Goal: Task Accomplishment & Management: Manage account settings

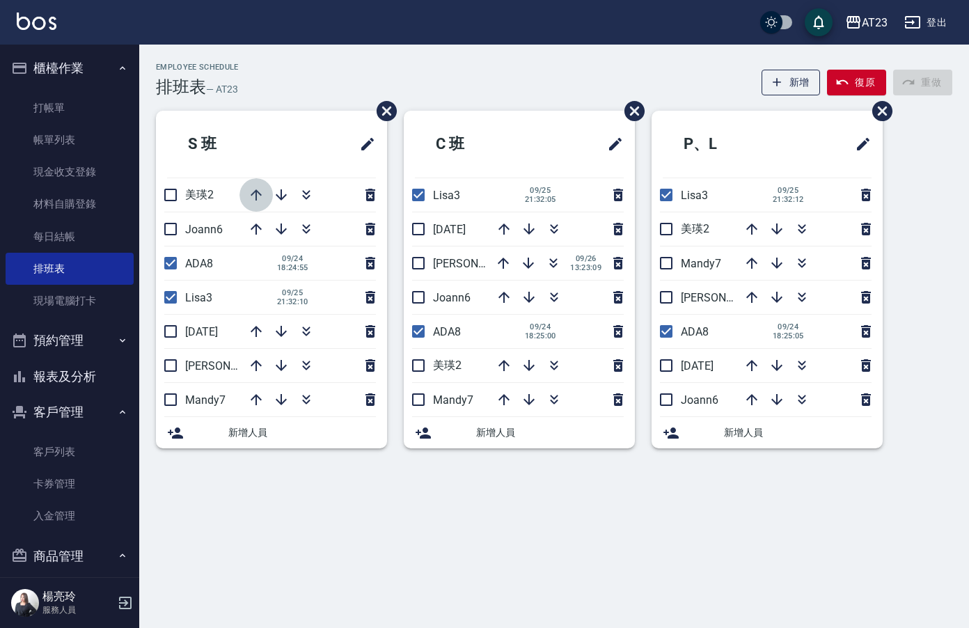
drag, startPoint x: 0, startPoint y: 0, endPoint x: 406, endPoint y: 550, distance: 683.7
click at [333, 453] on div "S [PERSON_NAME]2 Joann6 ADA8 [DATE] 18:24:55 Lisa3 [DATE] 21:32:10 [DATE] 亮亮19 …" at bounding box center [263, 288] width 248 height 354
click at [113, 102] on link "打帳單" at bounding box center [70, 108] width 128 height 32
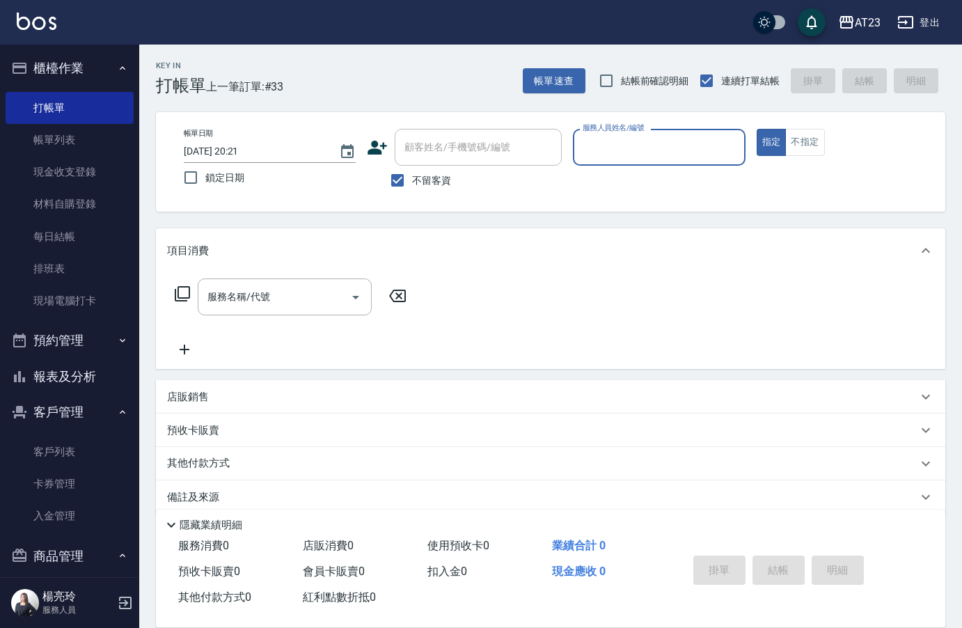
click at [671, 134] on div "服務人員姓名/編號" at bounding box center [659, 147] width 172 height 37
type input "[PERSON_NAME]-34"
type button "true"
click at [641, 168] on p at bounding box center [659, 173] width 172 height 15
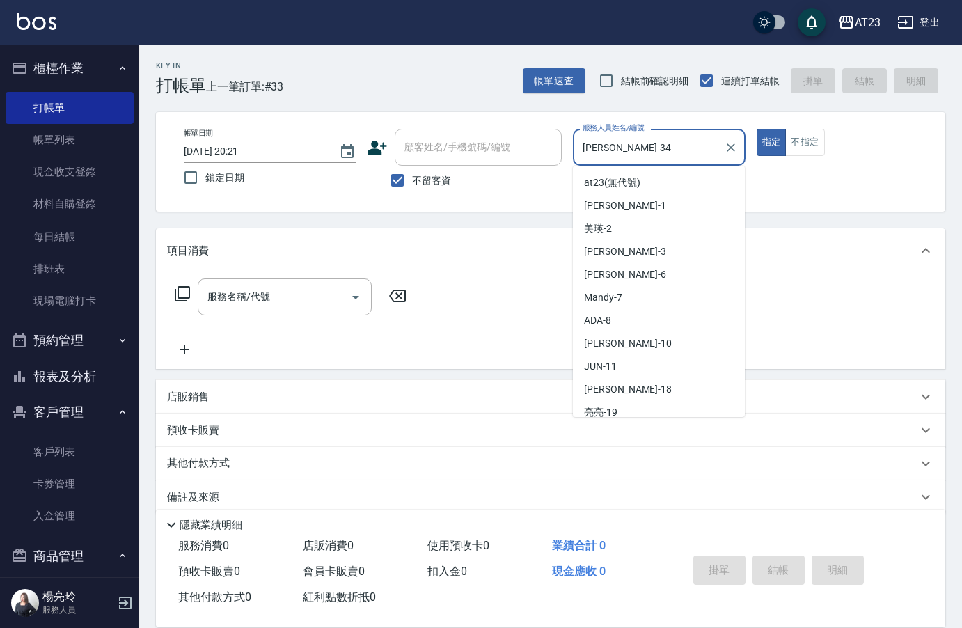
click at [644, 152] on input "[PERSON_NAME]-34" at bounding box center [648, 147] width 138 height 24
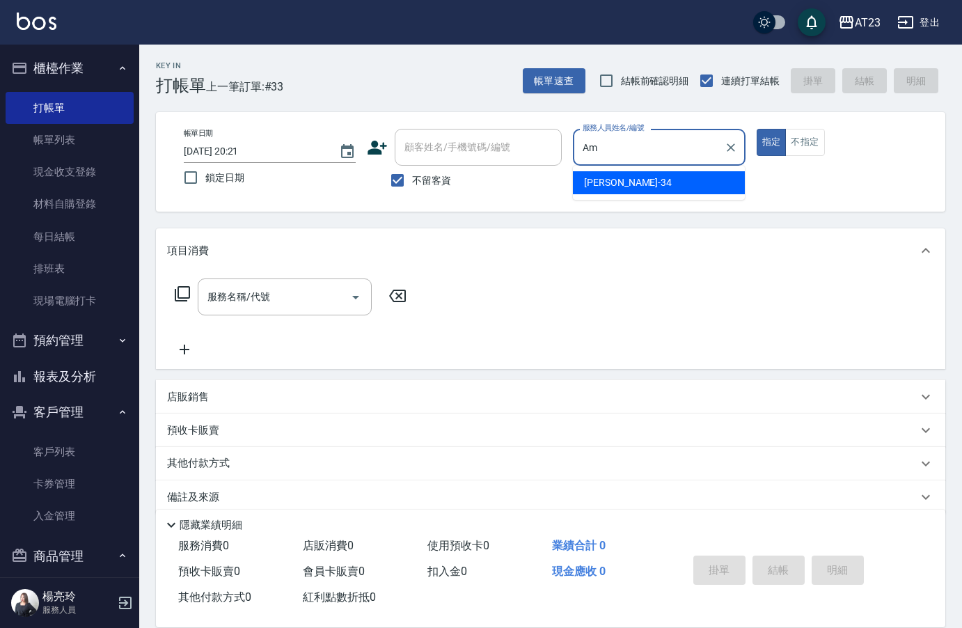
type input "A"
type input "Joann-6"
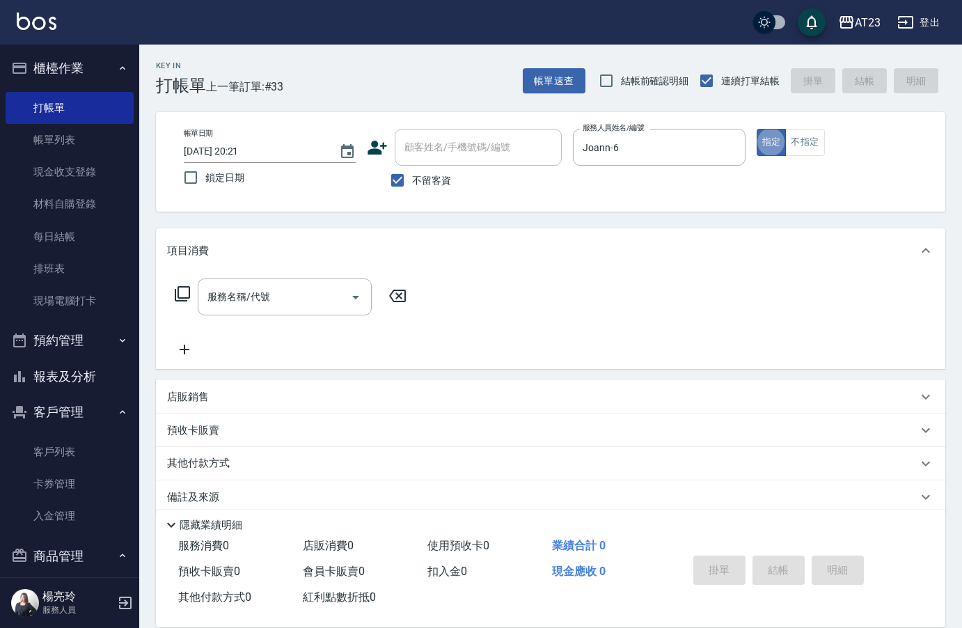
click at [177, 294] on icon at bounding box center [182, 293] width 15 height 15
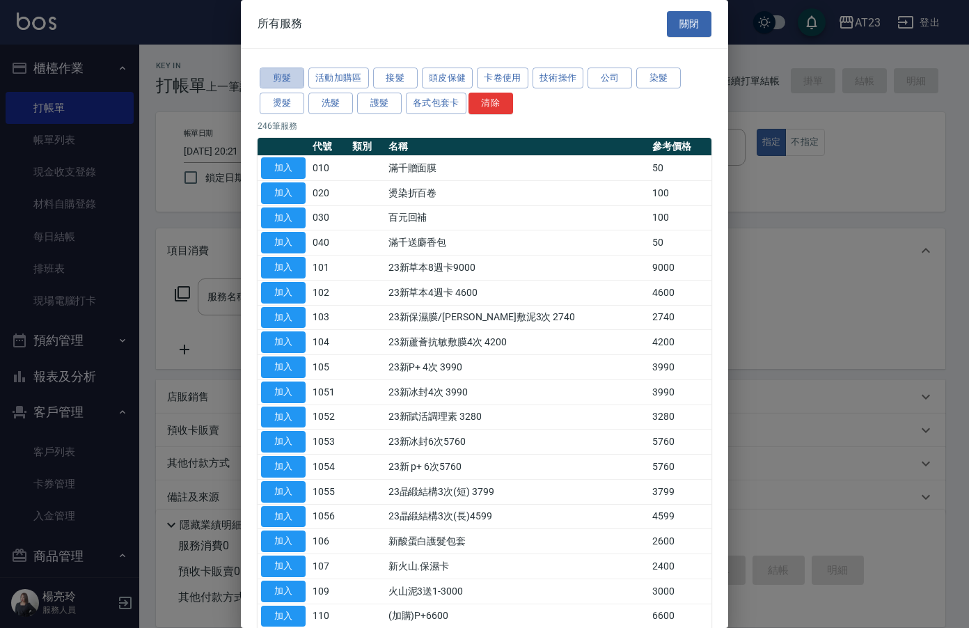
drag, startPoint x: 274, startPoint y: 74, endPoint x: 304, endPoint y: 83, distance: 31.5
click at [304, 83] on div "剪髮 活動加購區 接髮 頭皮保健 卡卷使用 技術操作 公司 染髮 燙髮 洗髮 護髮 各式包套卡 清除" at bounding box center [484, 90] width 454 height 51
drag, startPoint x: 331, startPoint y: 106, endPoint x: 323, endPoint y: 108, distance: 7.9
click at [330, 105] on button "洗髮" at bounding box center [330, 104] width 45 height 22
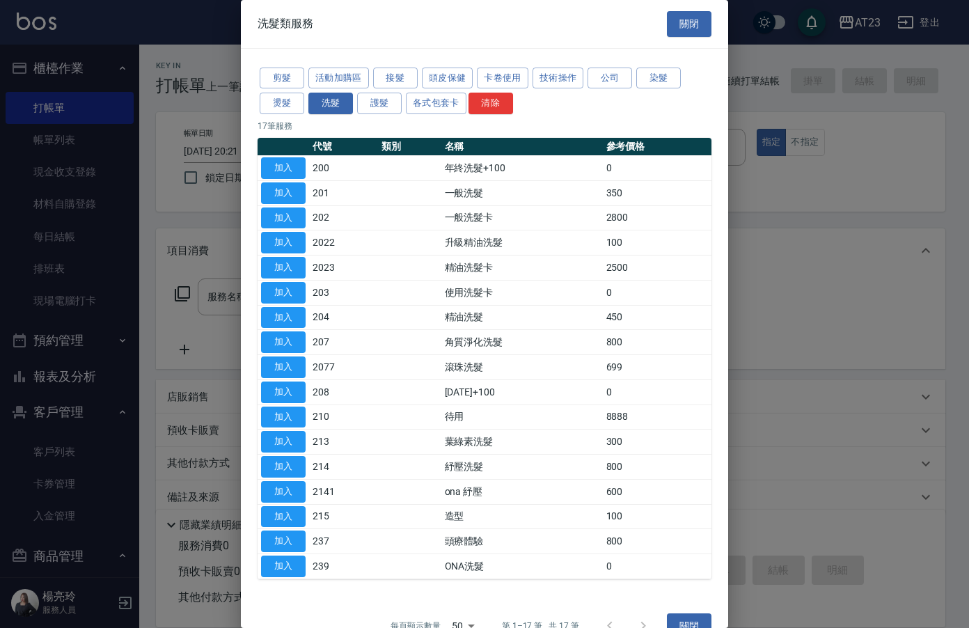
drag, startPoint x: 303, startPoint y: 365, endPoint x: 598, endPoint y: 582, distance: 366.7
click at [298, 367] on button "加入" at bounding box center [283, 367] width 45 height 22
type input "滾珠洗髮(2077)"
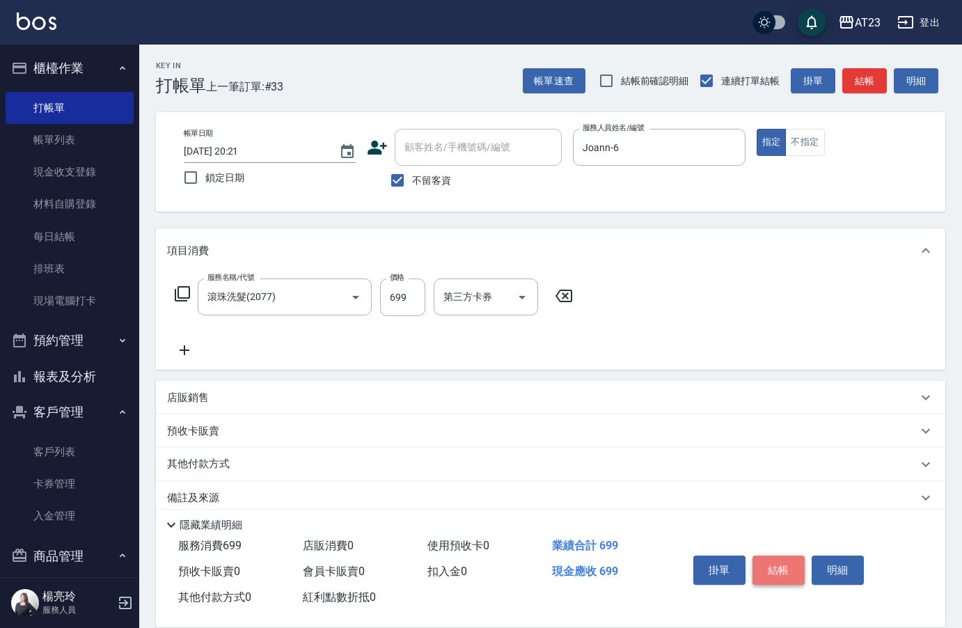
click at [771, 564] on button "結帳" at bounding box center [778, 569] width 52 height 29
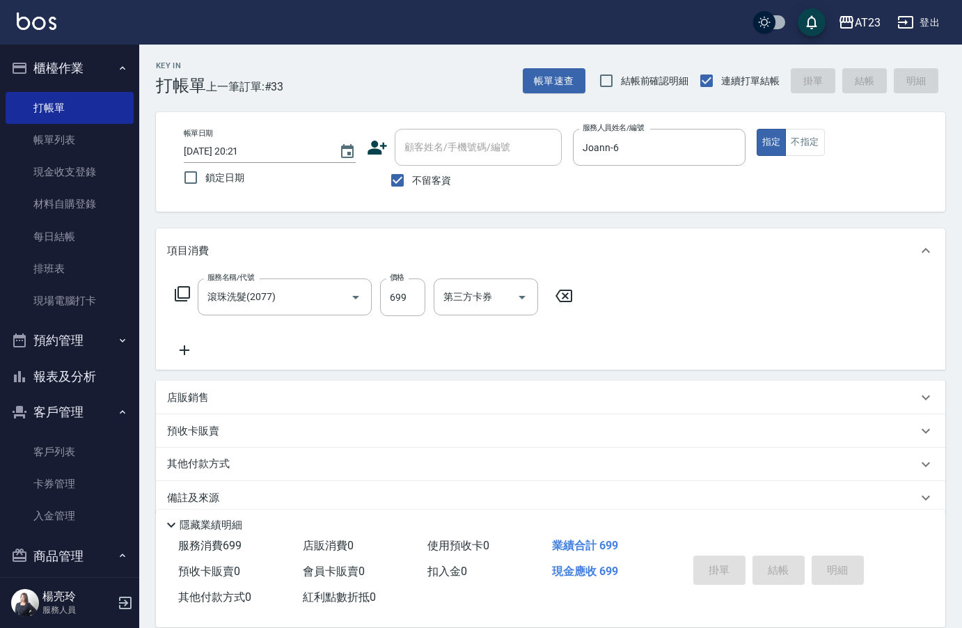
type input "[DATE] 20:22"
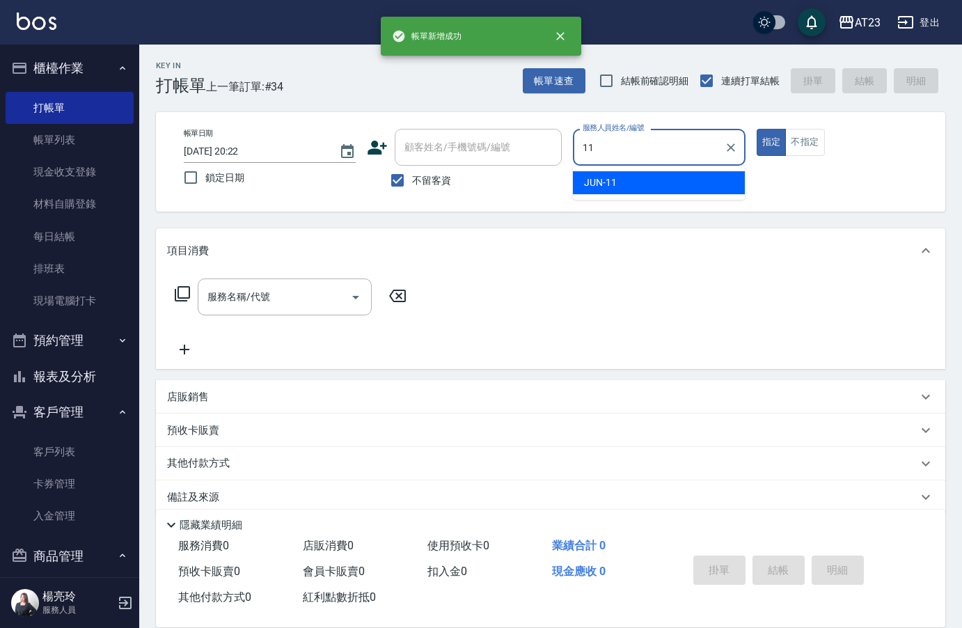
type input "JUN-11"
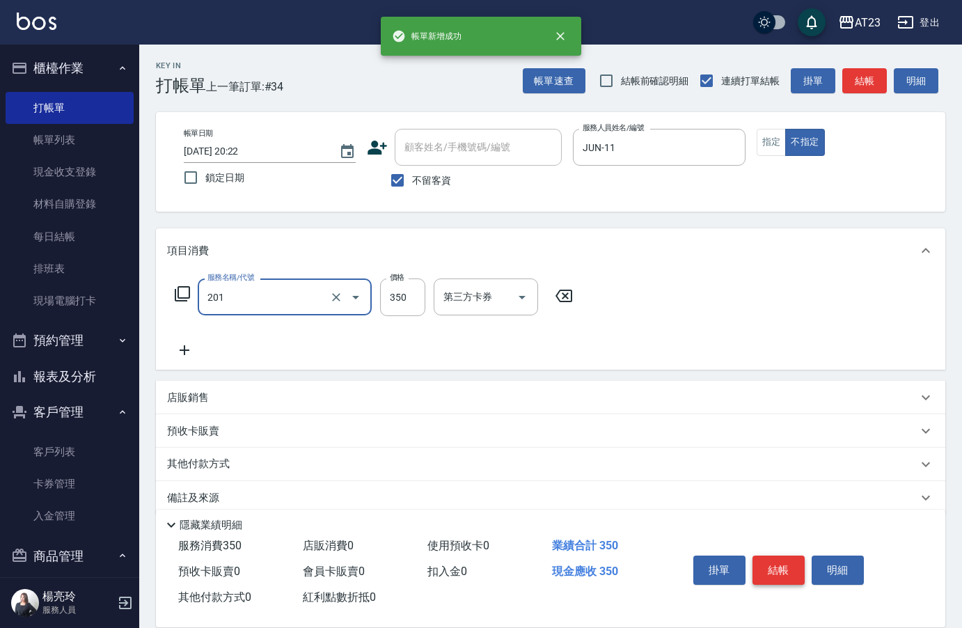
type input "一般洗髮(201)"
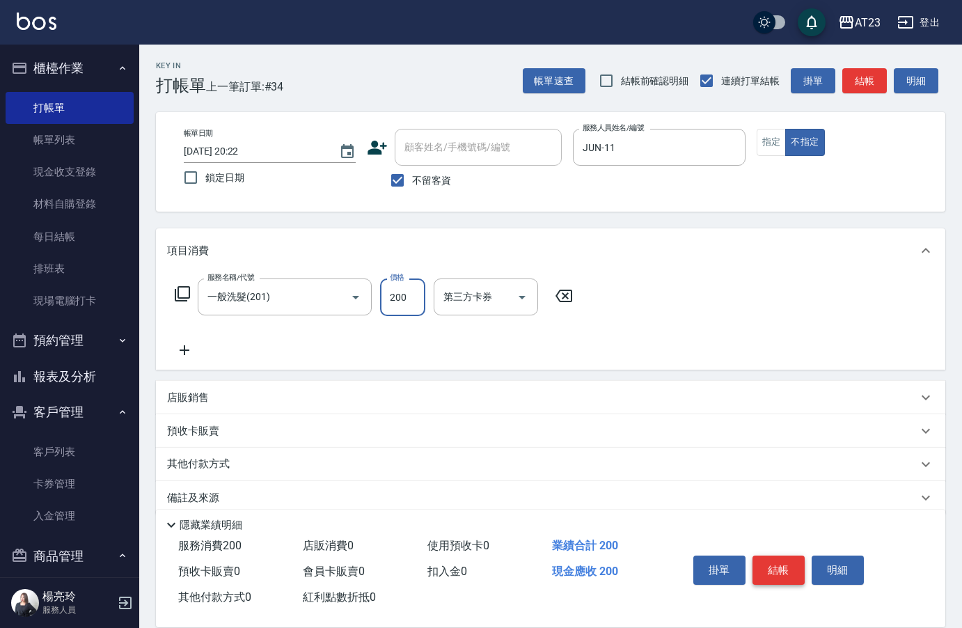
type input "200"
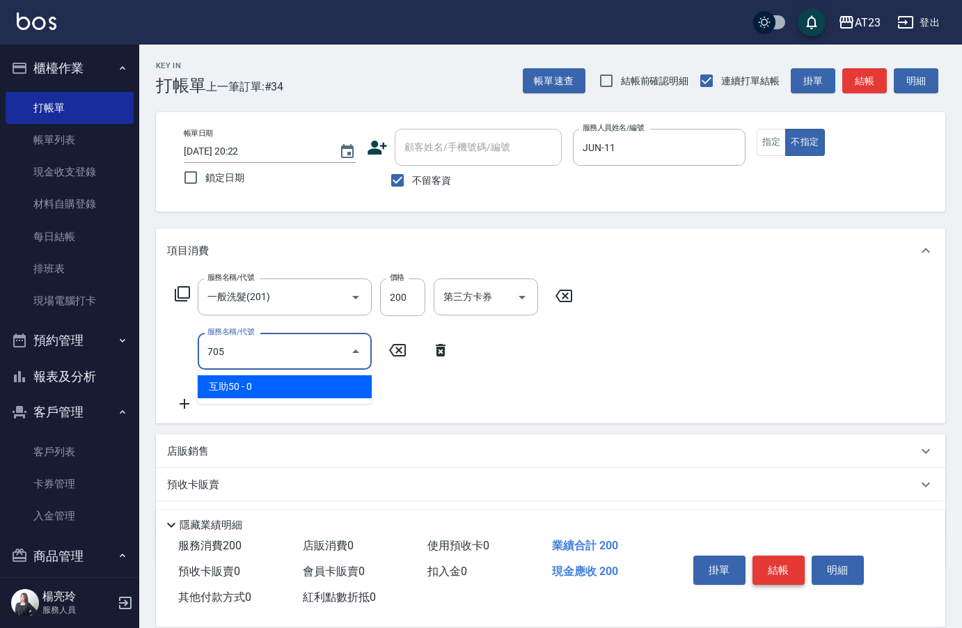
type input "互助50(705)"
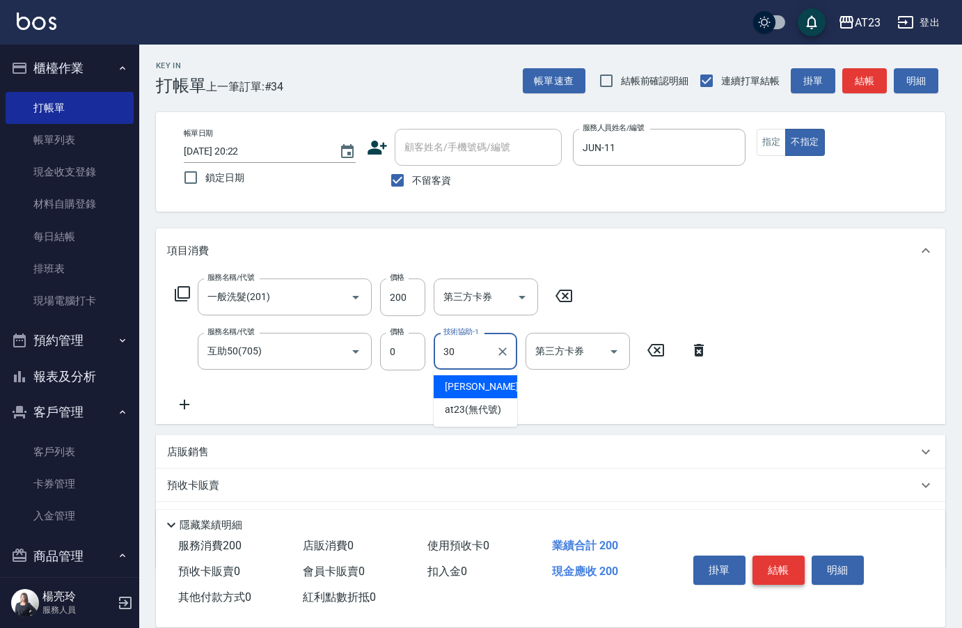
type input "Penny-30"
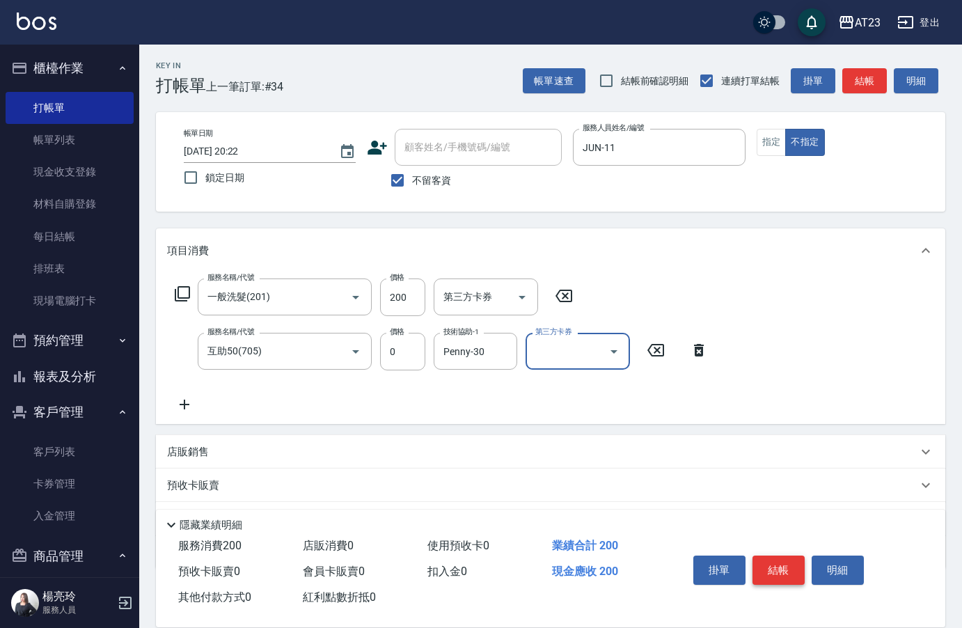
click at [786, 564] on button "結帳" at bounding box center [778, 569] width 52 height 29
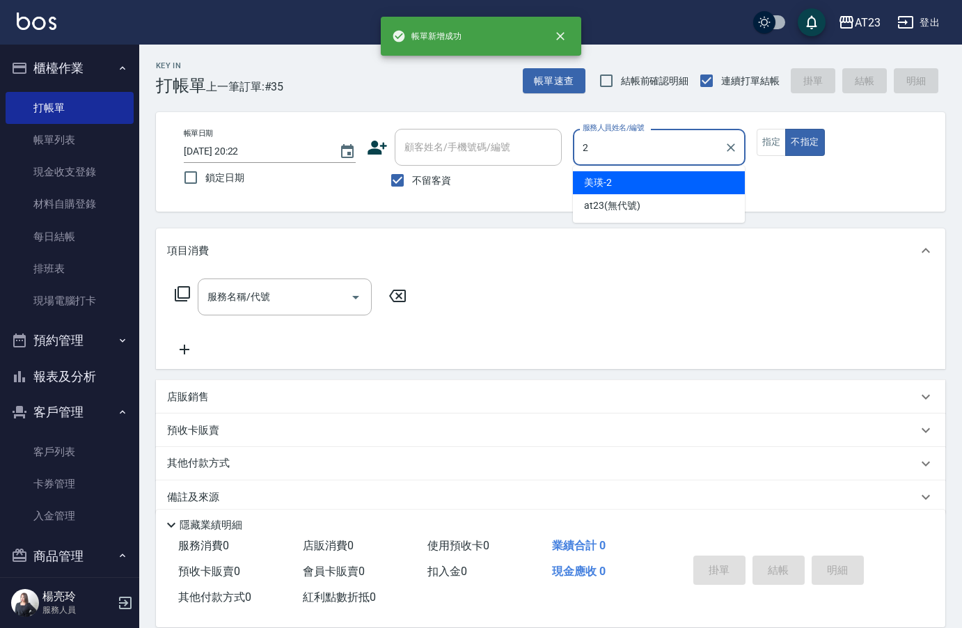
type input "美瑛-2"
type button "false"
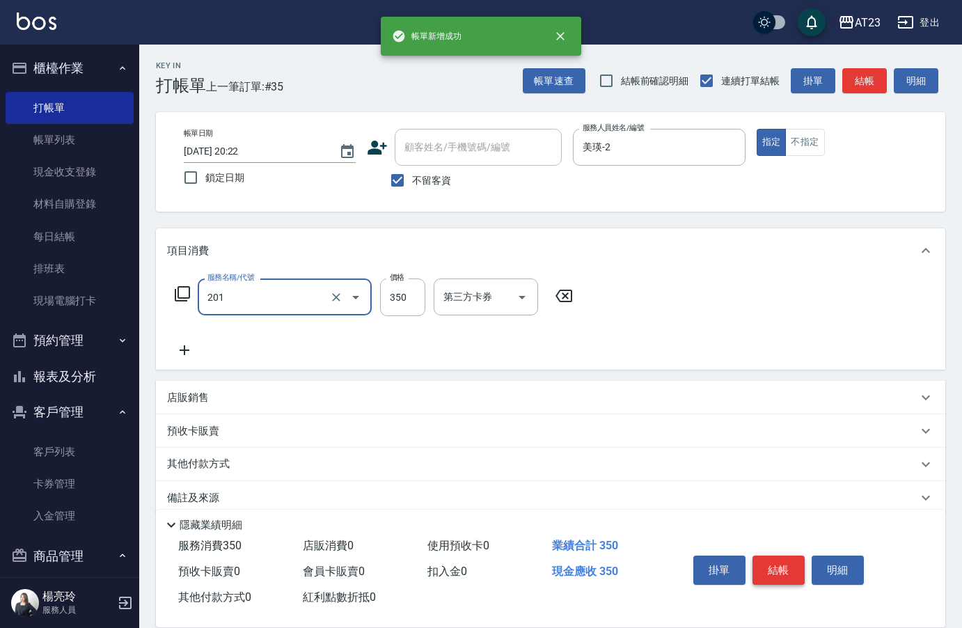
type input "一般洗髮(201)"
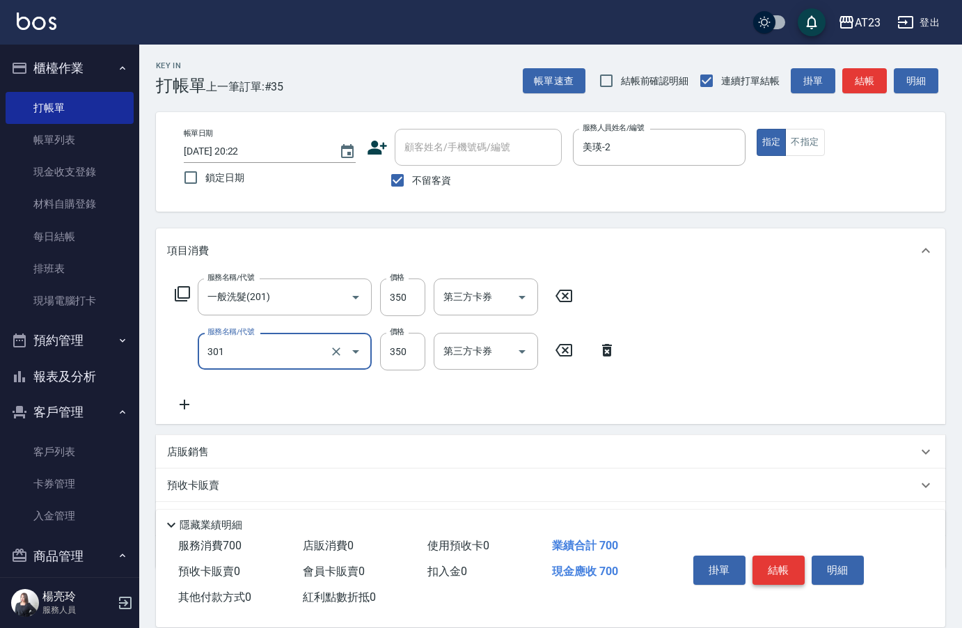
type input "造型剪髮(301)"
type input "500"
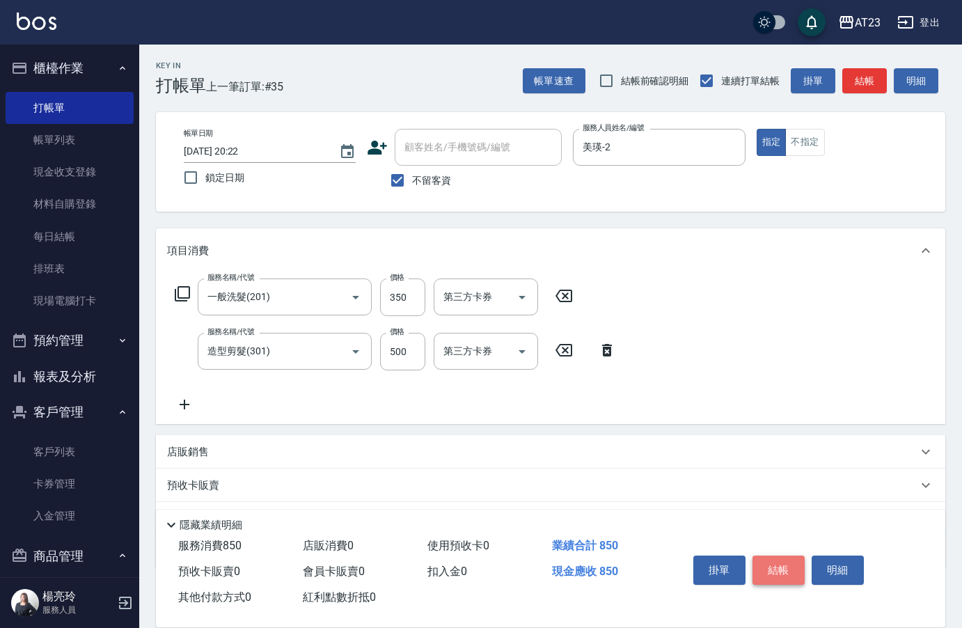
click at [786, 564] on button "結帳" at bounding box center [778, 569] width 52 height 29
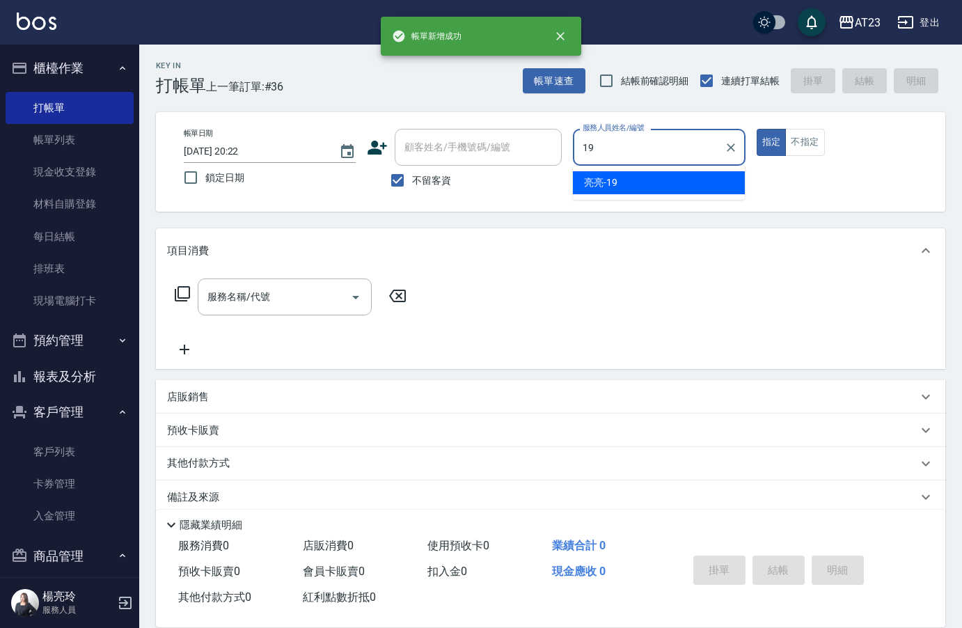
type input "[PERSON_NAME]-19"
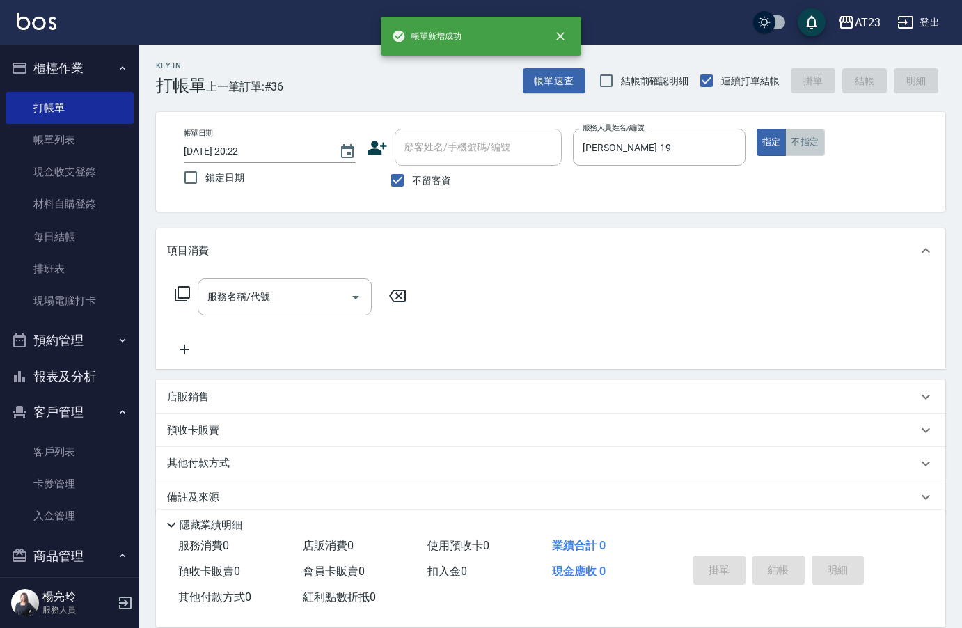
click at [799, 142] on button "不指定" at bounding box center [804, 142] width 39 height 27
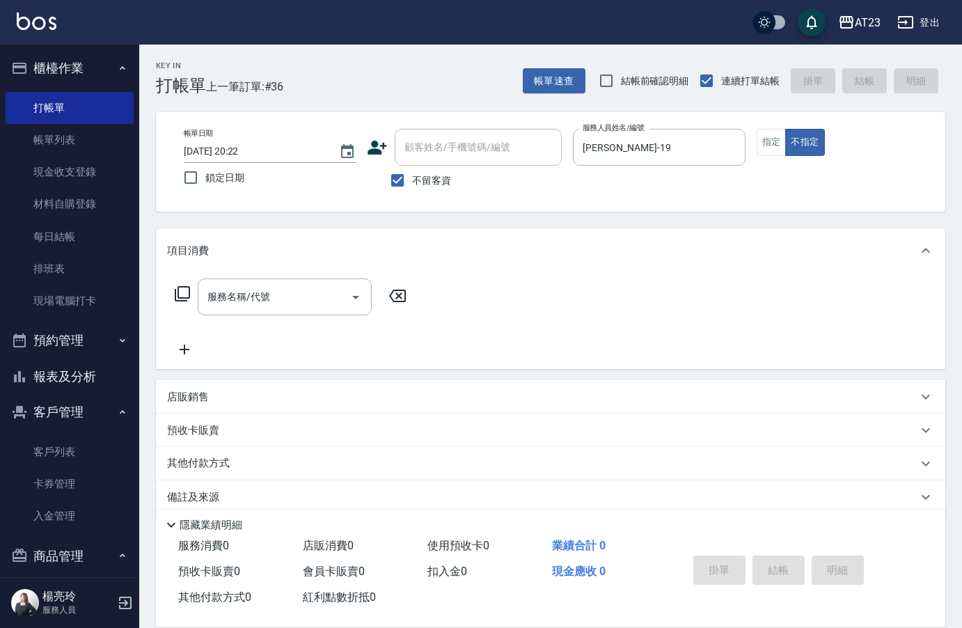
click at [183, 298] on icon at bounding box center [182, 293] width 15 height 15
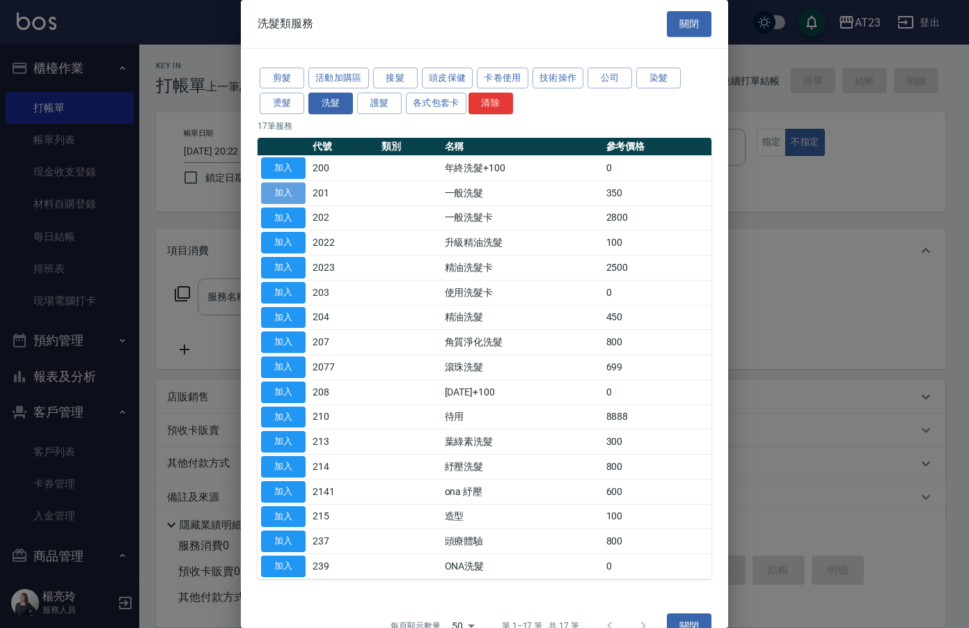
click at [275, 192] on button "加入" at bounding box center [283, 193] width 45 height 22
type input "一般洗髮(201)"
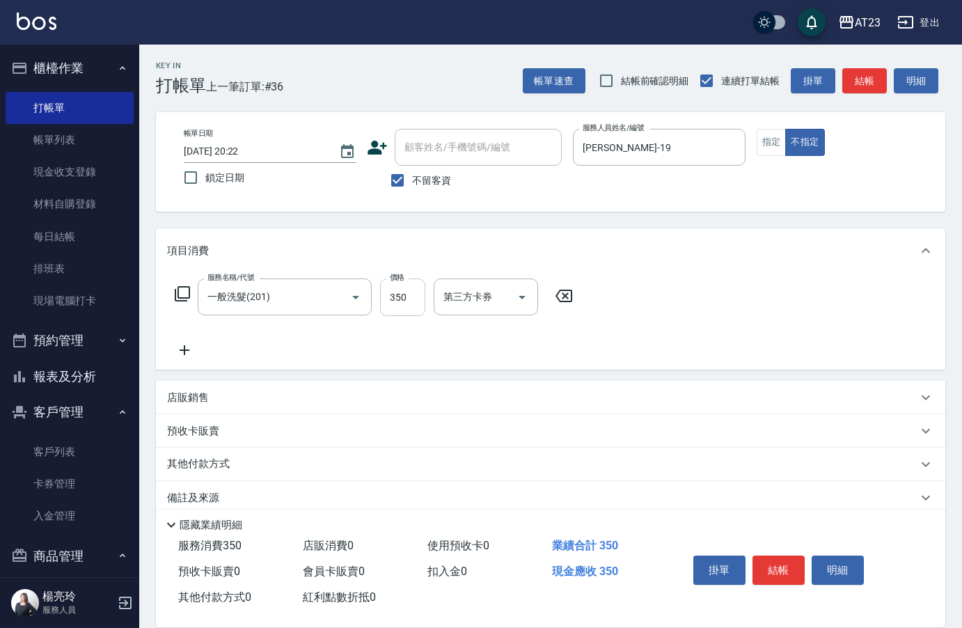
click at [399, 300] on input "350" at bounding box center [402, 297] width 45 height 38
type input "450"
click at [188, 290] on icon at bounding box center [182, 293] width 17 height 17
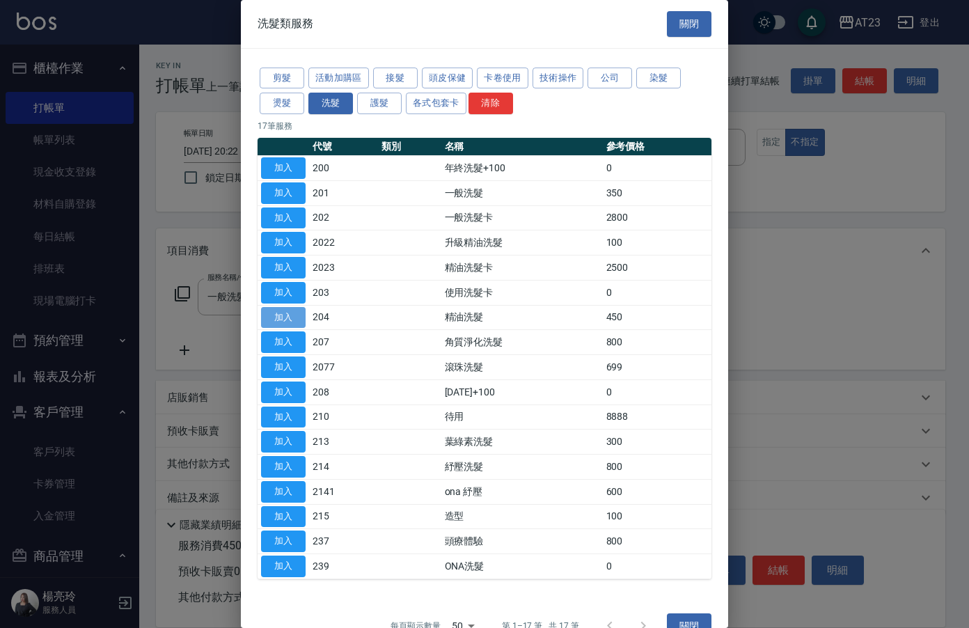
click at [299, 311] on button "加入" at bounding box center [283, 318] width 45 height 22
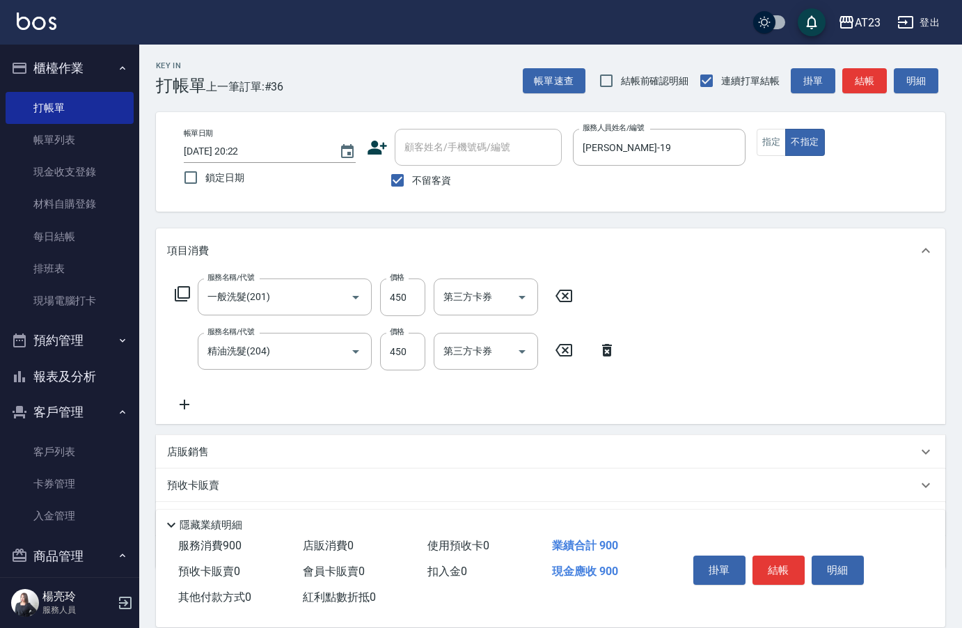
click at [564, 295] on icon at bounding box center [563, 295] width 17 height 13
click at [774, 555] on button "結帳" at bounding box center [778, 569] width 52 height 29
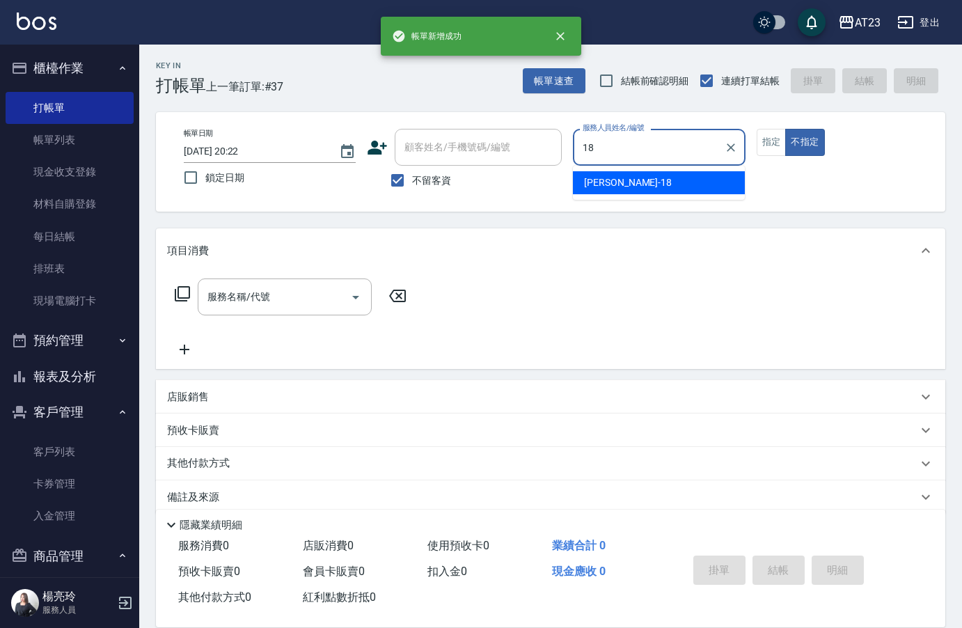
type input "[PERSON_NAME]-18"
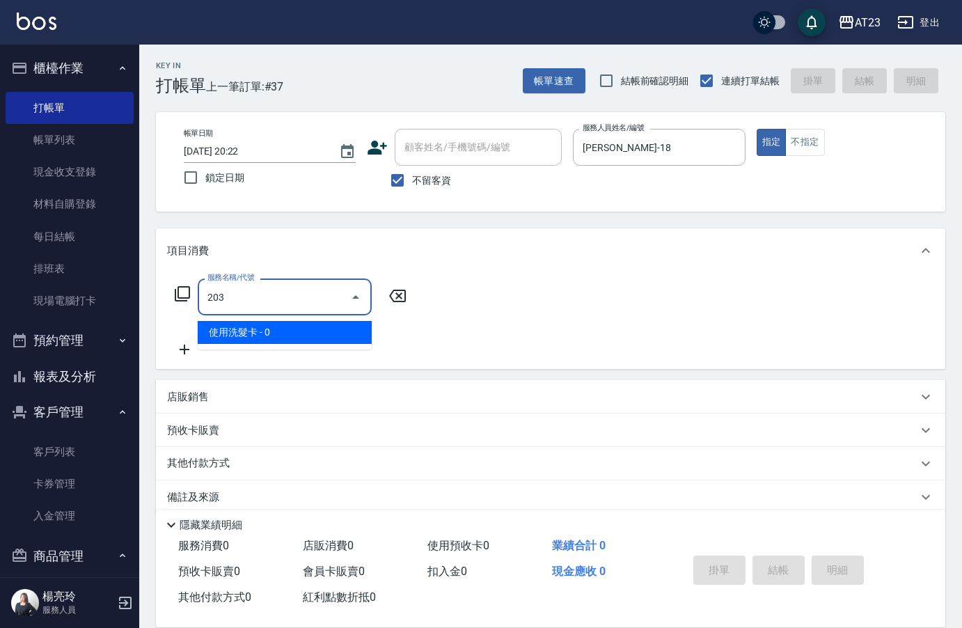
type input "使用洗髮卡(203)"
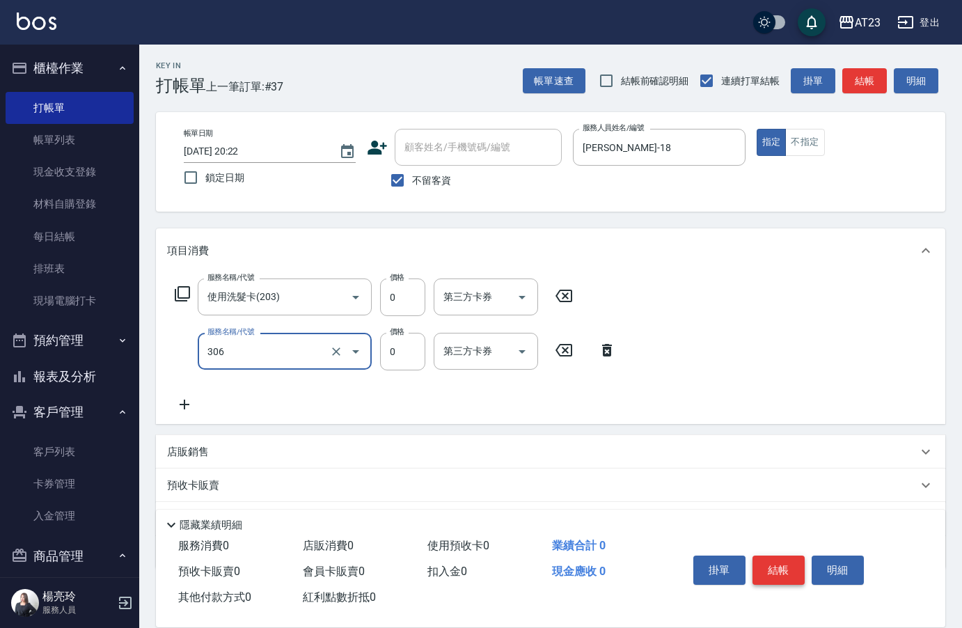
type input "剪髮卡(306)"
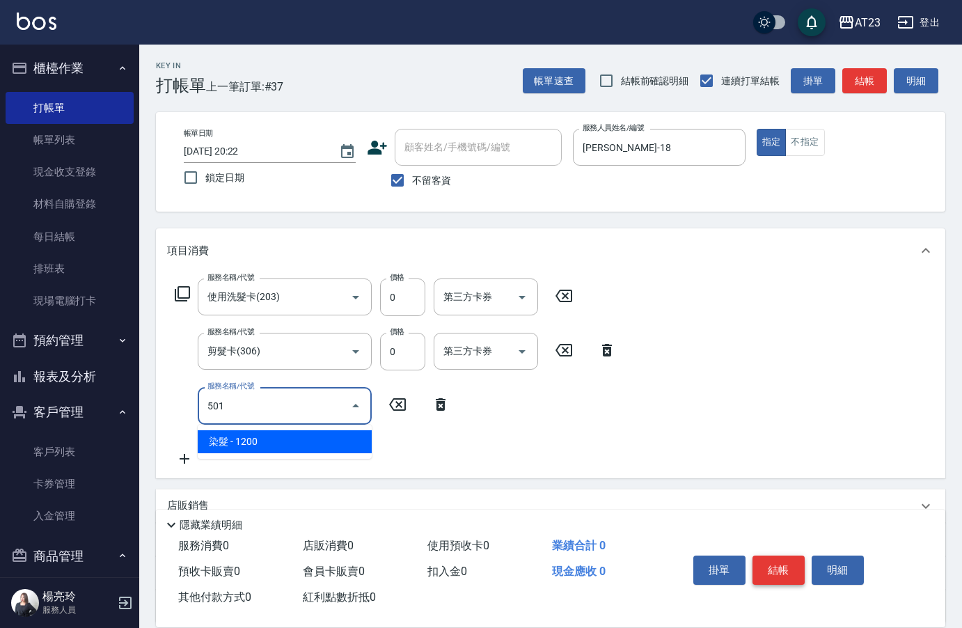
type input "染髮(501)"
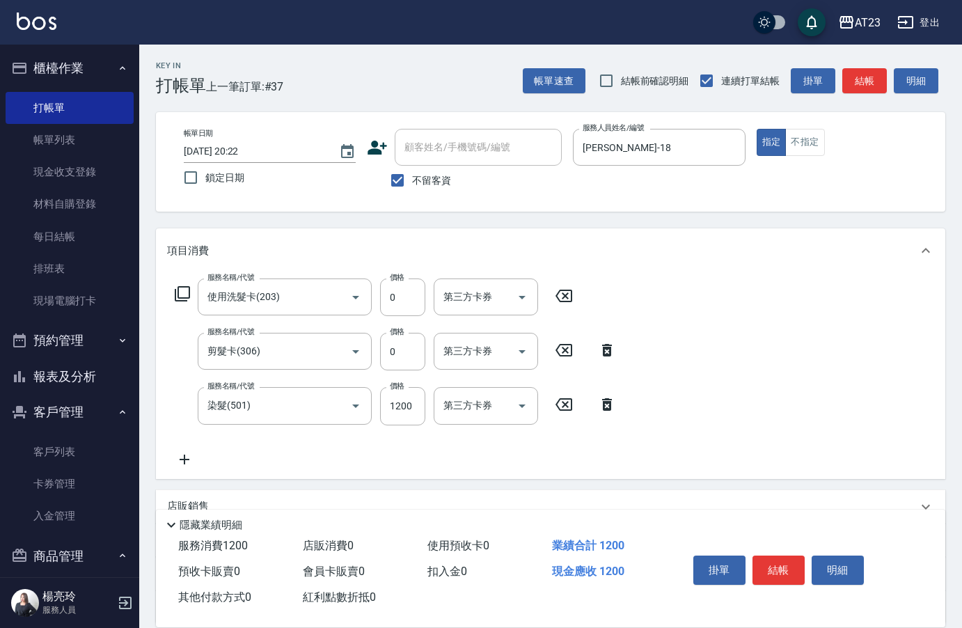
click at [180, 292] on icon at bounding box center [182, 293] width 17 height 17
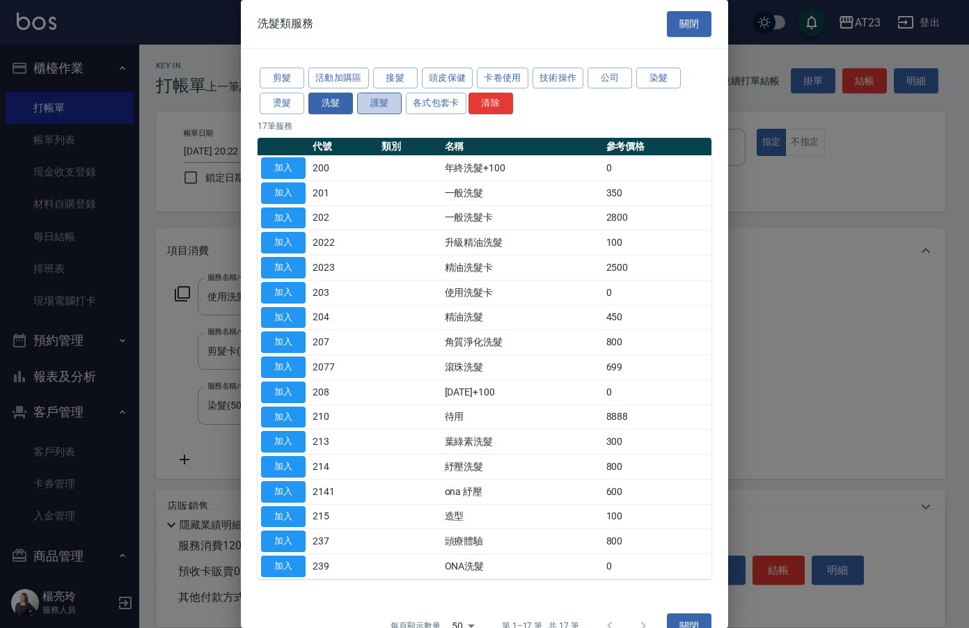
click at [391, 104] on button "護髮" at bounding box center [379, 104] width 45 height 22
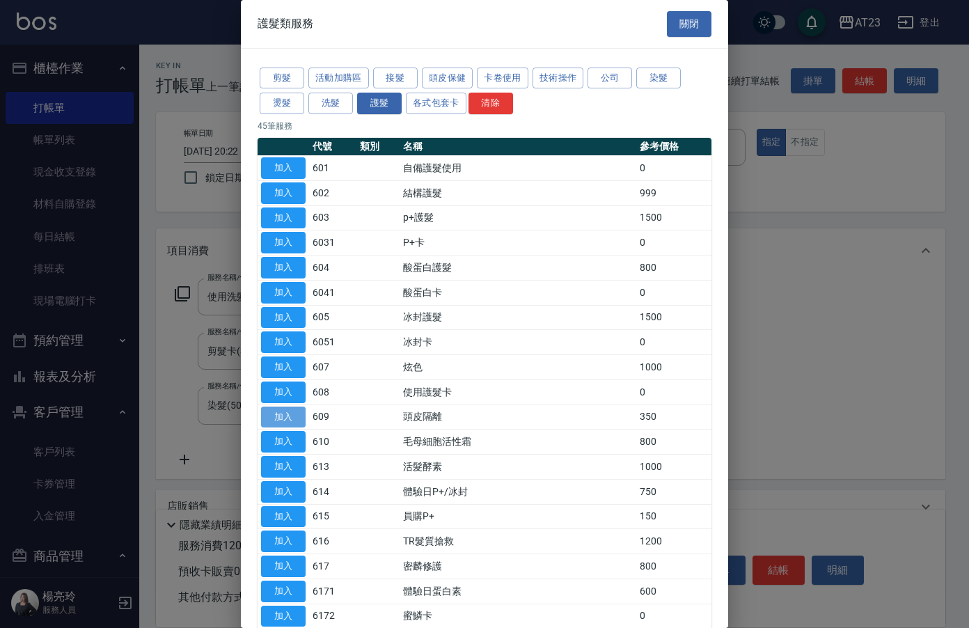
click at [287, 417] on button "加入" at bounding box center [283, 417] width 45 height 22
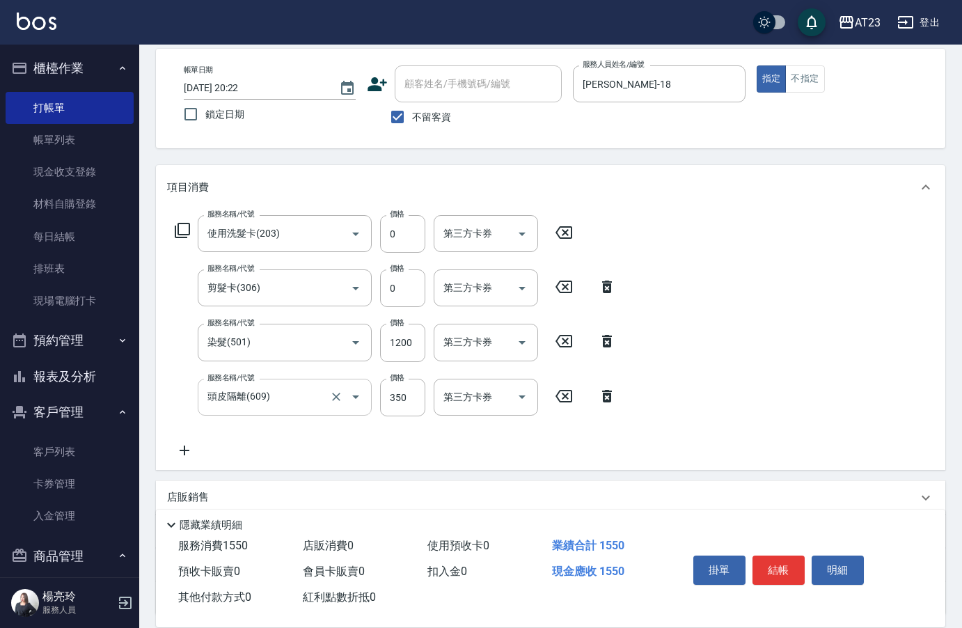
scroll to position [139, 0]
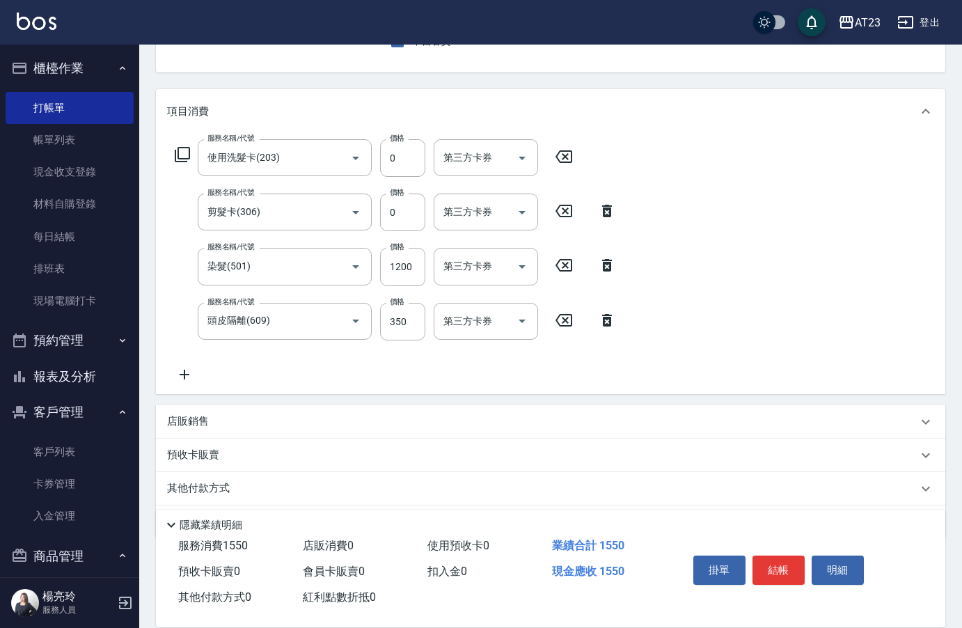
click at [196, 374] on icon at bounding box center [184, 374] width 35 height 17
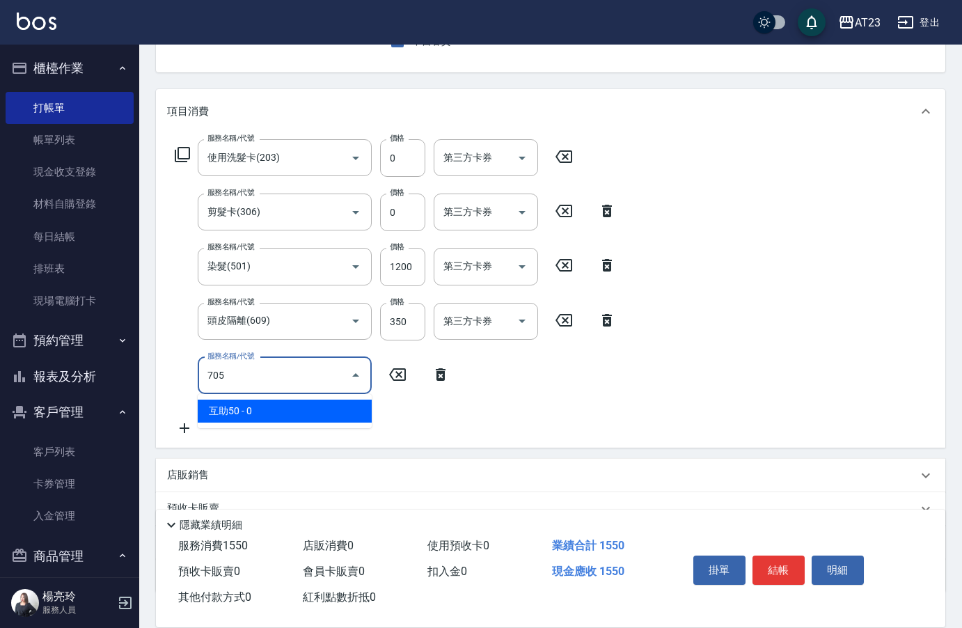
type input "互助50(705)"
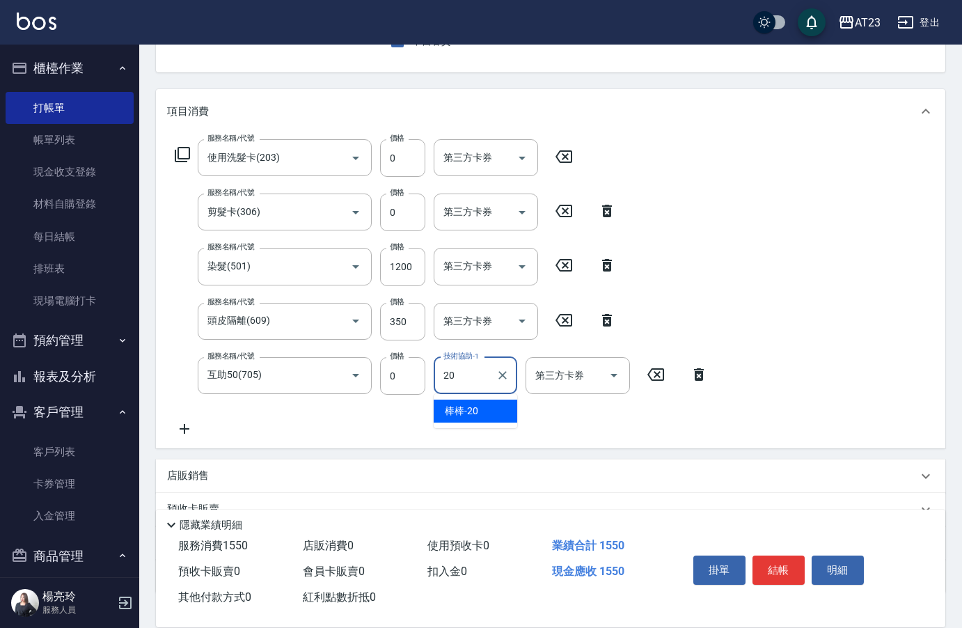
type input "棒棒-20"
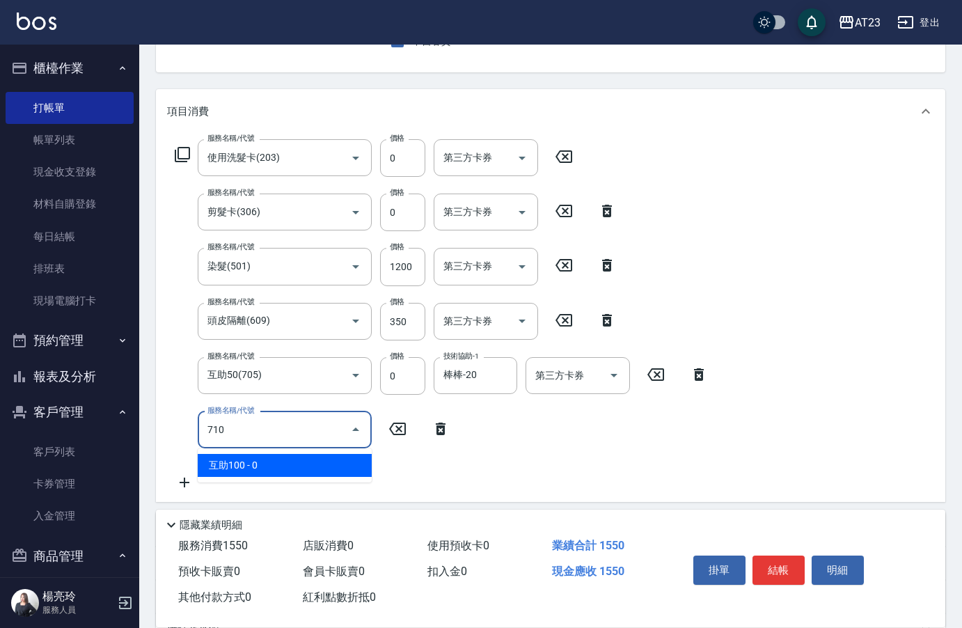
type input "互助100(710)"
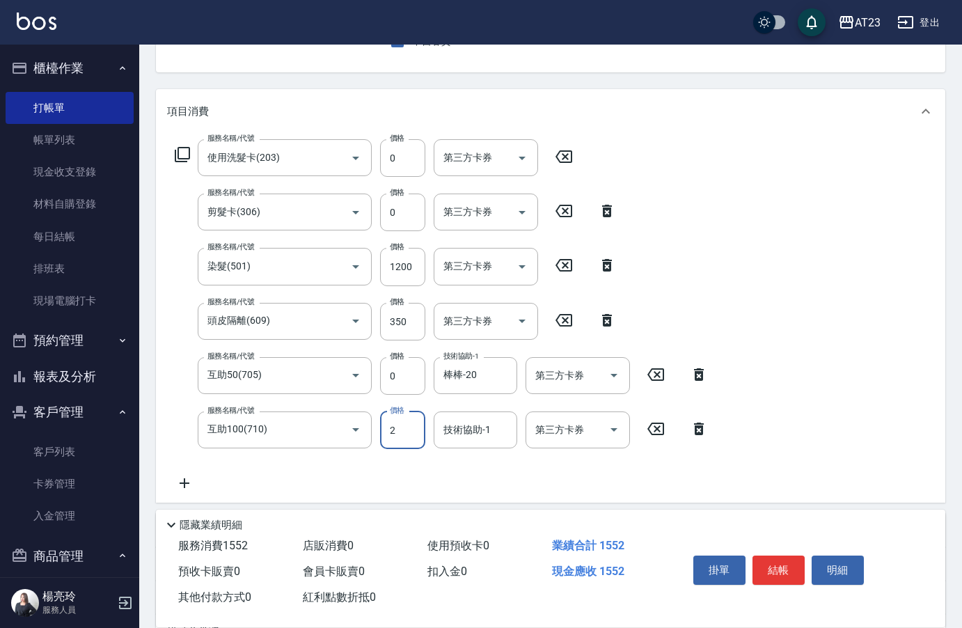
type input "0"
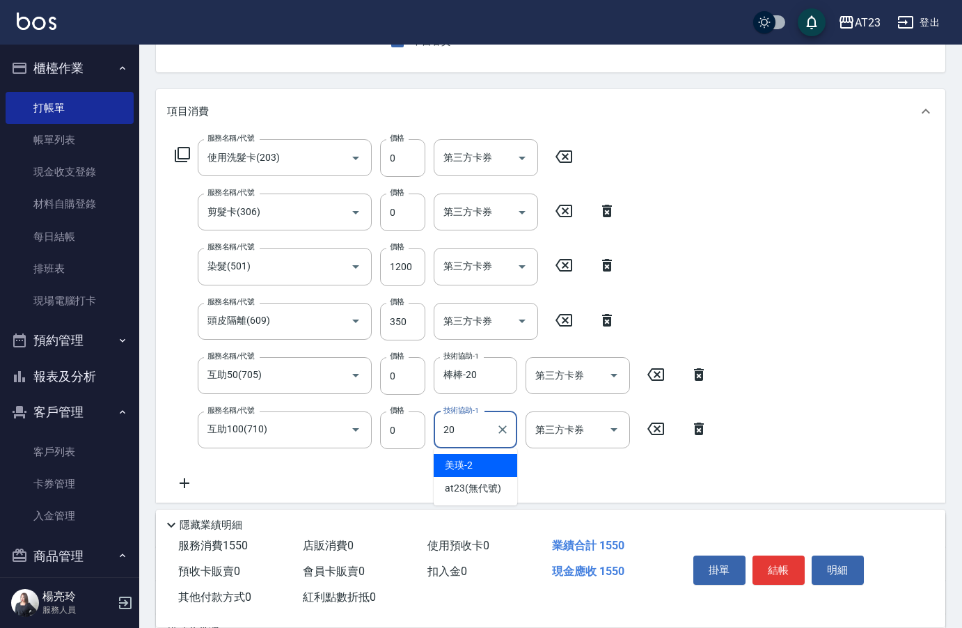
type input "棒棒-20"
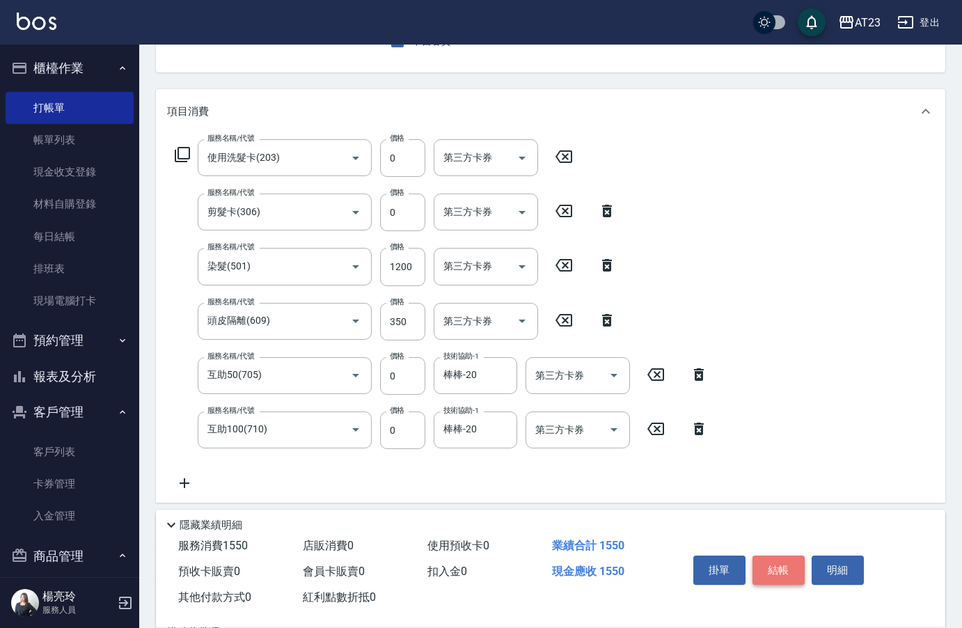
click at [761, 568] on button "結帳" at bounding box center [778, 569] width 52 height 29
type input "[DATE] 20:23"
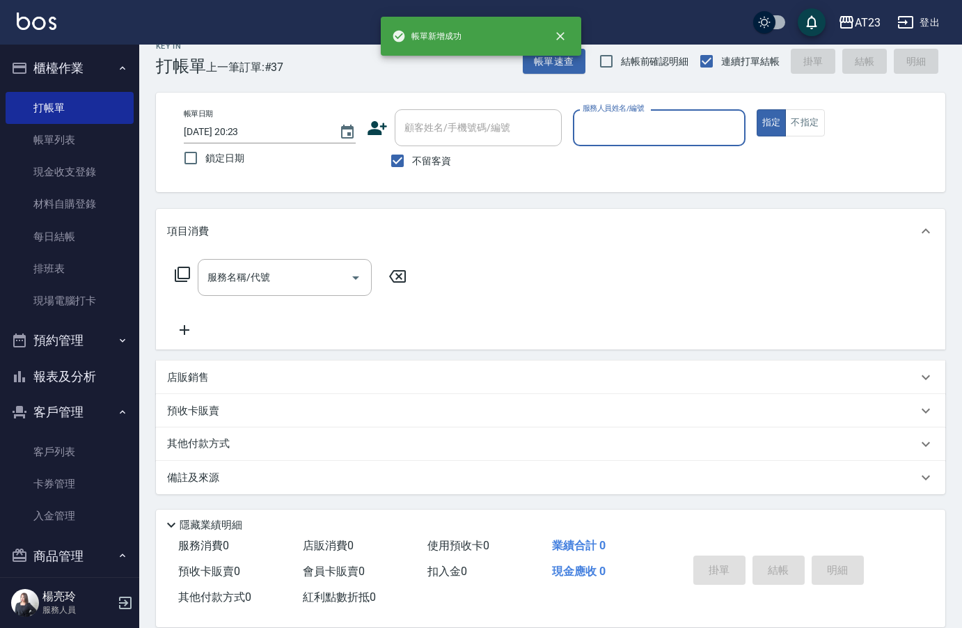
scroll to position [19, 0]
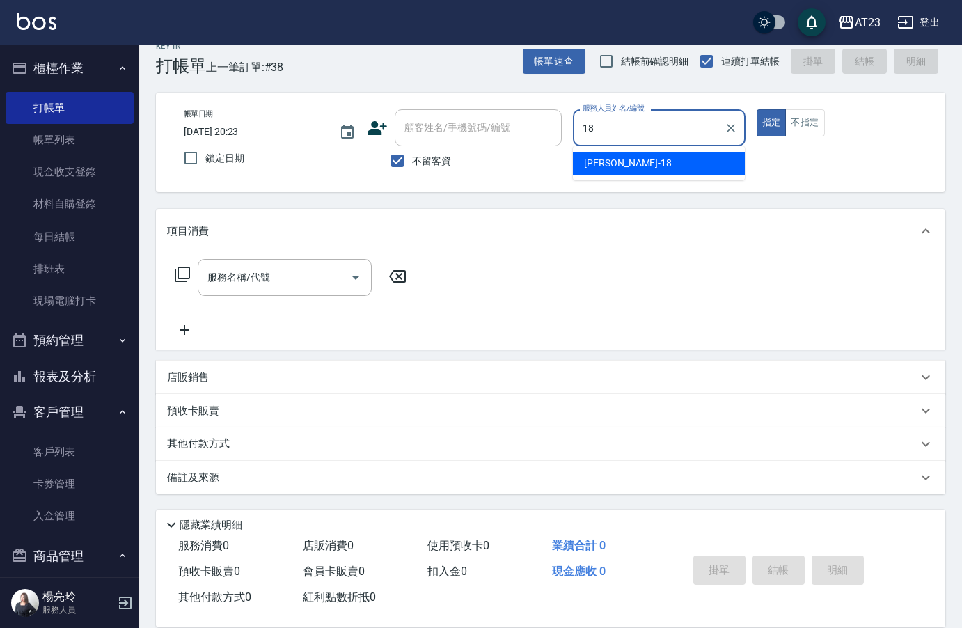
type input "[PERSON_NAME]-18"
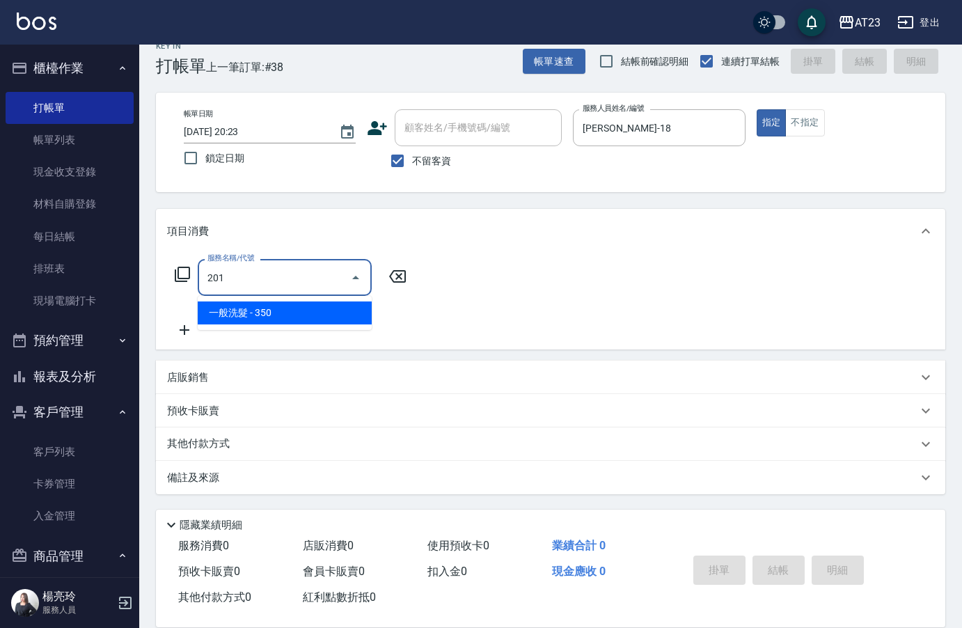
type input "一般洗髮(201)"
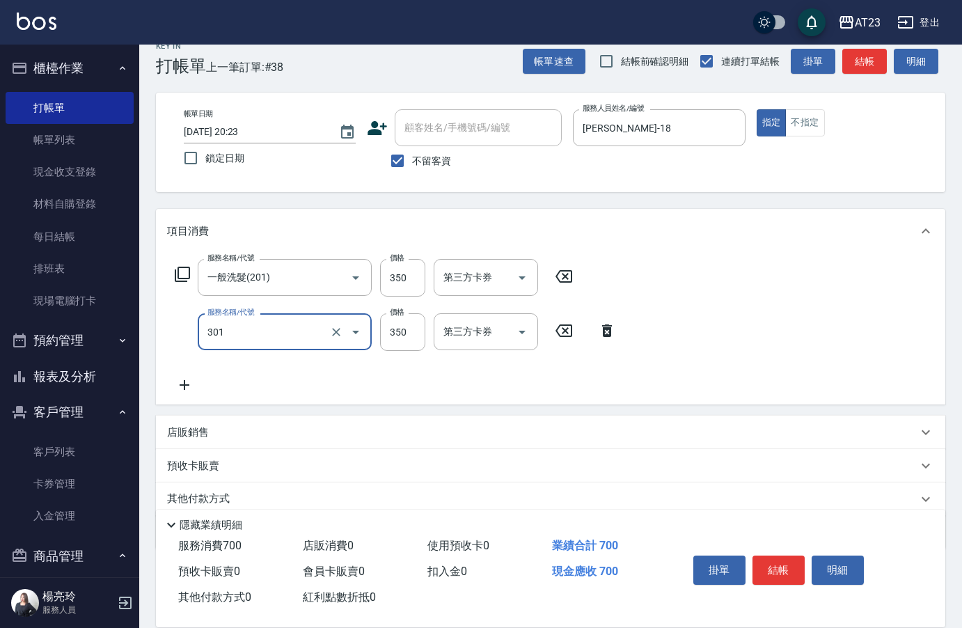
type input "造型剪髮(301)"
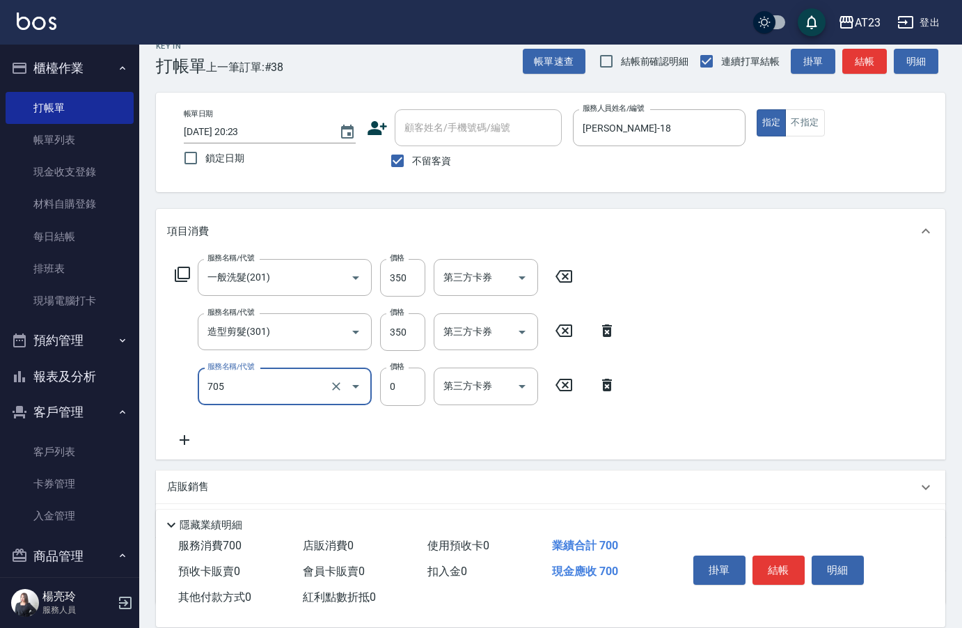
type input "互助50(705)"
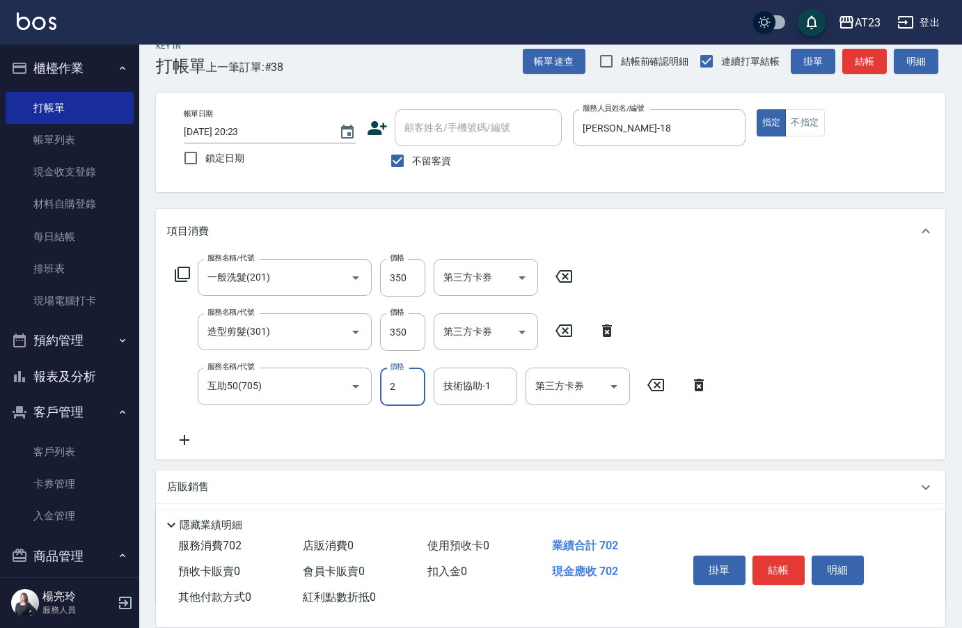
type input "0"
type input "棒棒-20"
click at [760, 568] on button "結帳" at bounding box center [778, 569] width 52 height 29
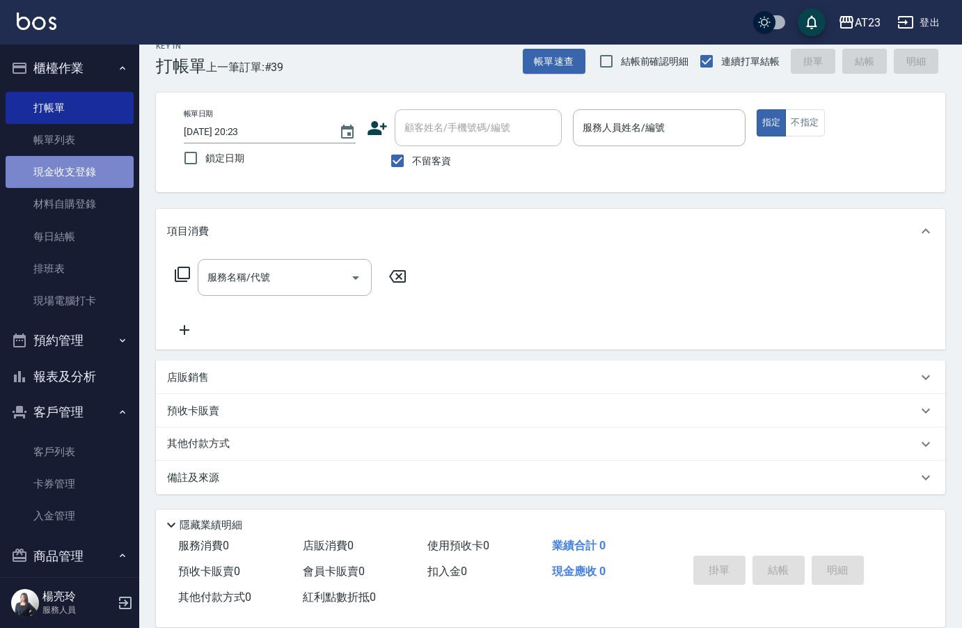
click at [74, 165] on link "現金收支登錄" at bounding box center [70, 172] width 128 height 32
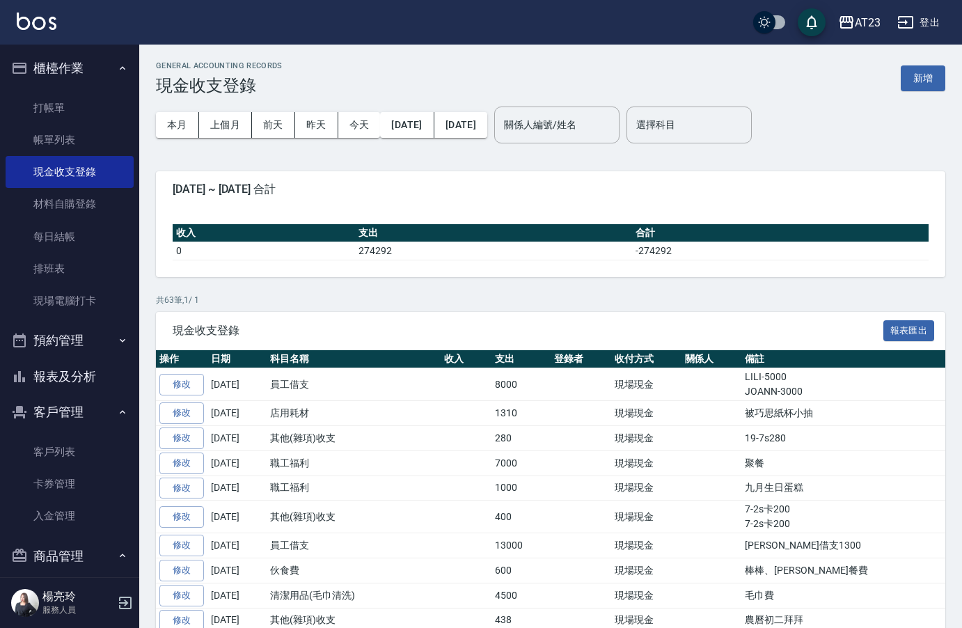
click at [933, 78] on button "新增" at bounding box center [922, 78] width 45 height 26
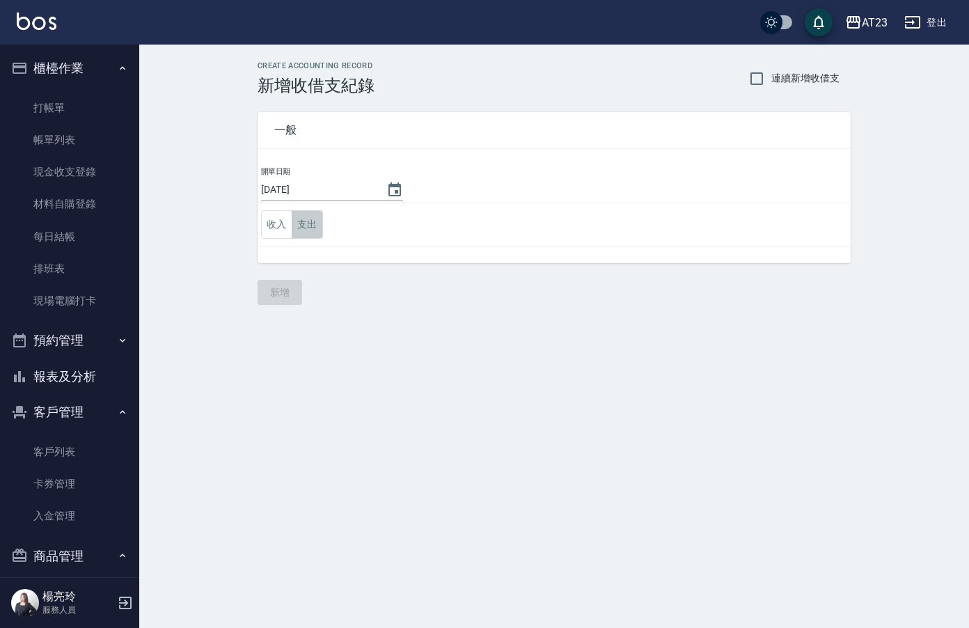
click at [305, 221] on button "支出" at bounding box center [307, 224] width 31 height 29
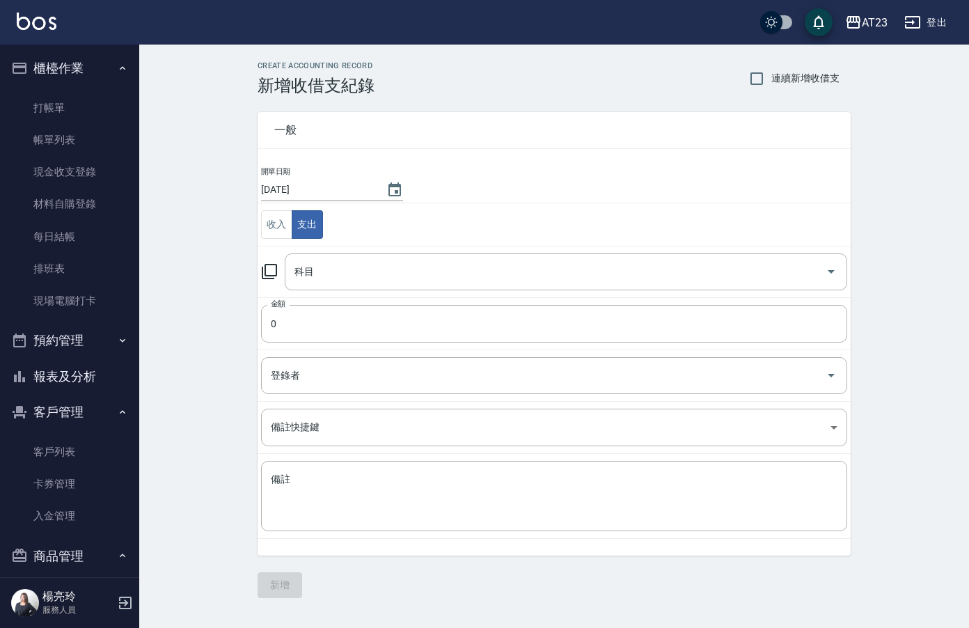
click at [273, 263] on icon at bounding box center [269, 271] width 17 height 17
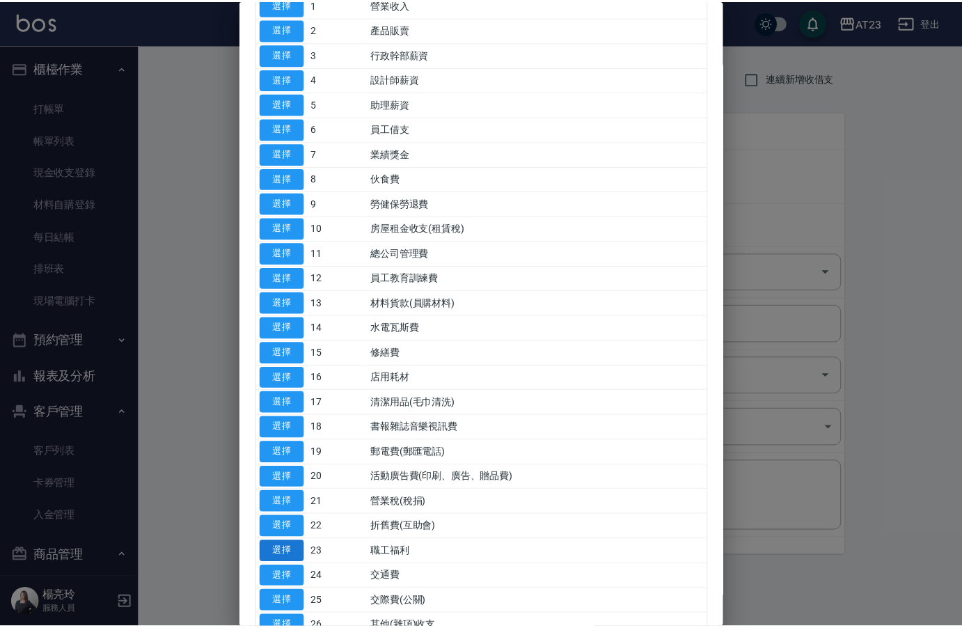
scroll to position [139, 0]
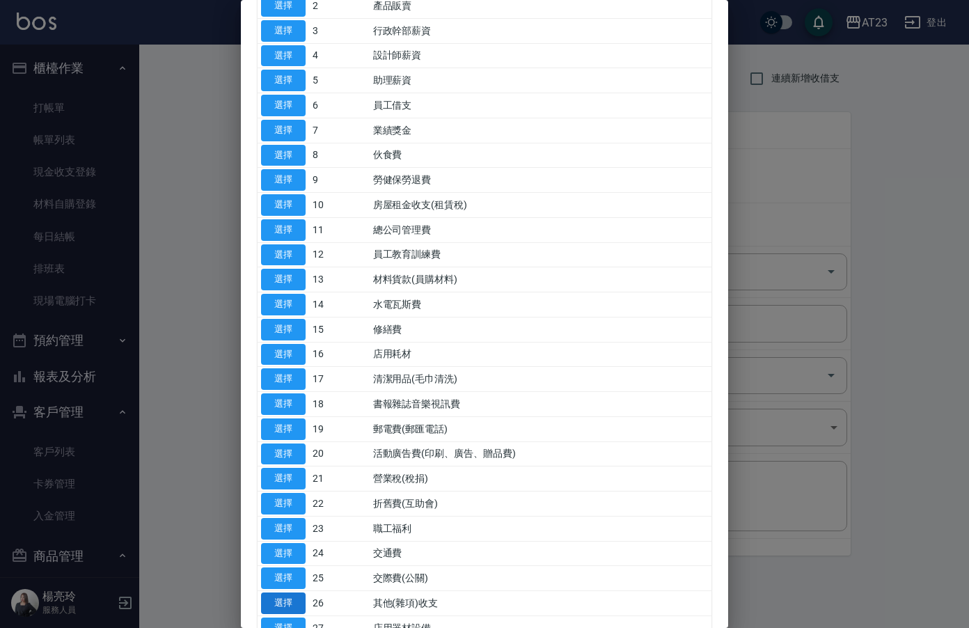
click at [285, 598] on button "選擇" at bounding box center [283, 603] width 45 height 22
type input "26 其他(雜項)收支"
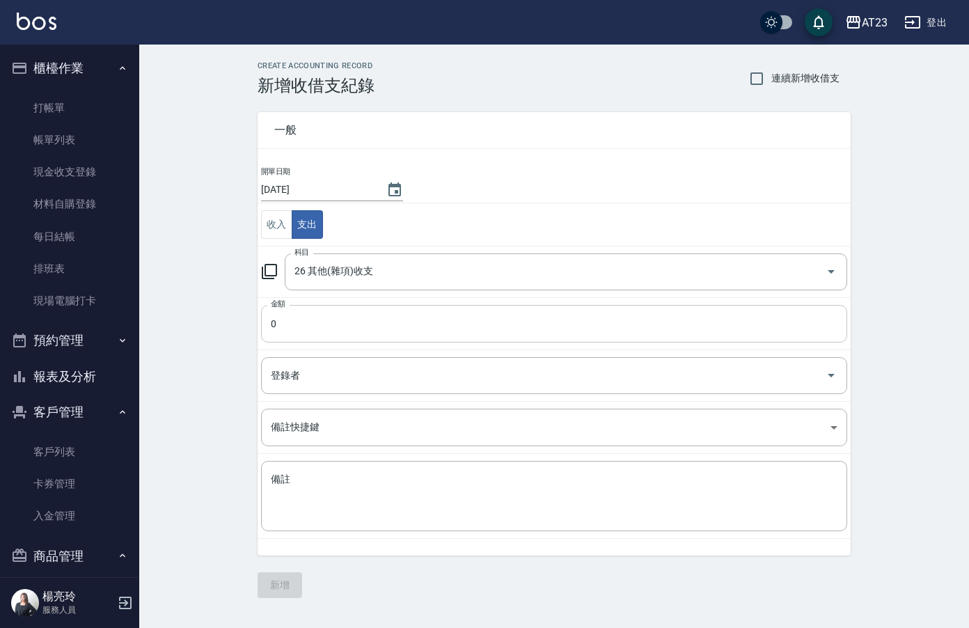
click at [310, 331] on input "0" at bounding box center [554, 324] width 586 height 38
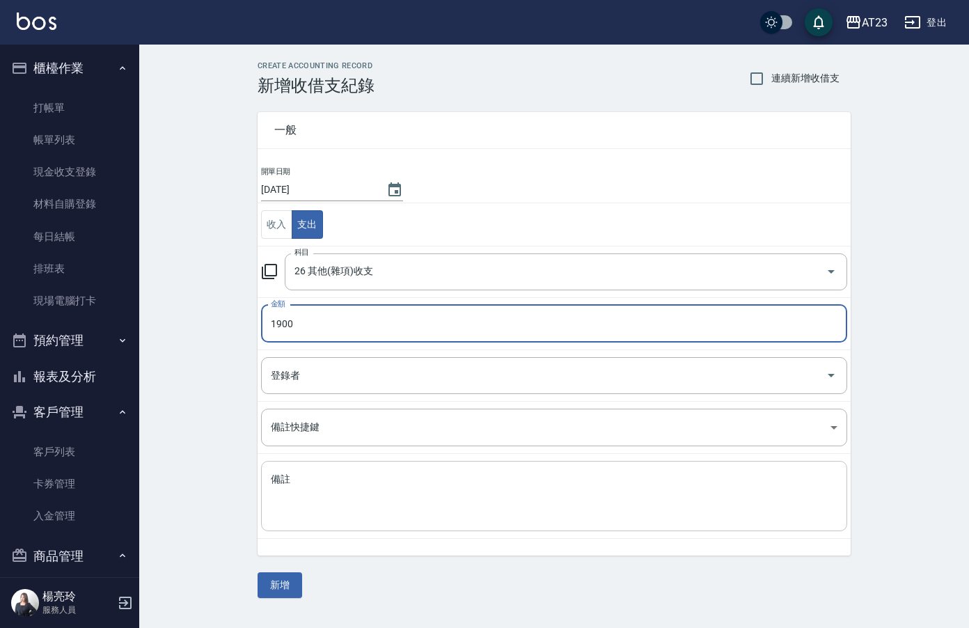
type input "1900"
click at [332, 492] on textarea "備註" at bounding box center [554, 495] width 566 height 47
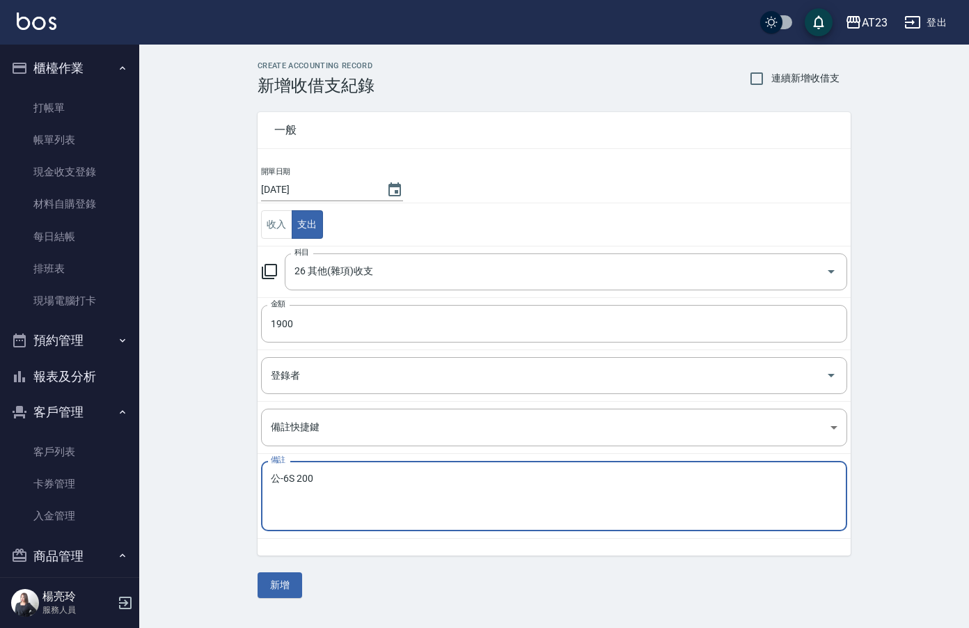
click at [273, 488] on textarea "公-6S 200" at bounding box center [554, 495] width 566 height 47
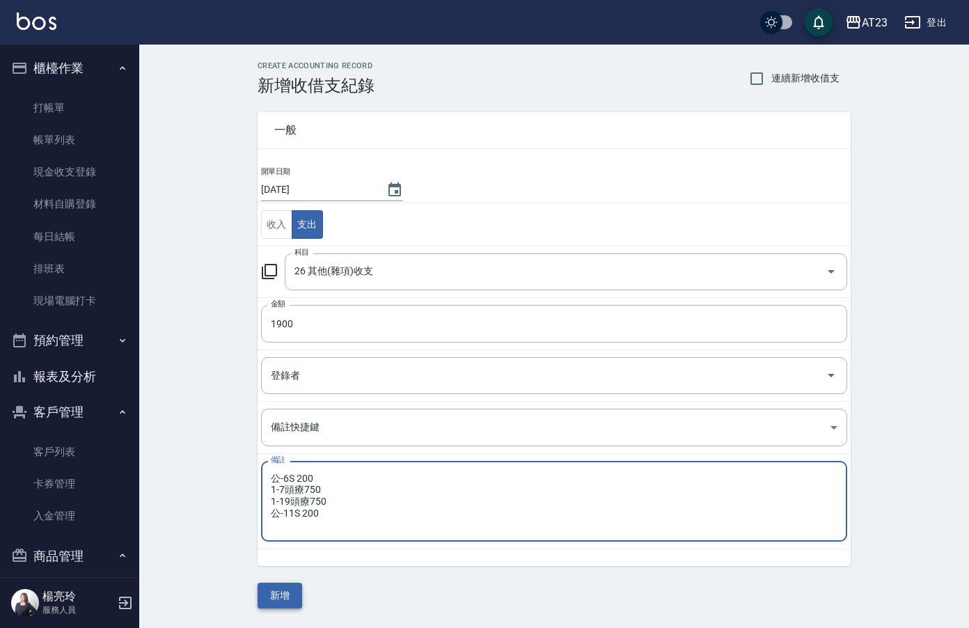
type textarea "公-6S 200 1-7頭療750 1-19頭療750 公-11S 200"
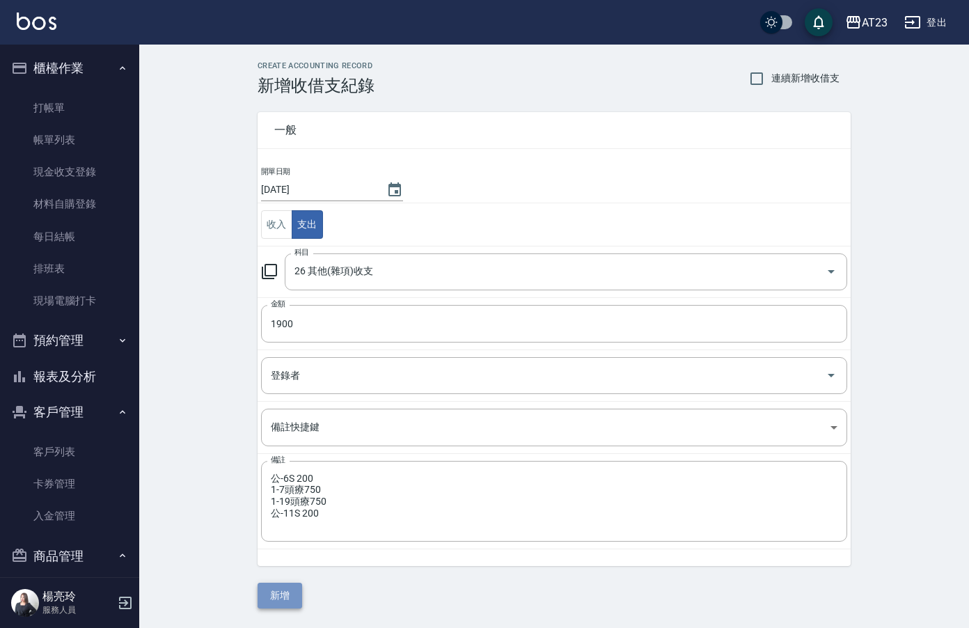
click at [294, 598] on button "新增" at bounding box center [279, 595] width 45 height 26
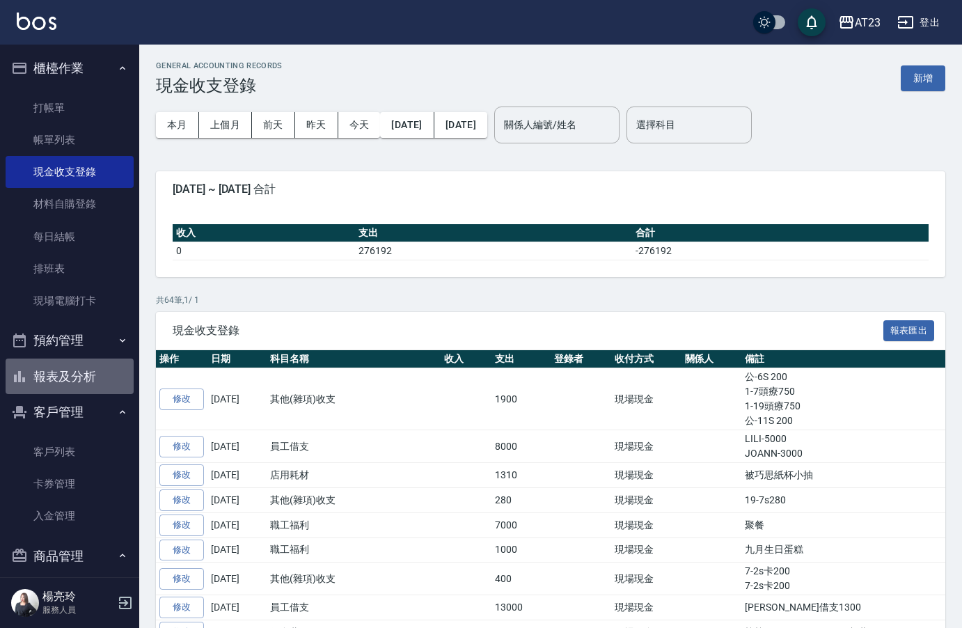
click at [97, 381] on button "報表及分析" at bounding box center [70, 376] width 128 height 36
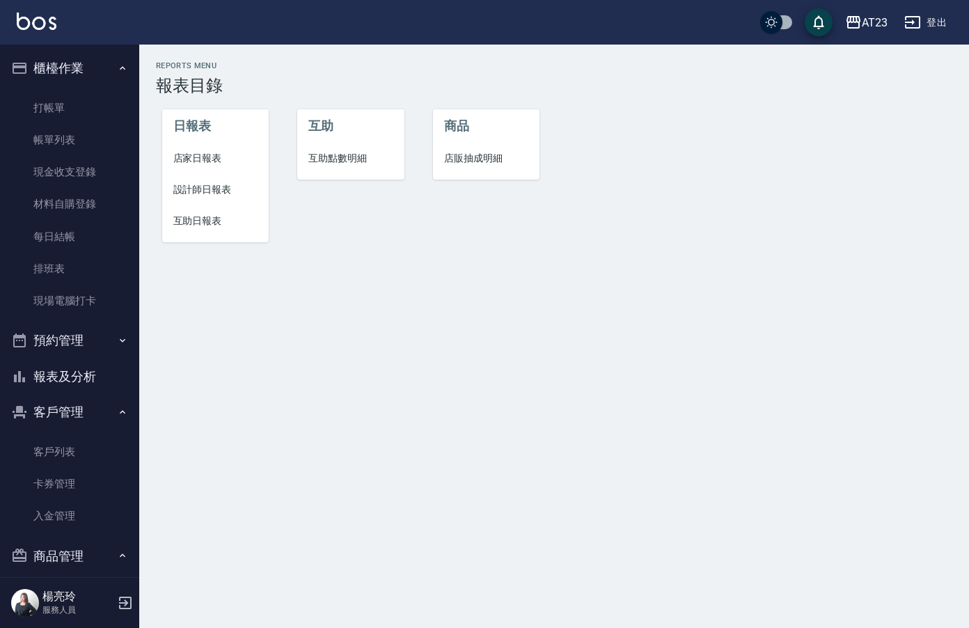
click at [217, 152] on span "店家日報表" at bounding box center [215, 158] width 85 height 15
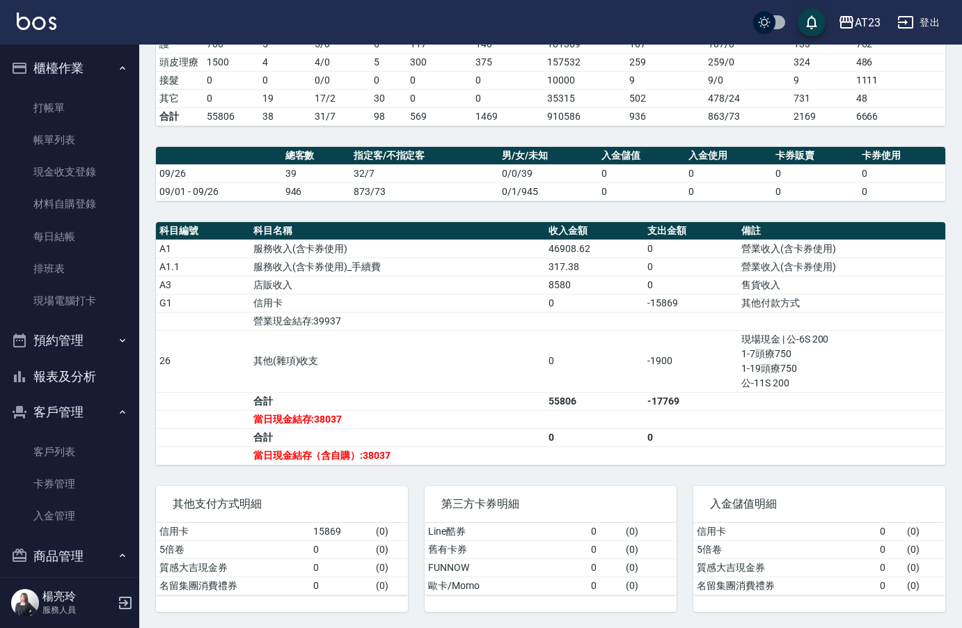
scroll to position [310, 0]
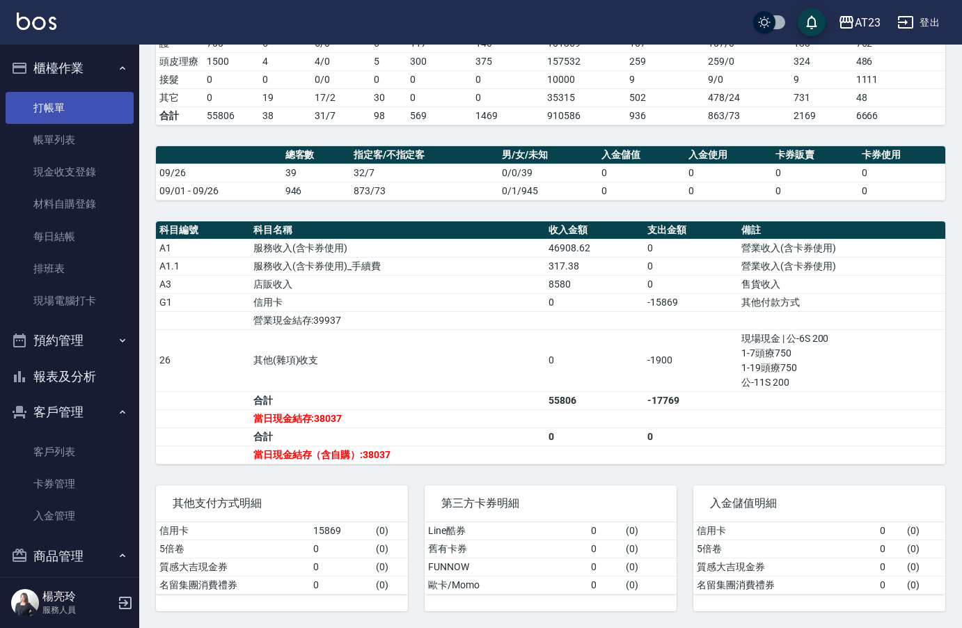
click at [45, 110] on link "打帳單" at bounding box center [70, 108] width 128 height 32
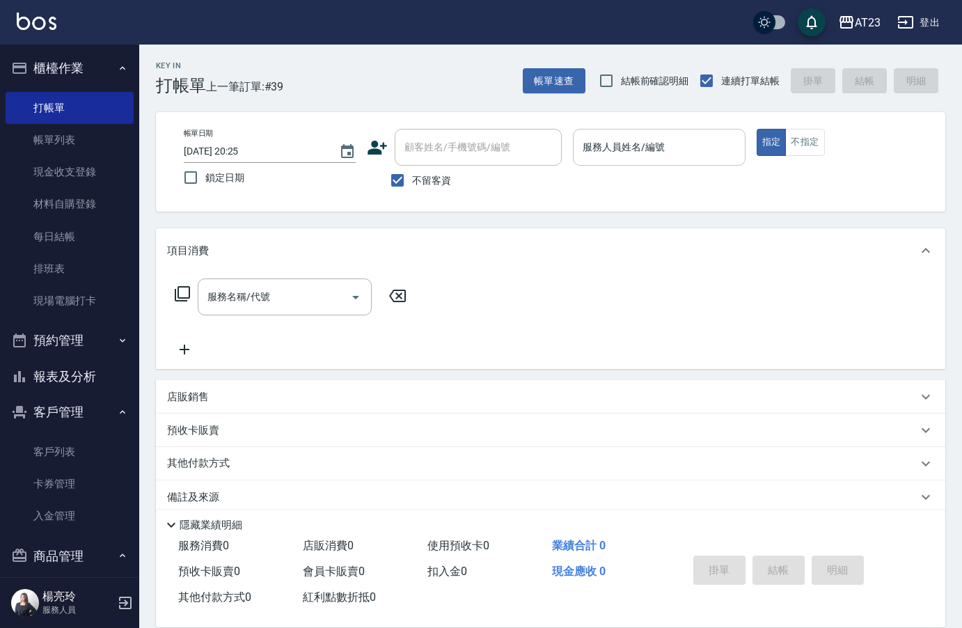
click at [648, 154] on input "服務人員姓名/編號" at bounding box center [658, 147] width 159 height 24
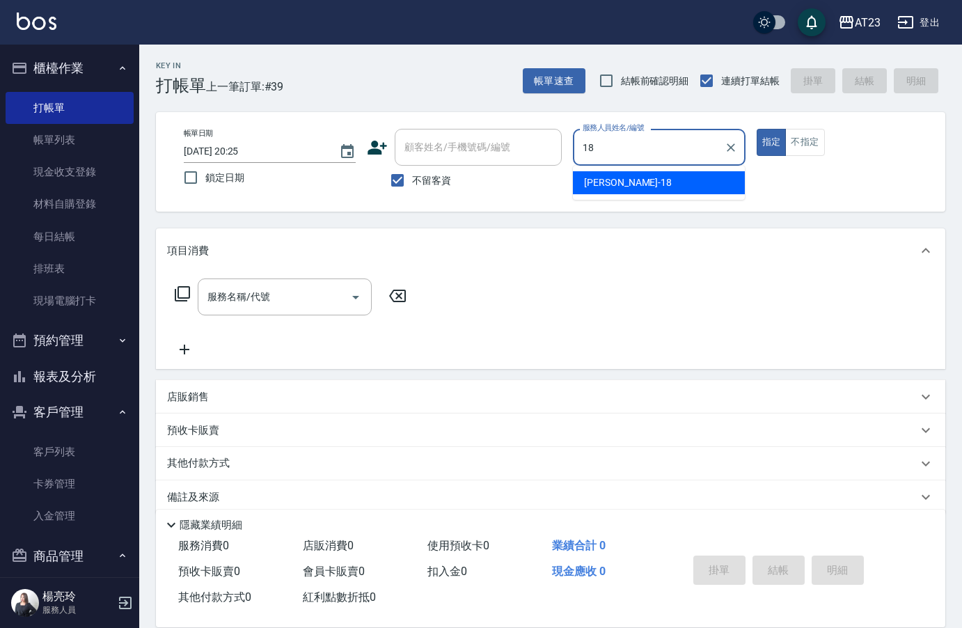
type input "[PERSON_NAME]-18"
type button "true"
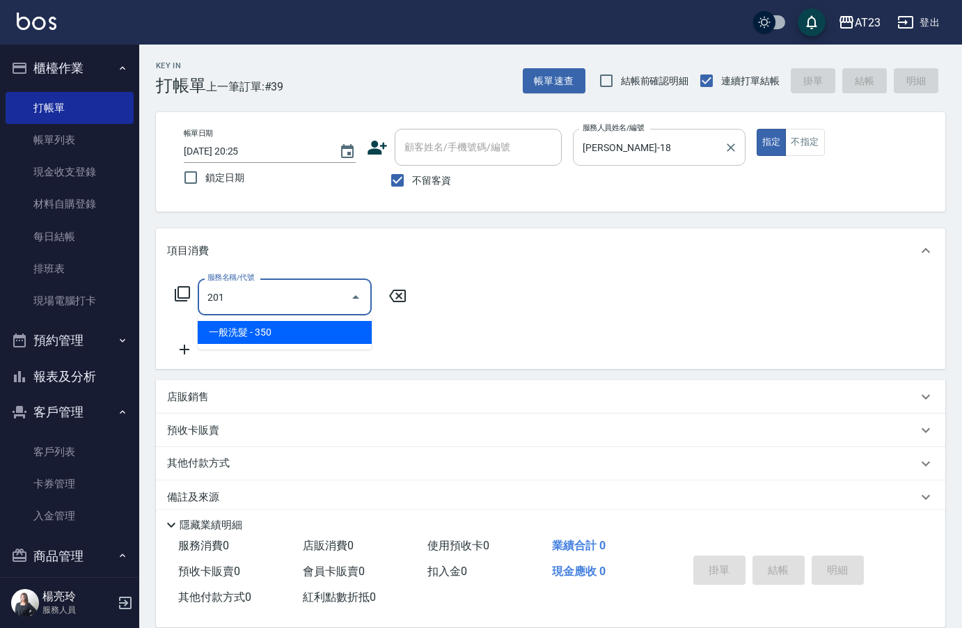
type input "一般洗髮(201)"
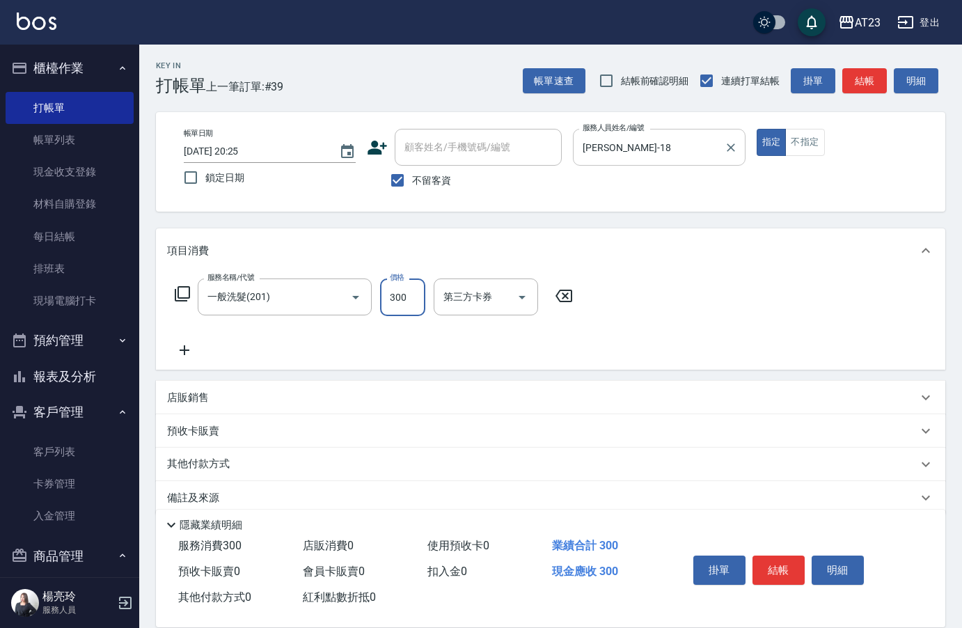
type input "300"
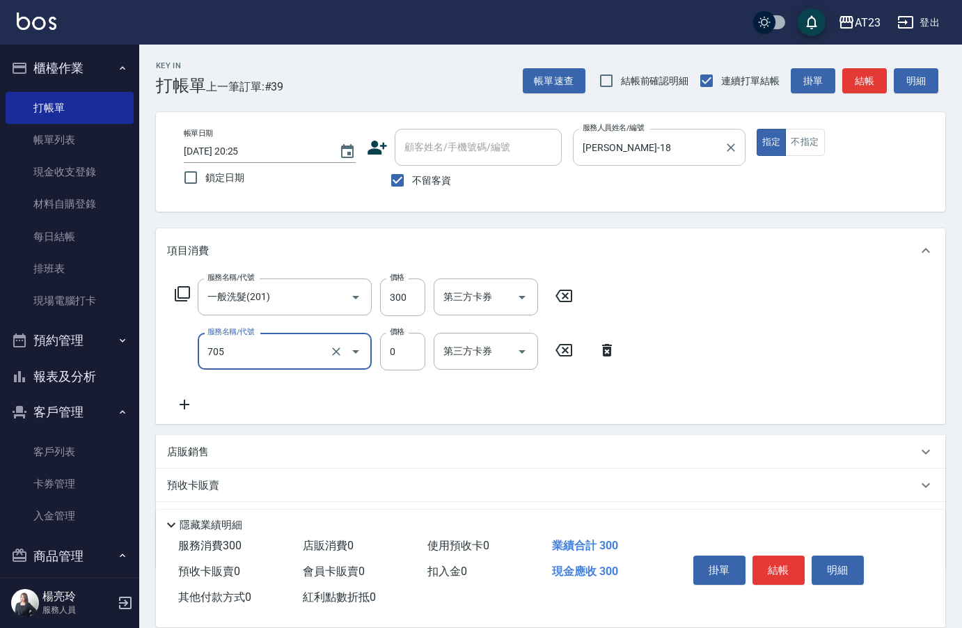
type input "互助50(705)"
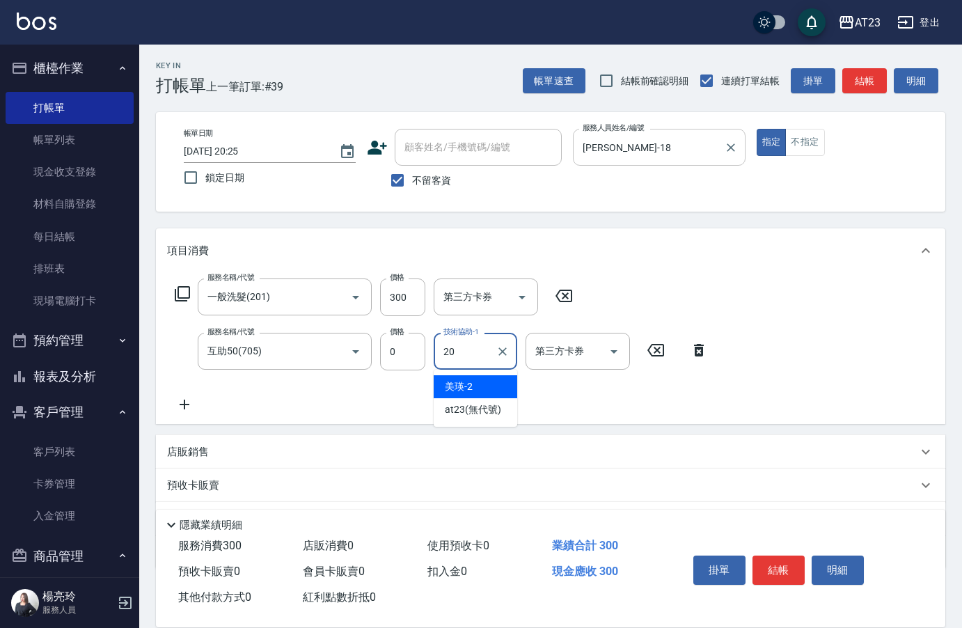
type input "棒棒-20"
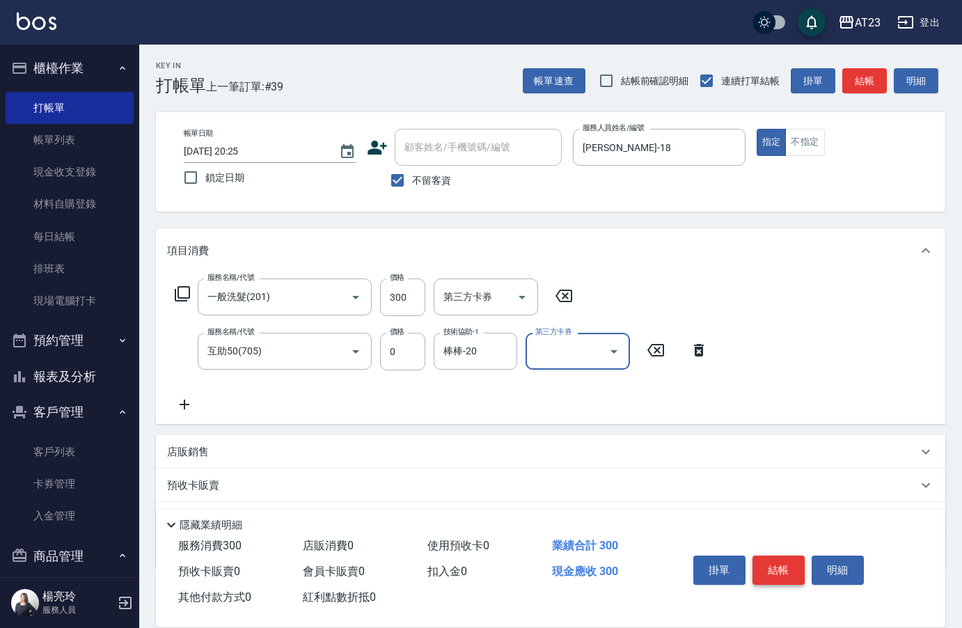
click at [770, 571] on button "結帳" at bounding box center [778, 569] width 52 height 29
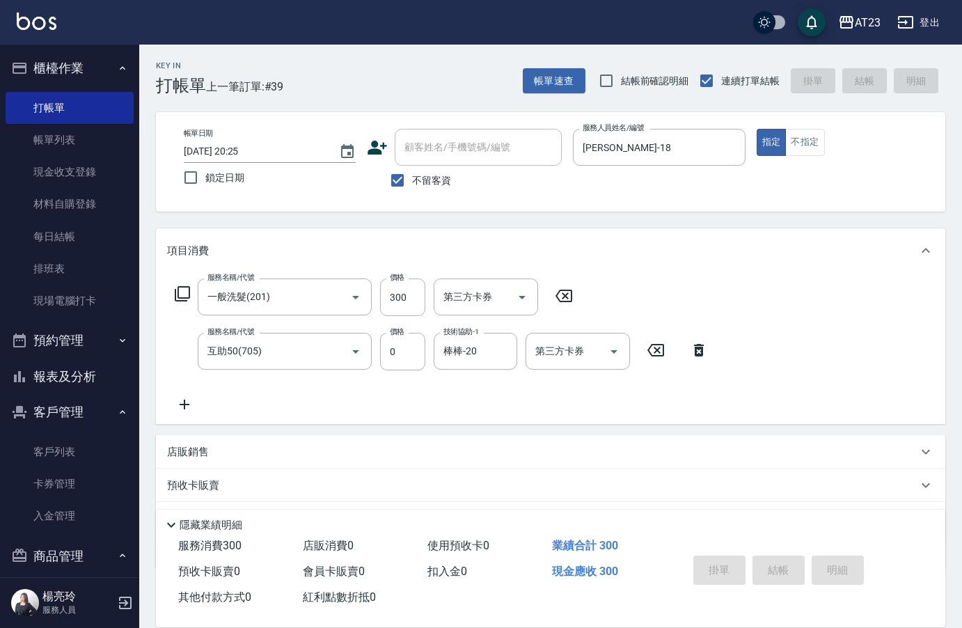
type input "[DATE] 20:36"
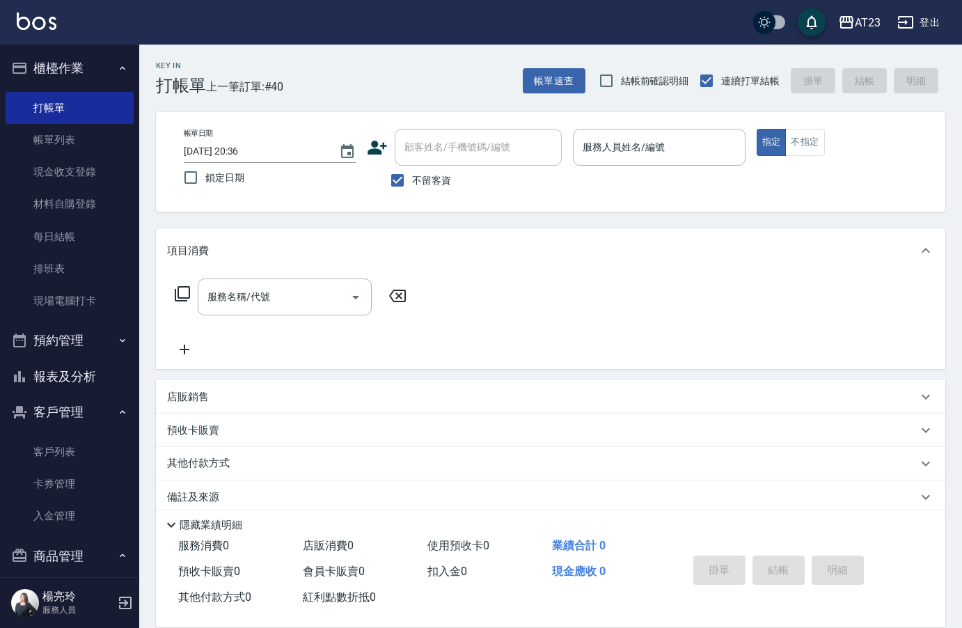
click at [613, 143] on div "服務人員姓名/編號 服務人員姓名/編號" at bounding box center [659, 147] width 172 height 37
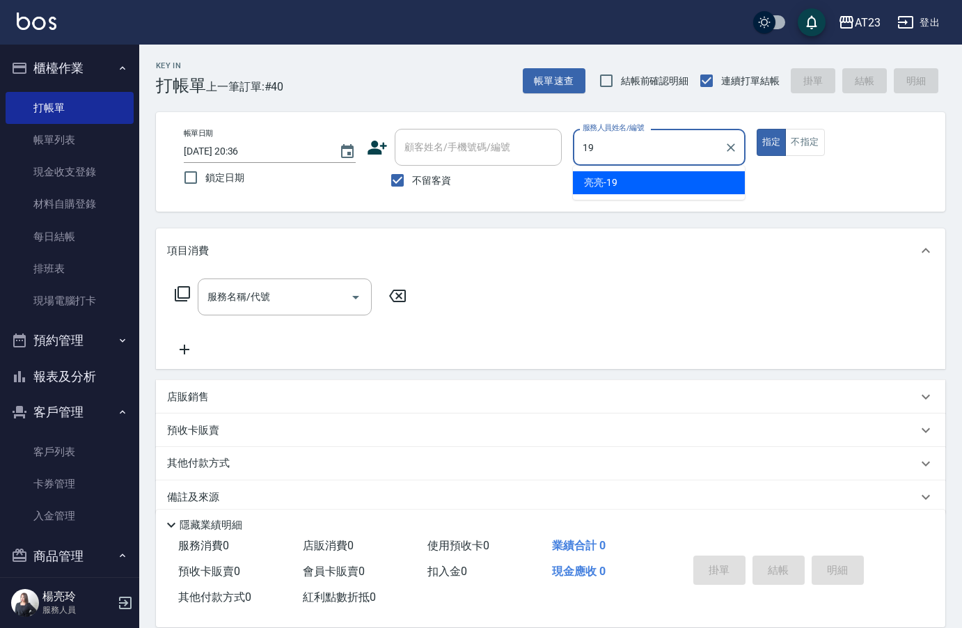
type input "[PERSON_NAME]-19"
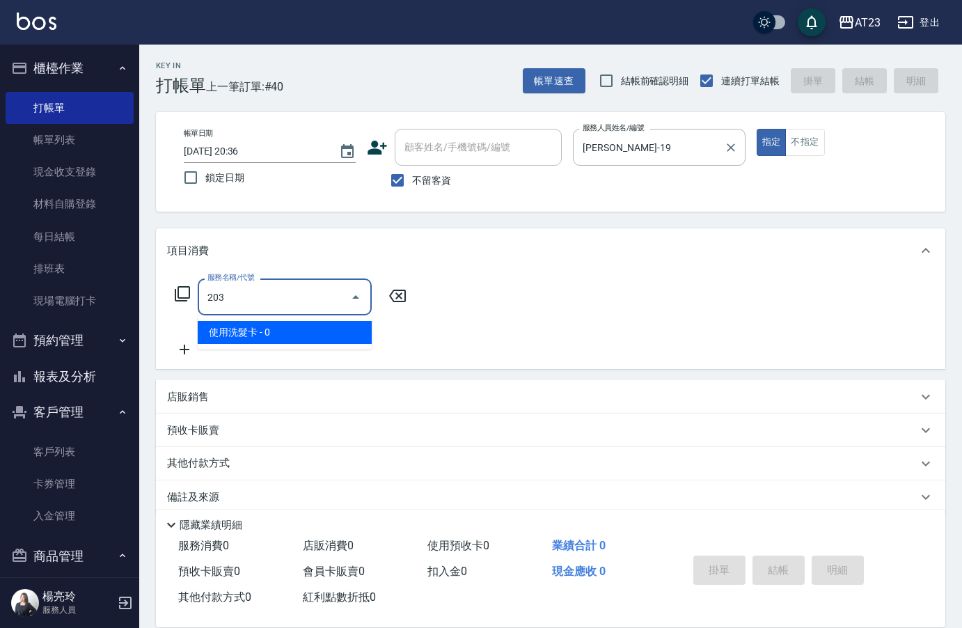
type input "使用洗髮卡(203)"
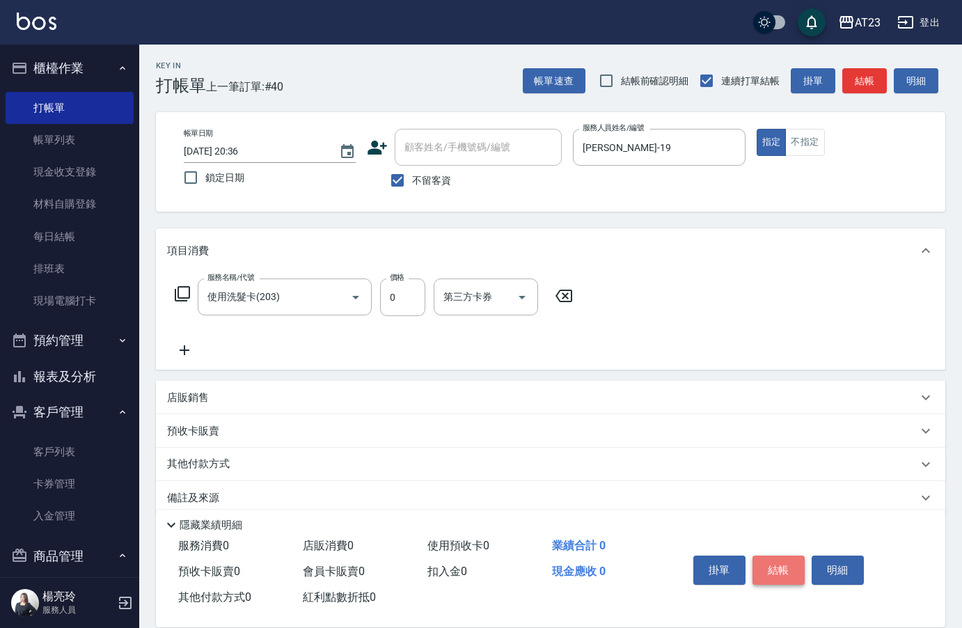
click at [785, 570] on button "結帳" at bounding box center [778, 569] width 52 height 29
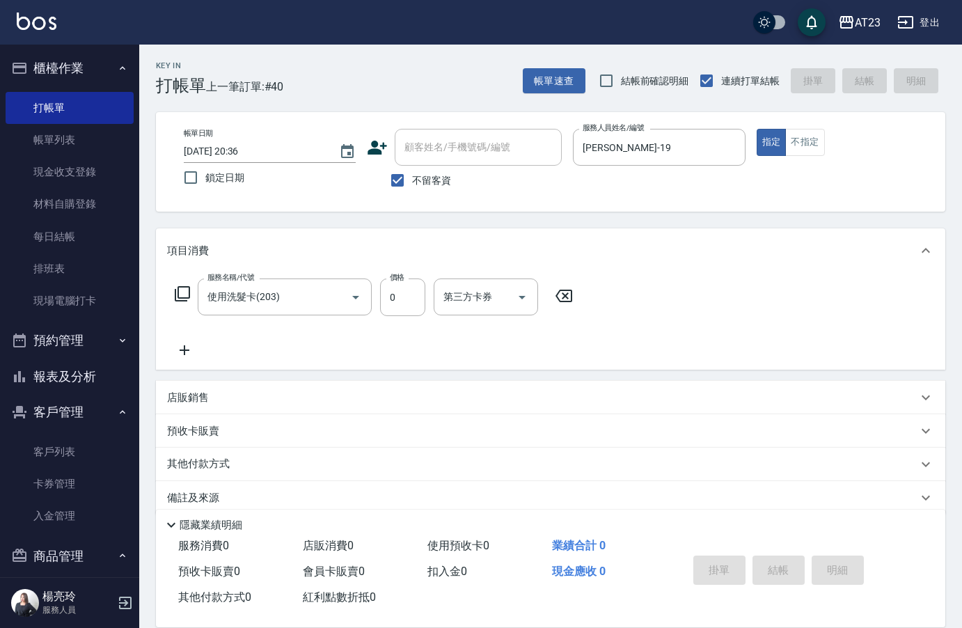
type input "[DATE] 21:02"
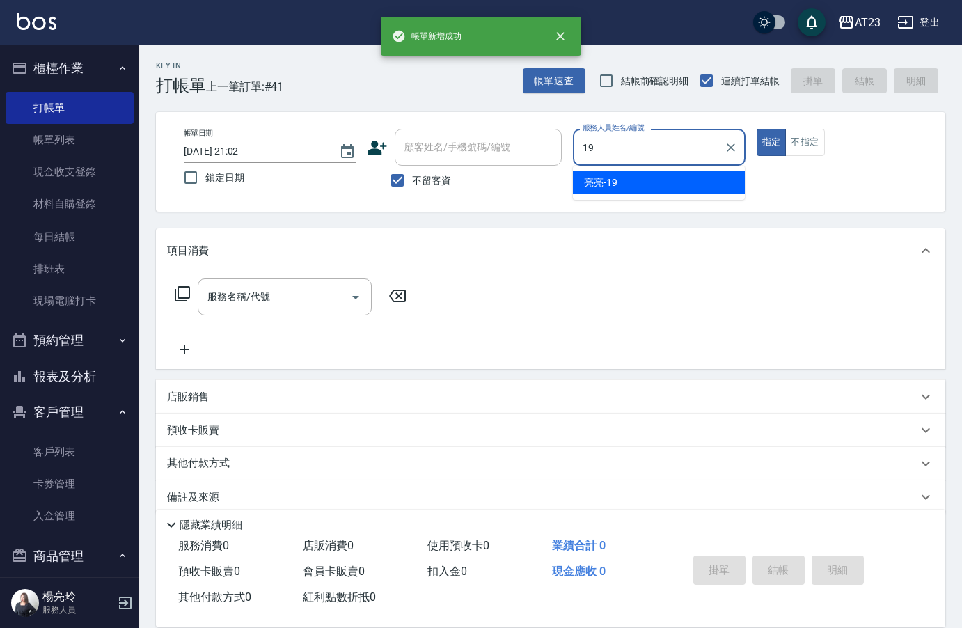
type input "[PERSON_NAME]-19"
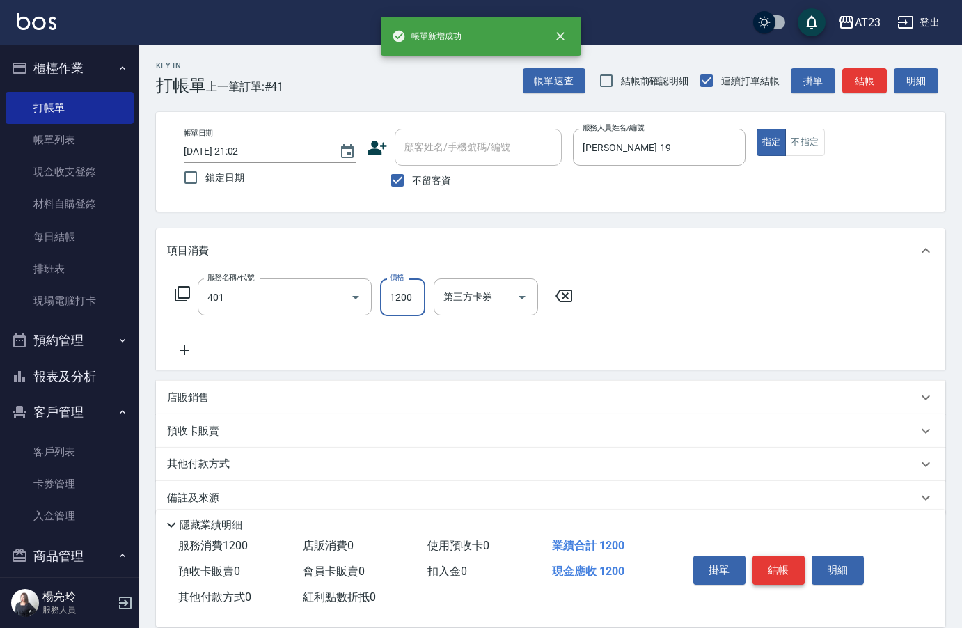
type input "燙髮(401)"
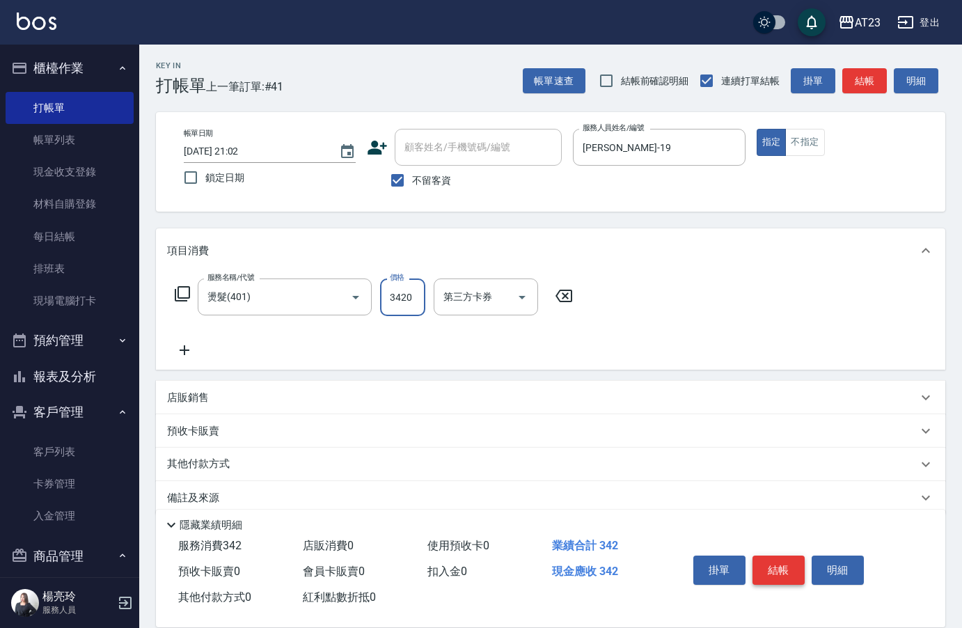
type input "3420"
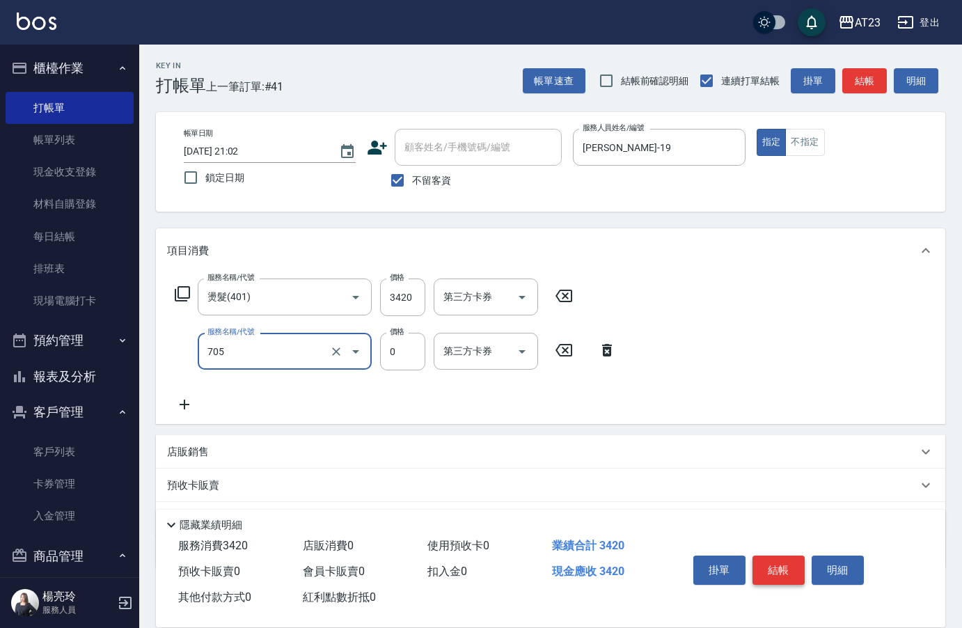
type input "互助50(705)"
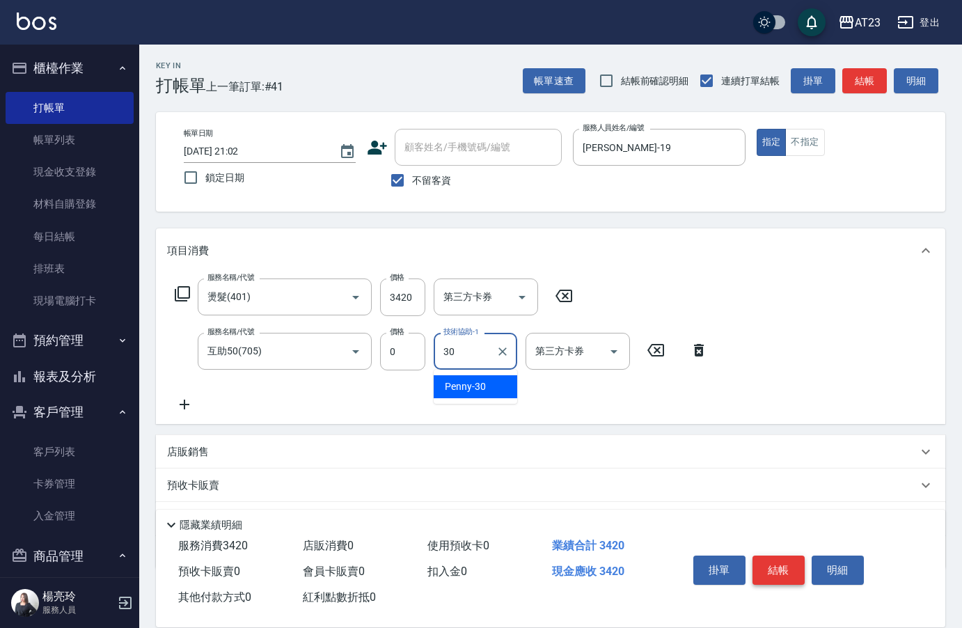
type input "Penny-30"
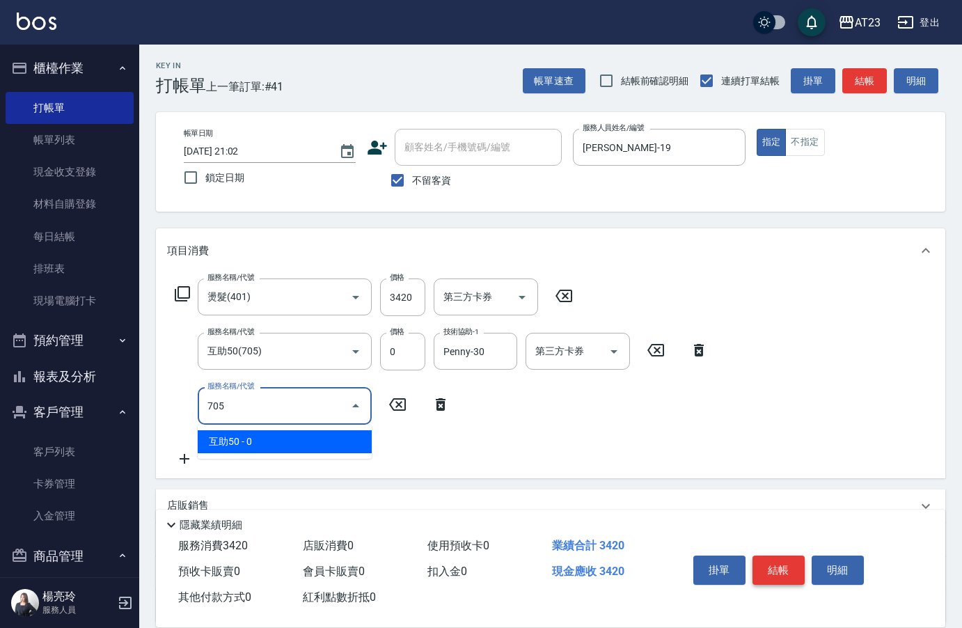
type input "互助50(705)"
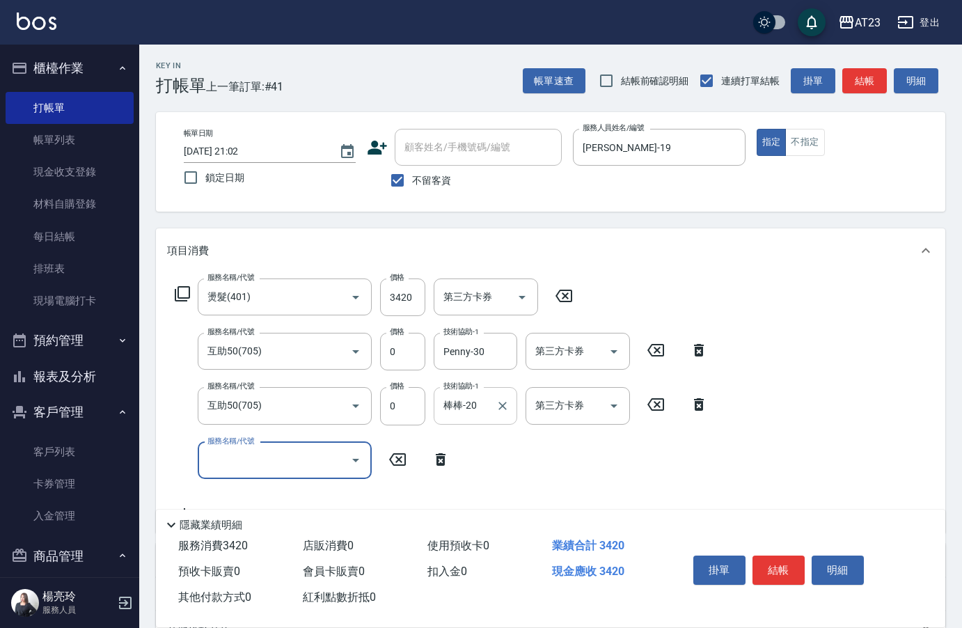
click at [479, 409] on input "棒棒-20" at bounding box center [465, 405] width 50 height 24
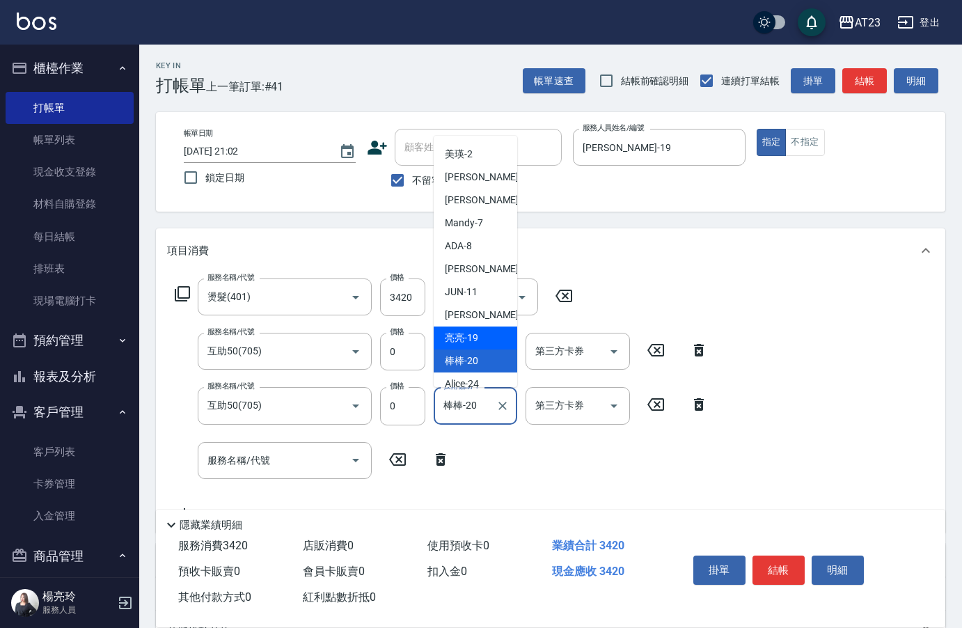
scroll to position [184, 0]
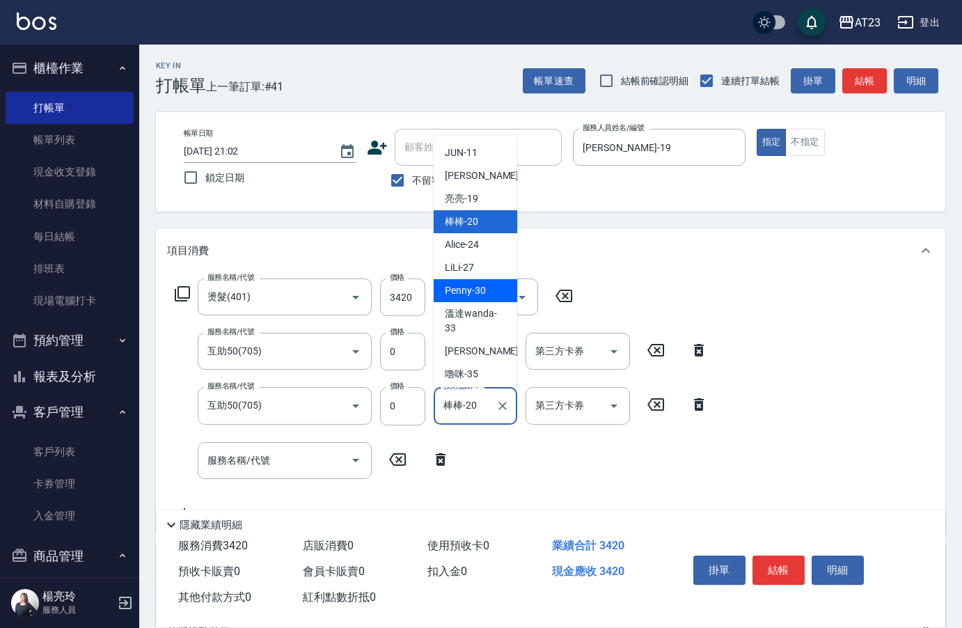
click at [487, 302] on div "Penny -30" at bounding box center [474, 290] width 83 height 23
type input "Penny-30"
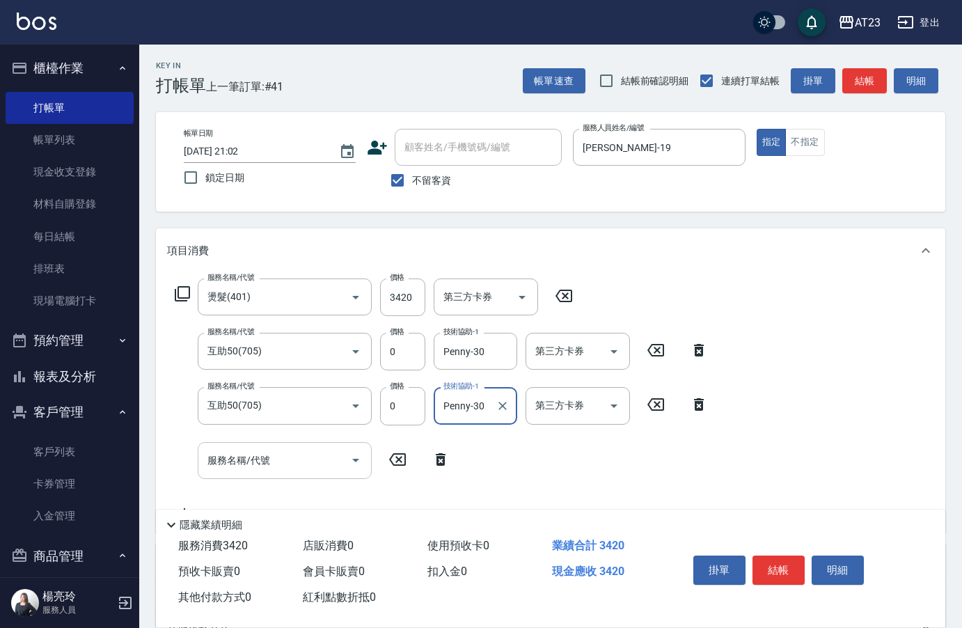
click at [302, 459] on input "服務名稱/代號" at bounding box center [274, 460] width 141 height 24
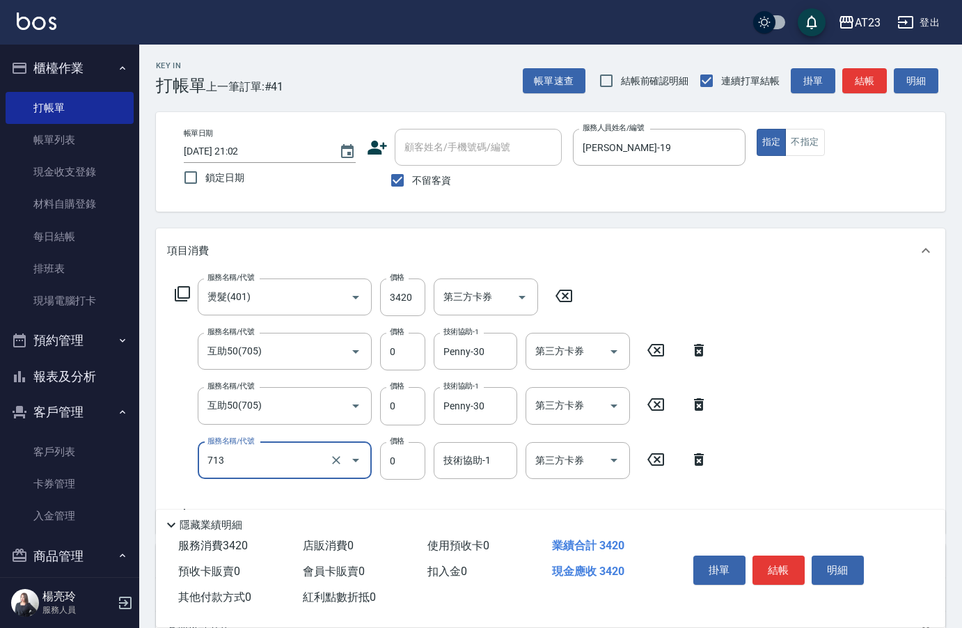
type input "互助130(713)"
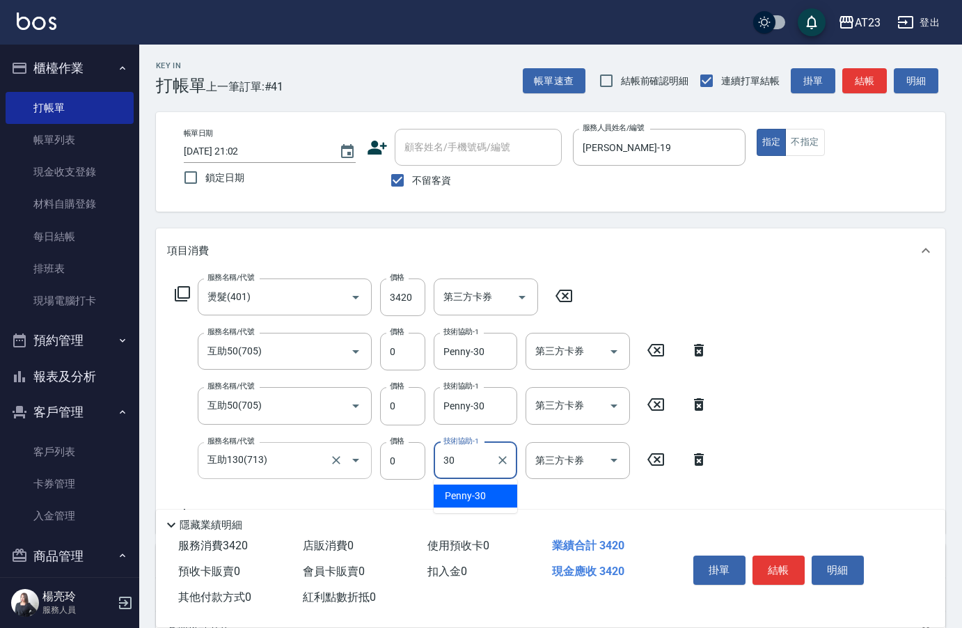
type input "Penny-30"
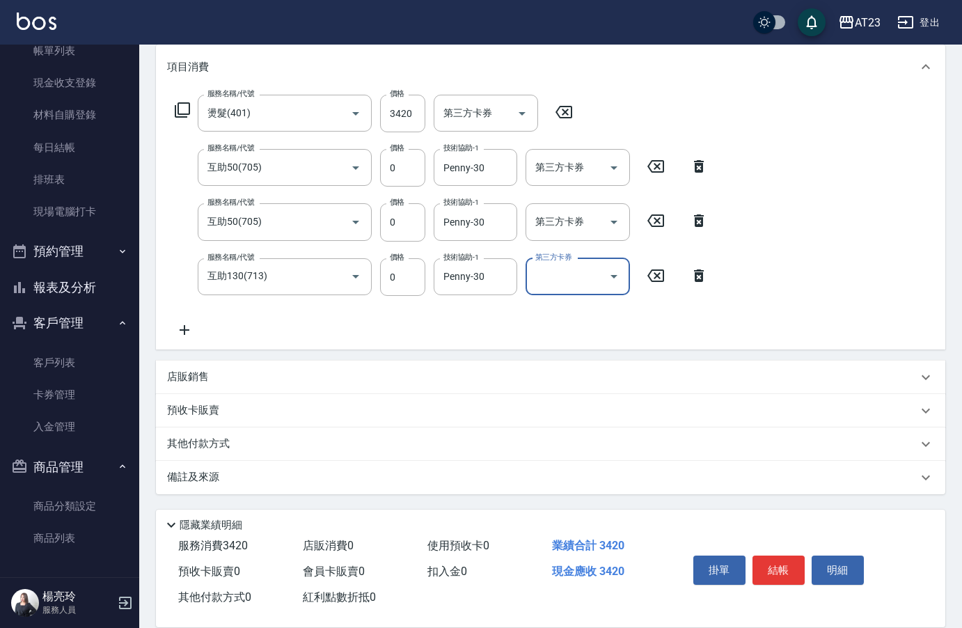
click at [245, 436] on div "其他付款方式" at bounding box center [542, 443] width 750 height 15
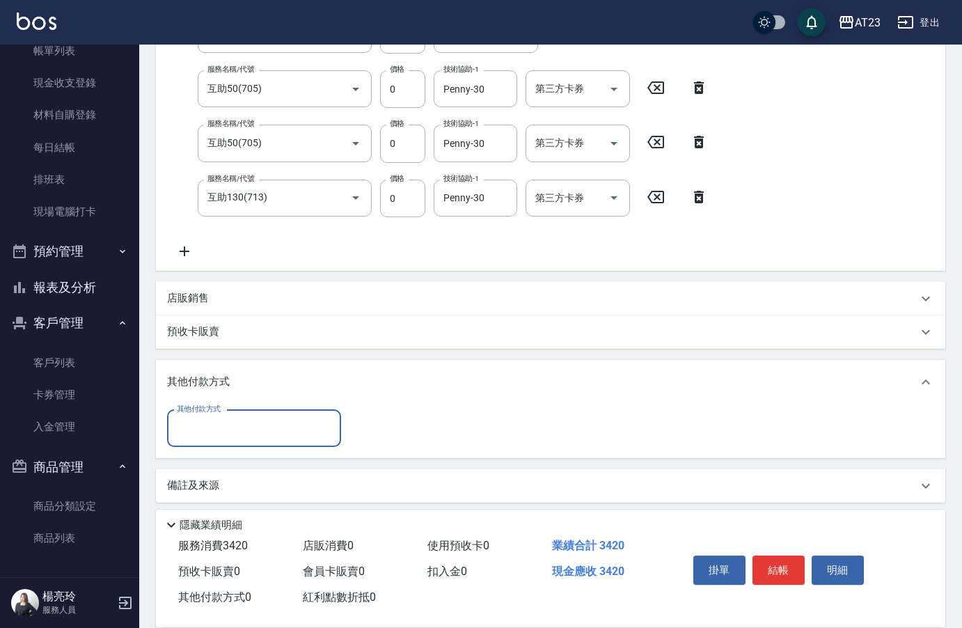
scroll to position [263, 0]
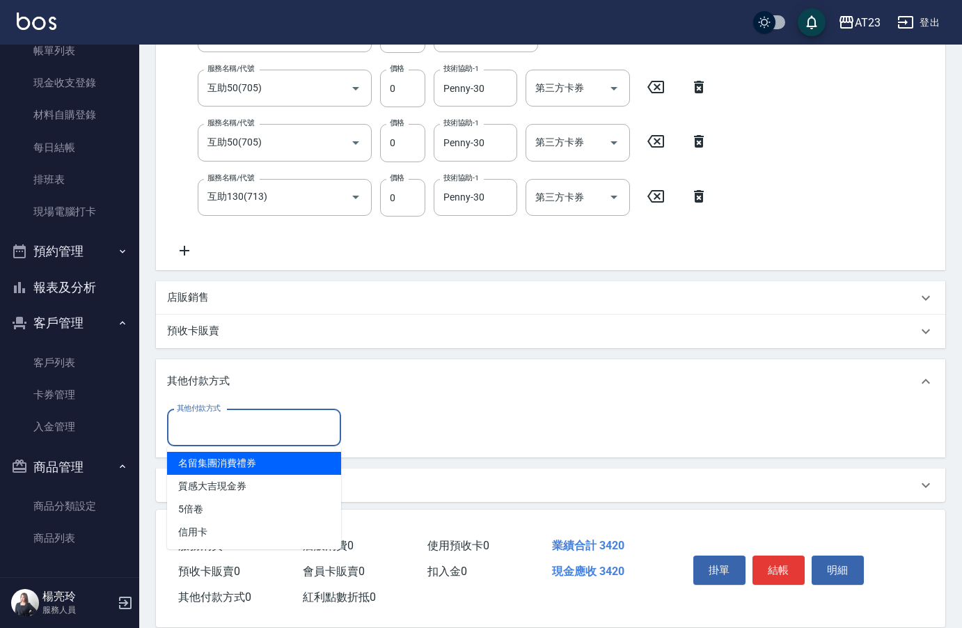
click at [237, 426] on input "其他付款方式" at bounding box center [253, 427] width 161 height 24
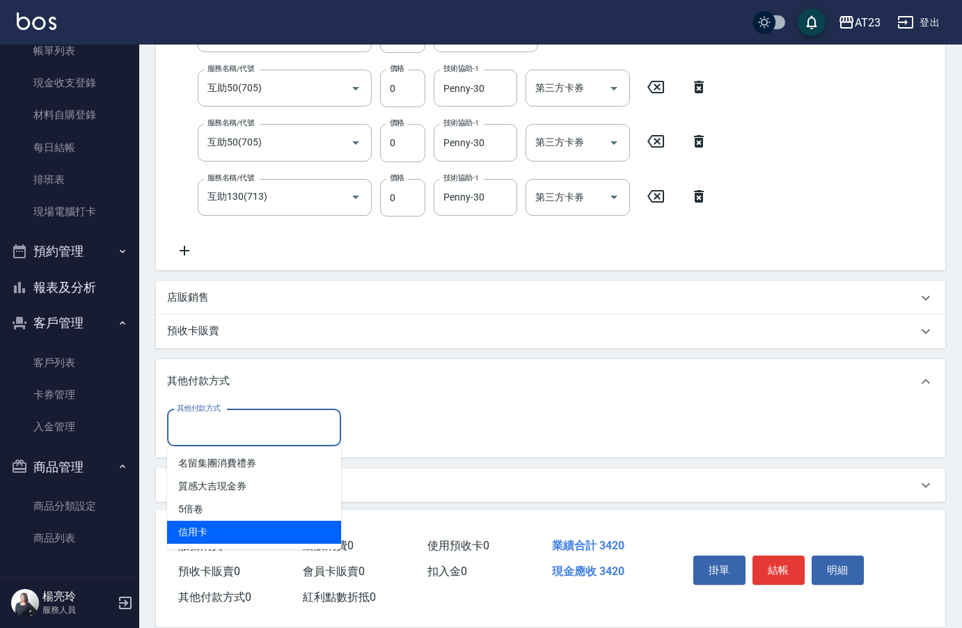
click at [200, 534] on span "信用卡" at bounding box center [254, 531] width 174 height 23
type input "信用卡"
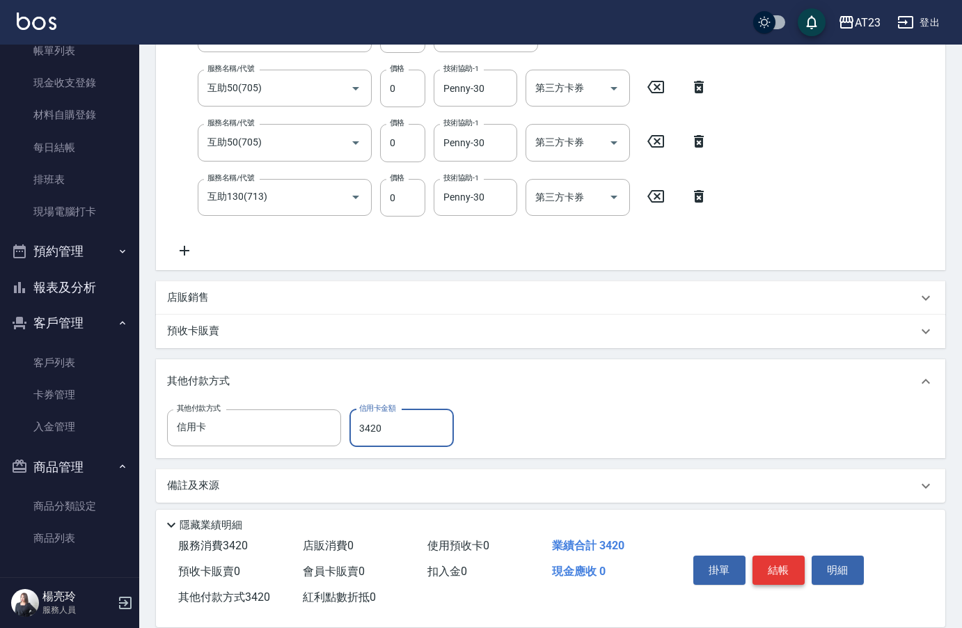
type input "3420"
click at [780, 562] on button "結帳" at bounding box center [778, 569] width 52 height 29
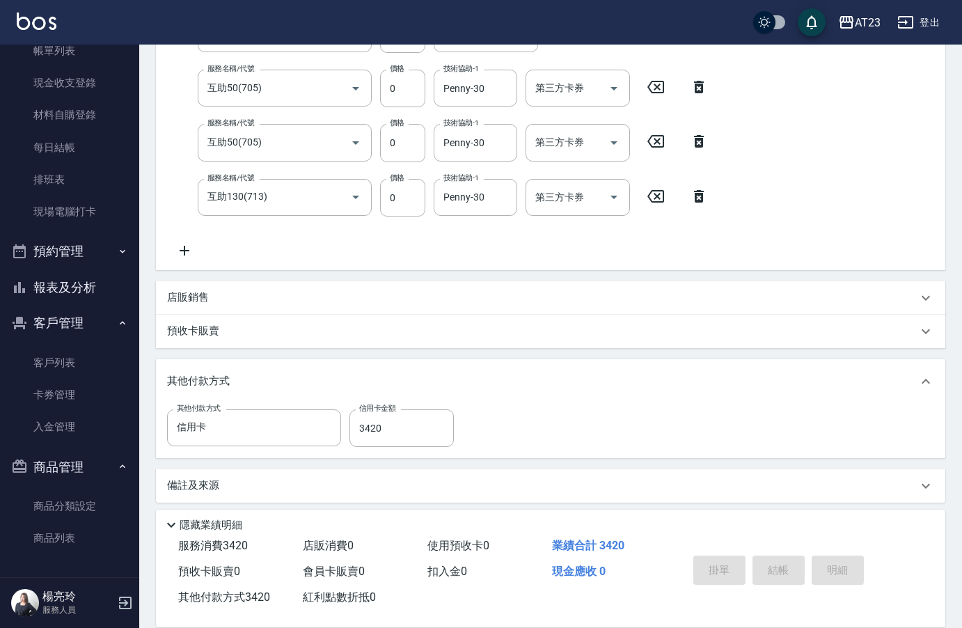
type input "[DATE] 21:03"
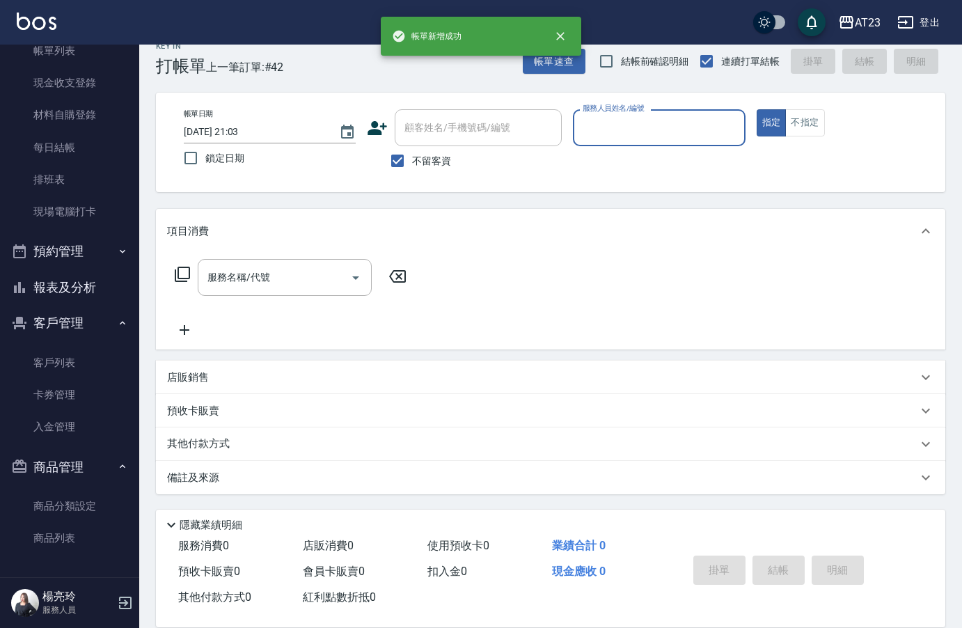
scroll to position [19, 0]
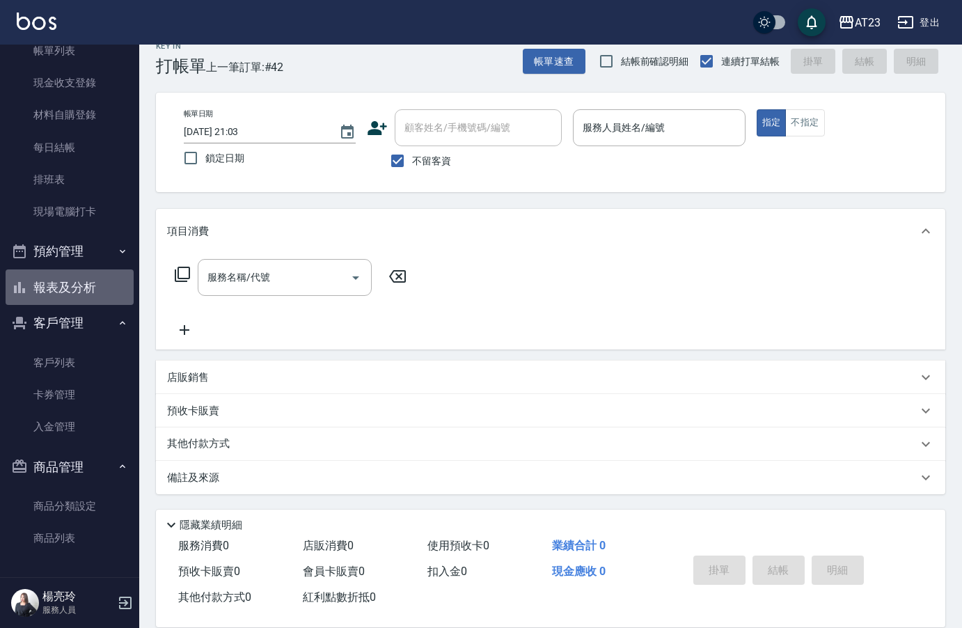
click at [77, 285] on button "報表及分析" at bounding box center [70, 287] width 128 height 36
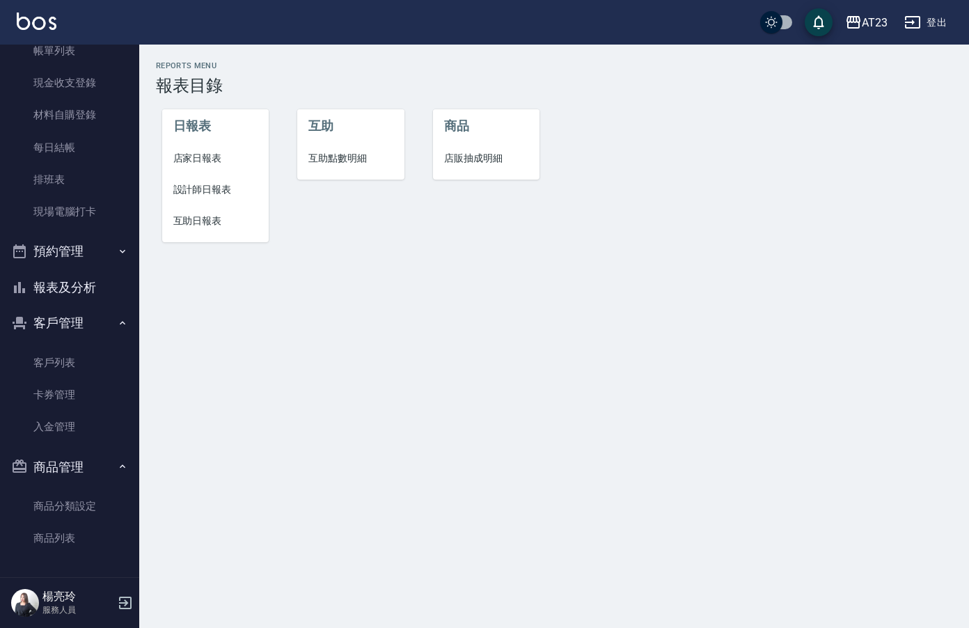
click at [208, 152] on span "店家日報表" at bounding box center [215, 158] width 85 height 15
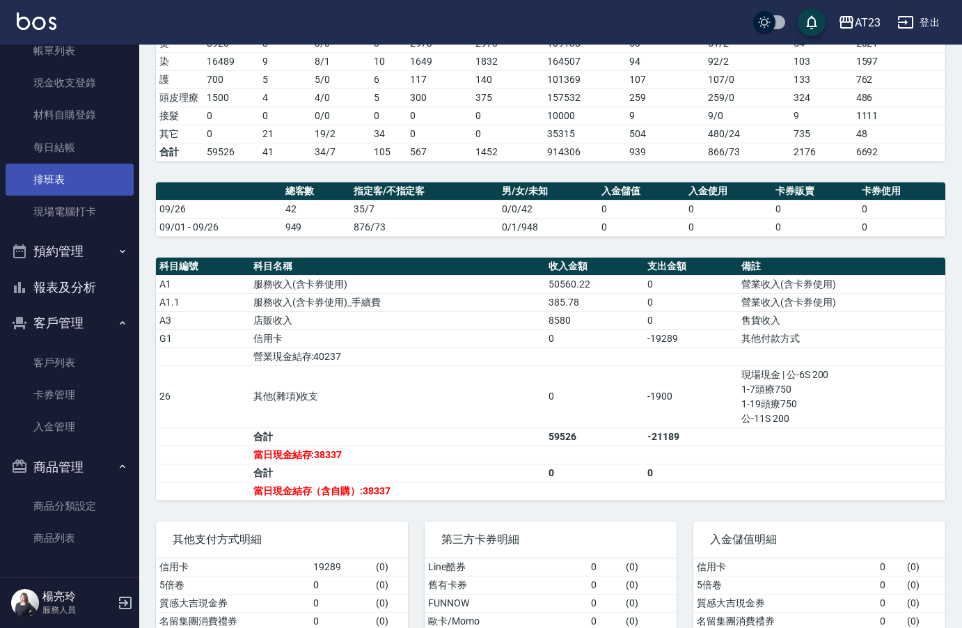
scroll to position [241, 0]
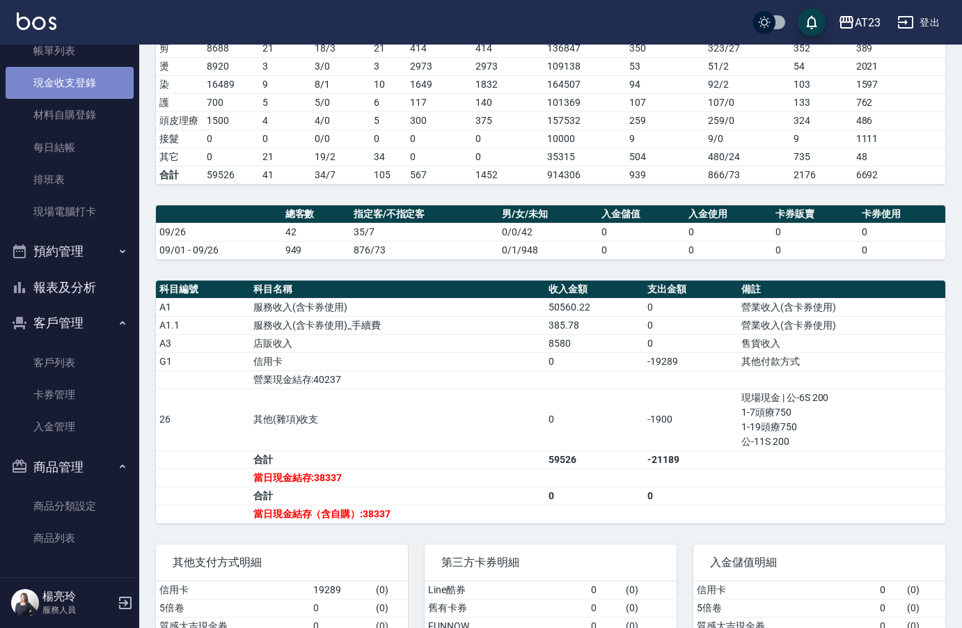
click at [91, 75] on link "現金收支登錄" at bounding box center [70, 83] width 128 height 32
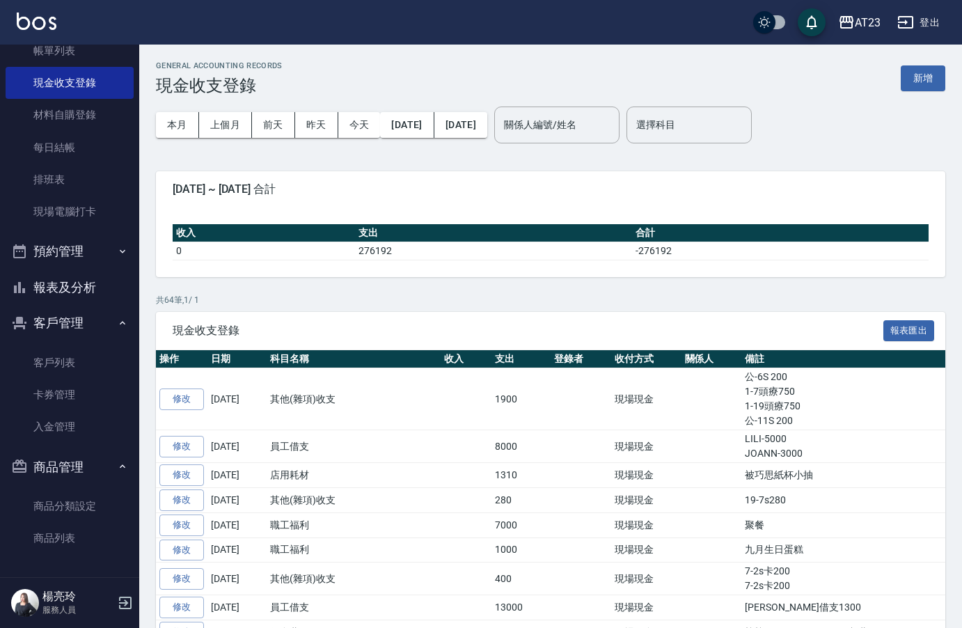
click at [910, 65] on div "GENERAL ACCOUNTING RECORDS 現金收支登錄 新增" at bounding box center [550, 78] width 789 height 34
click at [939, 86] on button "新增" at bounding box center [922, 78] width 45 height 26
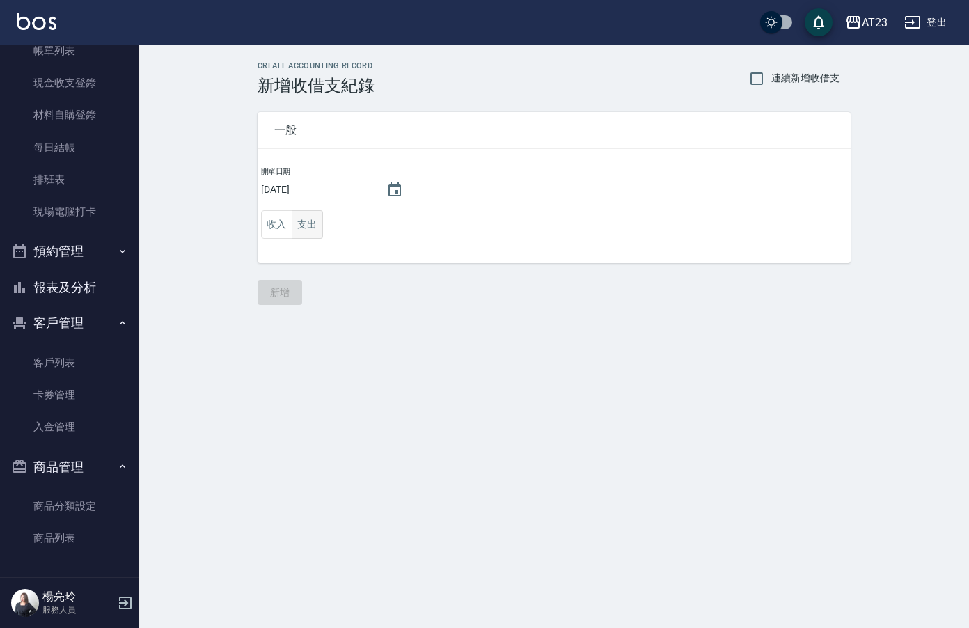
drag, startPoint x: 309, startPoint y: 218, endPoint x: 299, endPoint y: 225, distance: 12.0
click at [308, 218] on button "支出" at bounding box center [307, 224] width 31 height 29
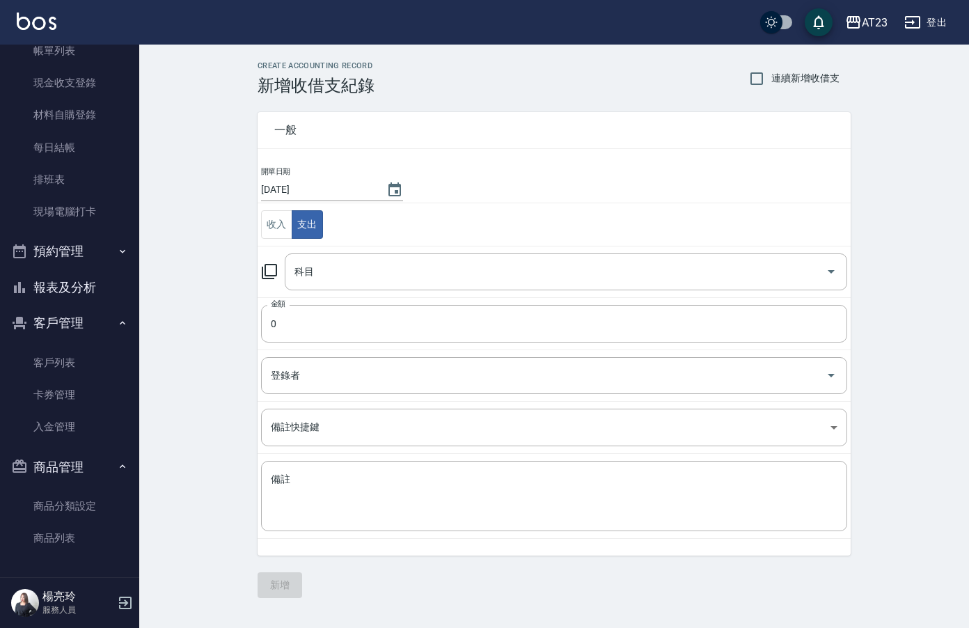
click at [266, 269] on icon at bounding box center [269, 271] width 15 height 15
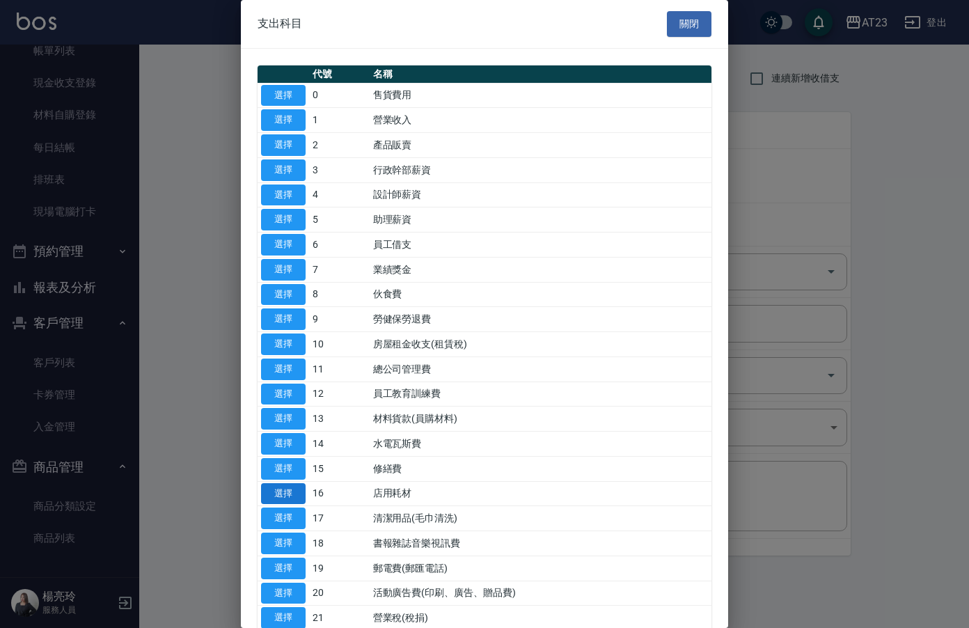
click at [296, 494] on button "選擇" at bounding box center [283, 494] width 45 height 22
type input "16 店用耗材"
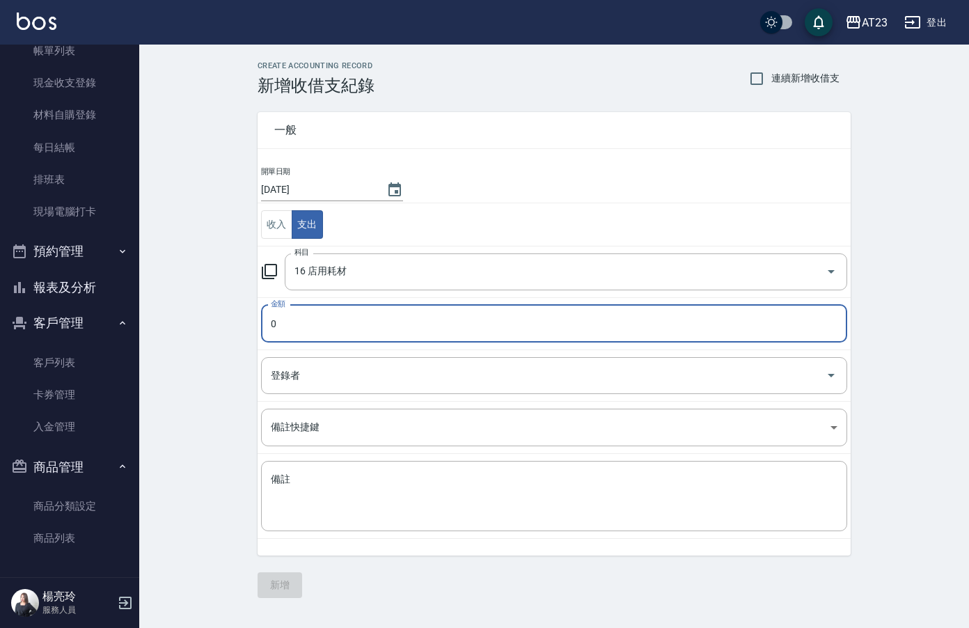
click at [317, 321] on input "0" at bounding box center [554, 324] width 586 height 38
type input "119"
click at [305, 514] on textarea "備註" at bounding box center [554, 495] width 566 height 47
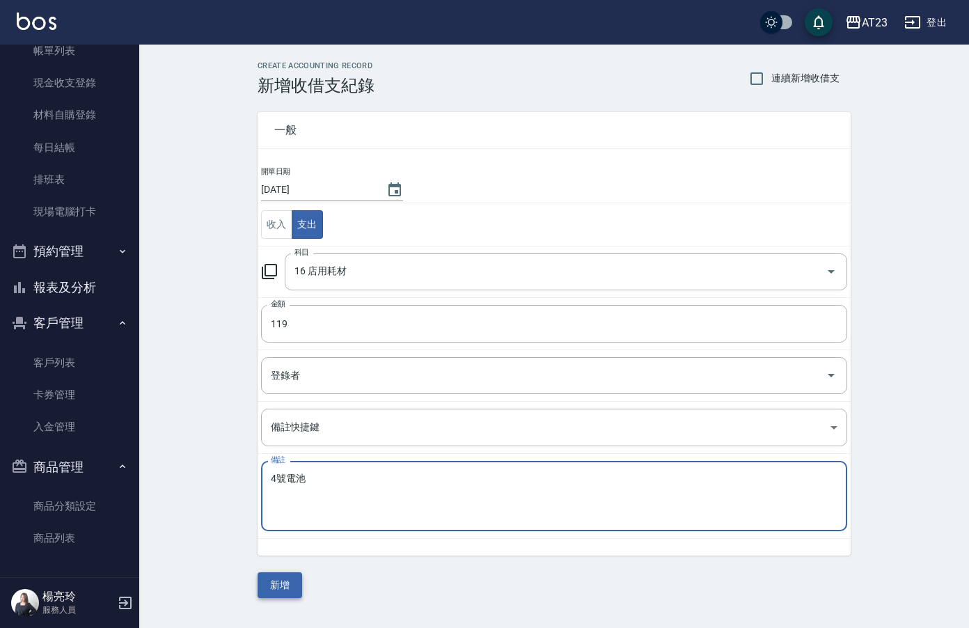
type textarea "4號電池"
click at [278, 594] on button "新增" at bounding box center [279, 585] width 45 height 26
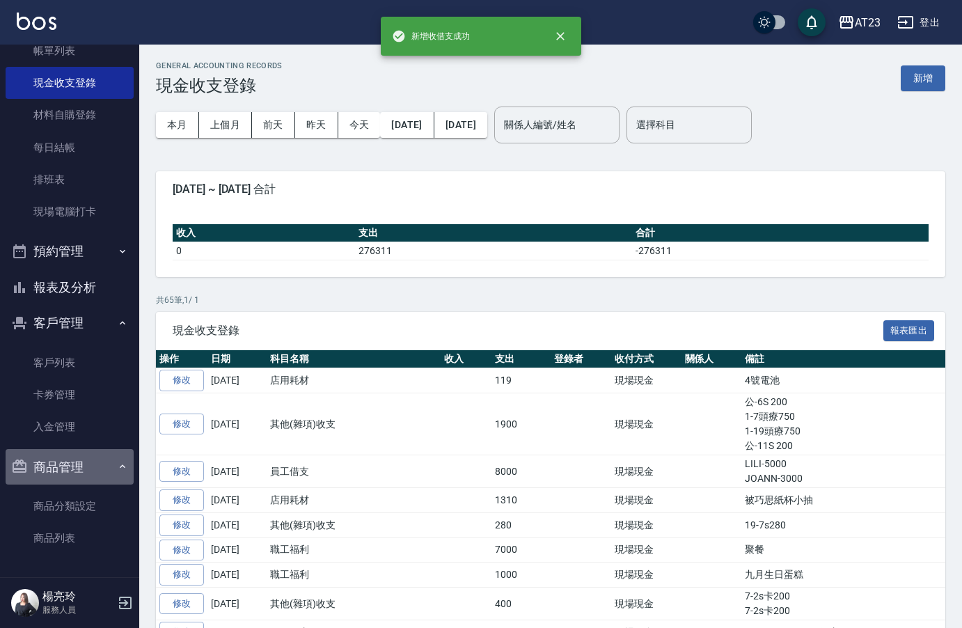
click at [90, 467] on button "商品管理" at bounding box center [70, 467] width 128 height 36
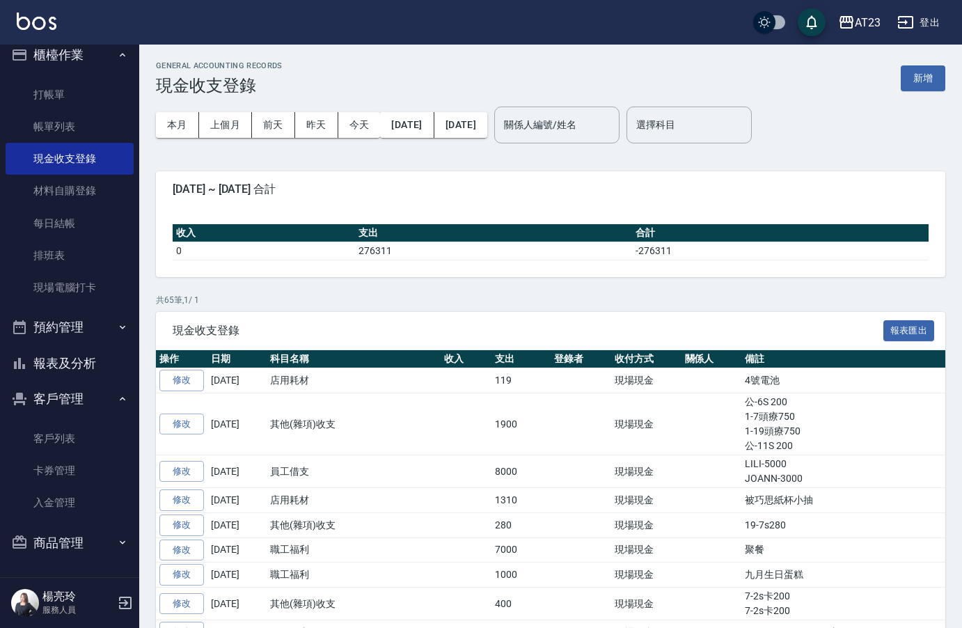
scroll to position [13, 0]
click at [102, 351] on button "報表及分析" at bounding box center [70, 363] width 128 height 36
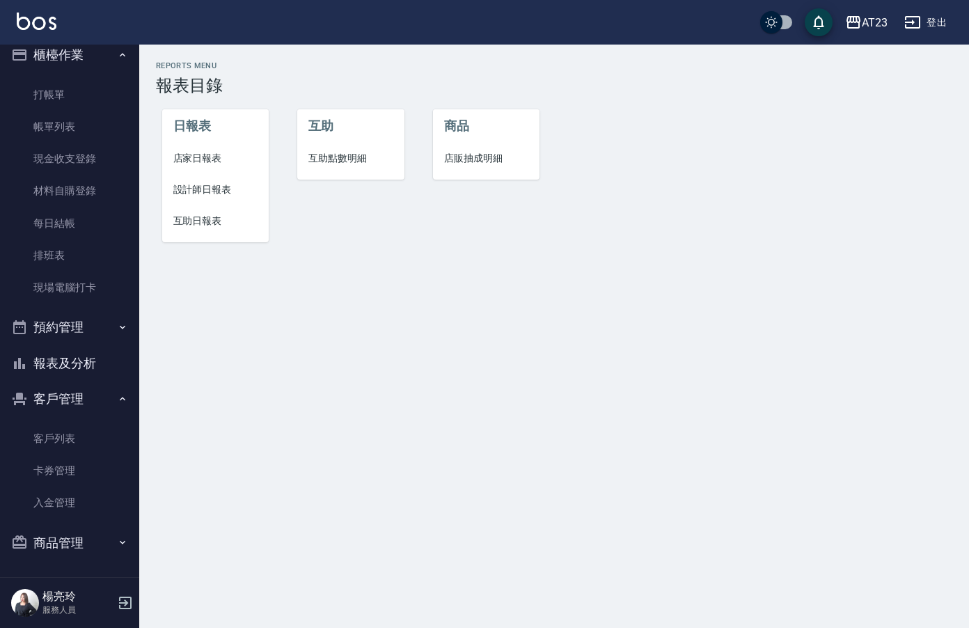
click at [196, 154] on span "店家日報表" at bounding box center [215, 158] width 85 height 15
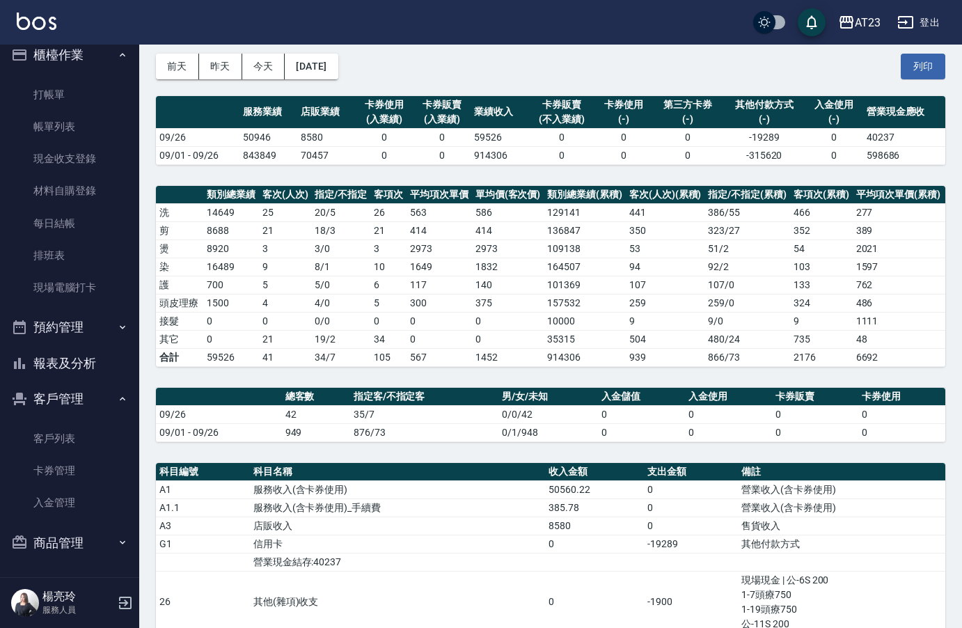
scroll to position [50, 0]
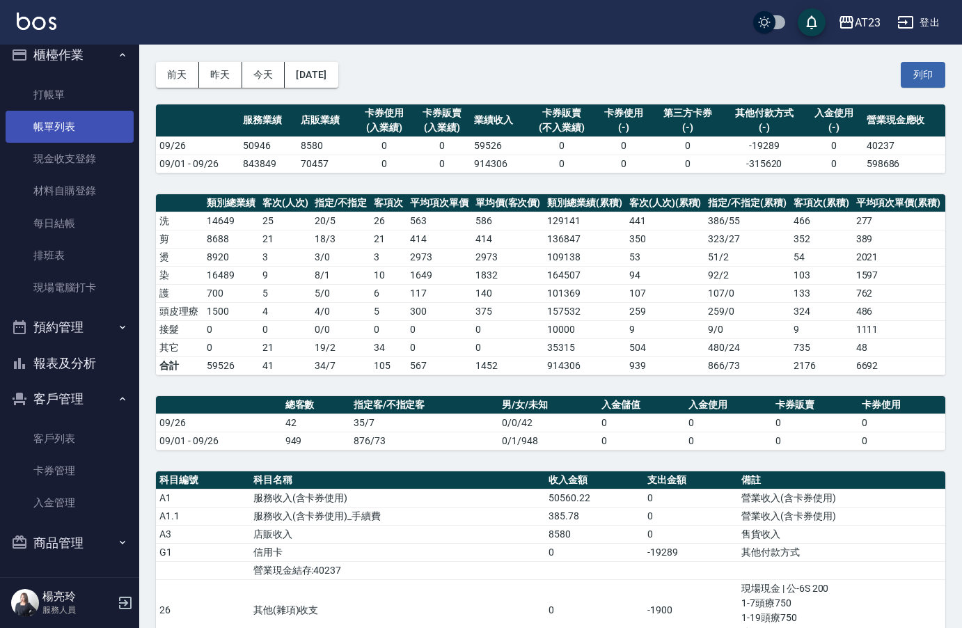
drag, startPoint x: 79, startPoint y: 129, endPoint x: 115, endPoint y: 130, distance: 36.2
click at [79, 129] on link "帳單列表" at bounding box center [70, 127] width 128 height 32
click at [90, 124] on link "帳單列表" at bounding box center [70, 127] width 128 height 32
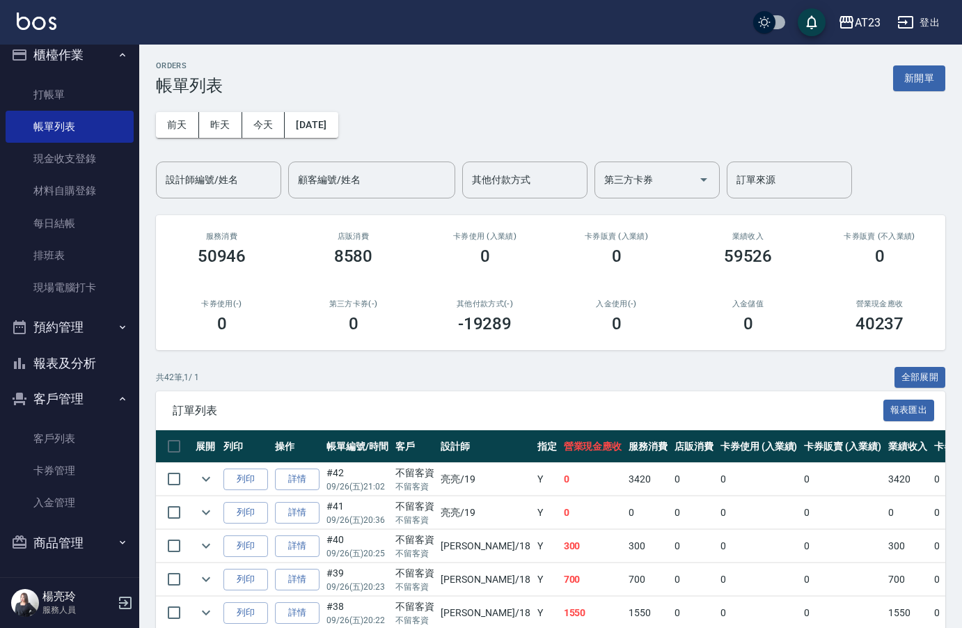
click at [93, 369] on button "報表及分析" at bounding box center [70, 363] width 128 height 36
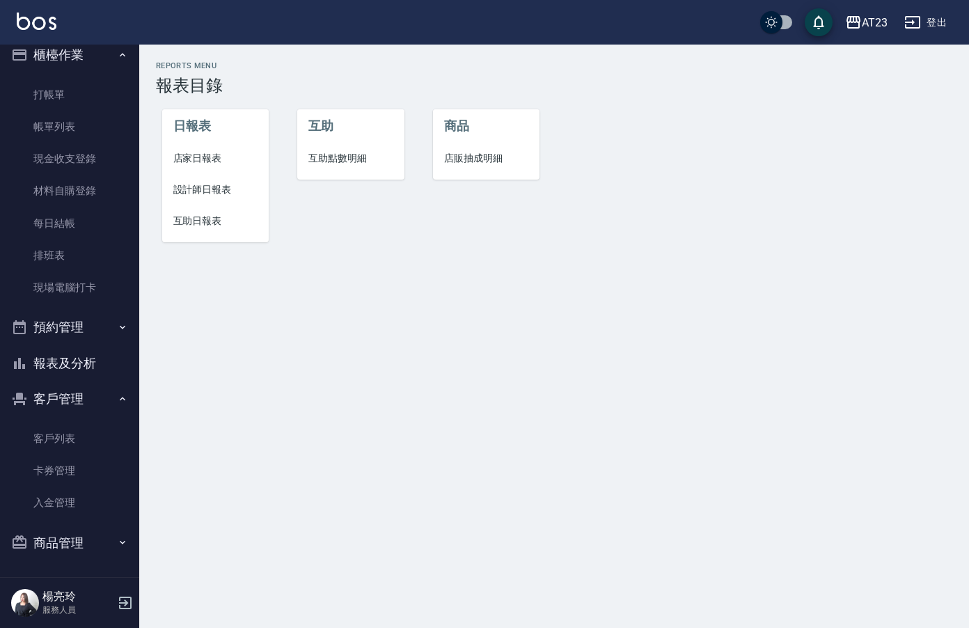
click at [68, 358] on button "報表及分析" at bounding box center [70, 363] width 128 height 36
click at [202, 161] on span "店家日報表" at bounding box center [215, 158] width 85 height 15
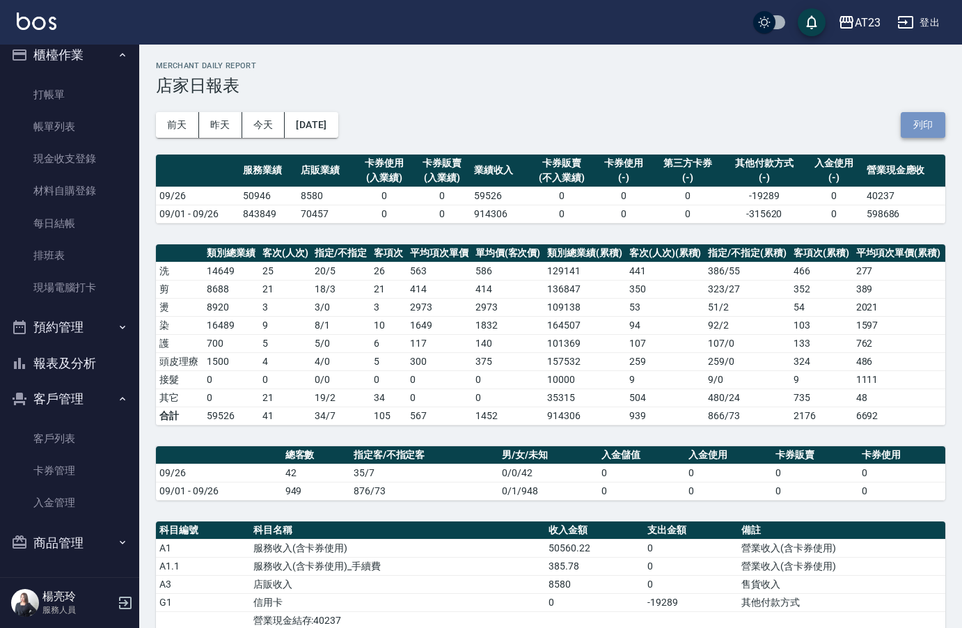
click at [925, 126] on button "列印" at bounding box center [922, 125] width 45 height 26
click at [61, 130] on link "帳單列表" at bounding box center [70, 127] width 128 height 32
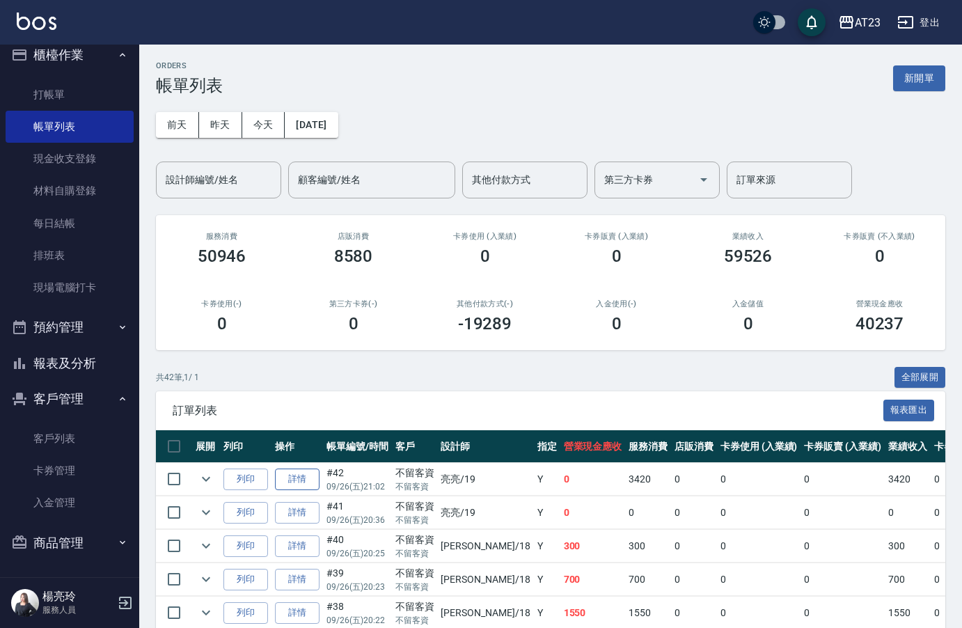
click at [309, 486] on link "詳情" at bounding box center [297, 479] width 45 height 22
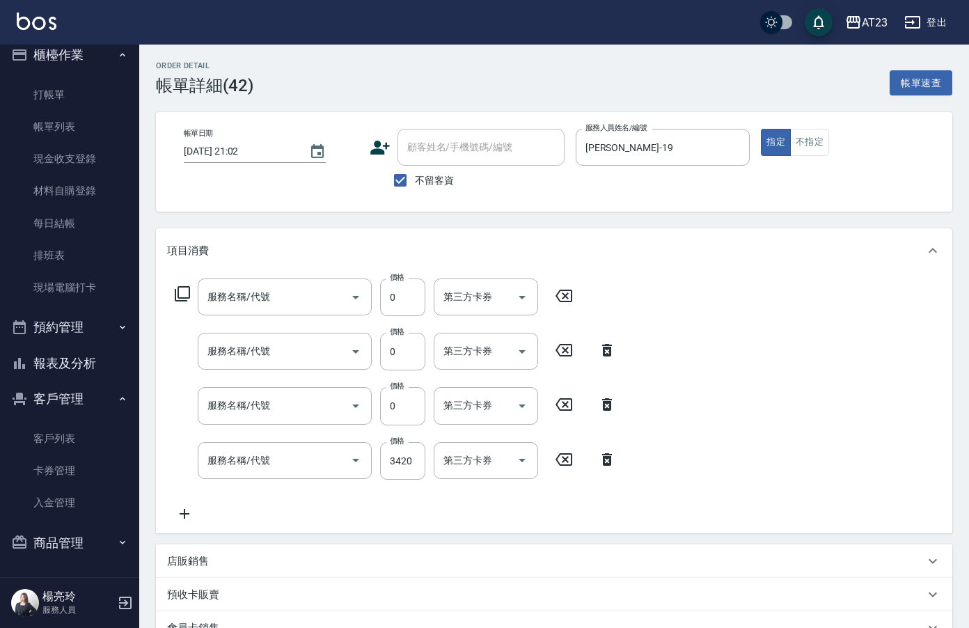
type input "[DATE] 21:02"
checkbox input "true"
type input "[PERSON_NAME]-19"
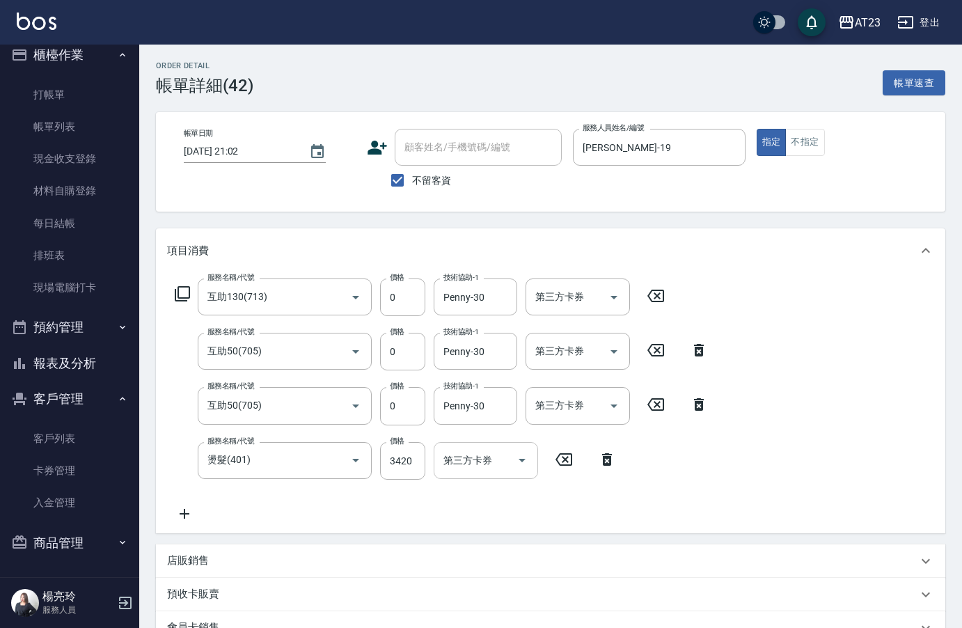
type input "互助130(713)"
type input "互助50(705)"
type input "燙髮(401)"
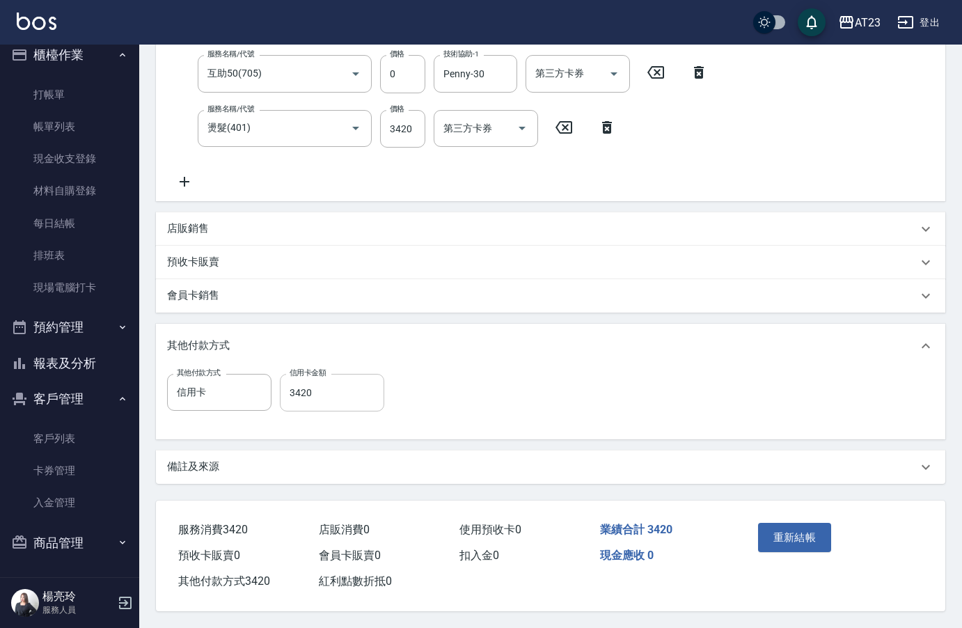
click at [336, 396] on input "3420" at bounding box center [332, 393] width 104 height 38
type input "0"
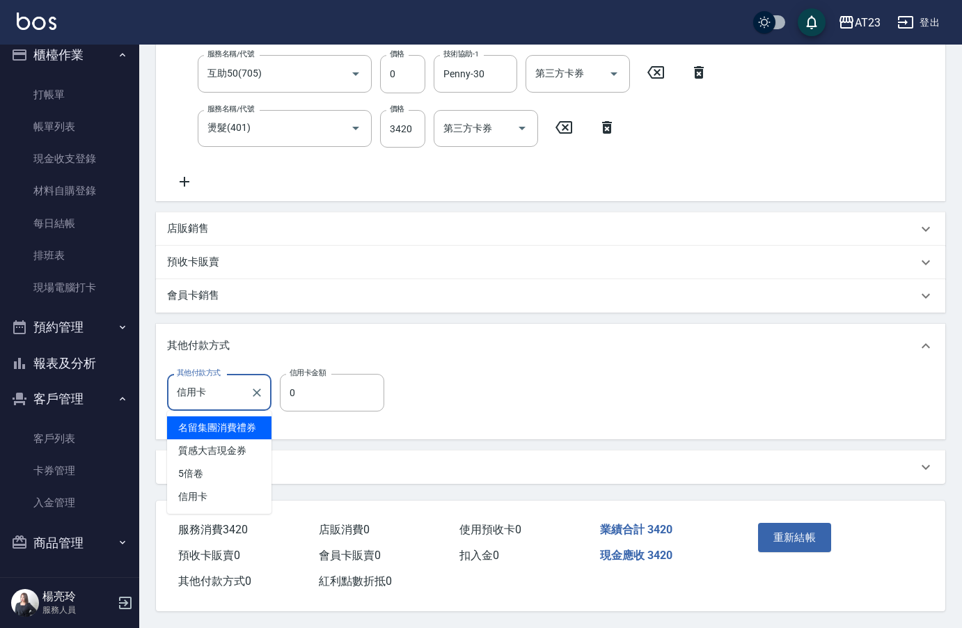
click at [238, 388] on input "信用卡" at bounding box center [208, 392] width 71 height 24
click at [259, 388] on icon "Clear" at bounding box center [257, 392] width 8 height 8
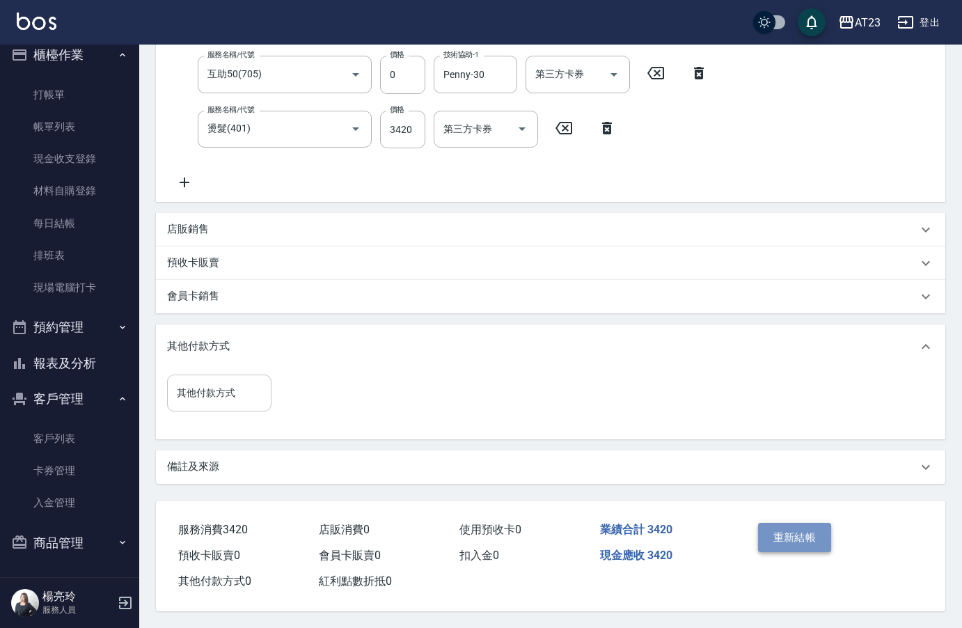
click at [784, 530] on button "重新結帳" at bounding box center [795, 537] width 74 height 29
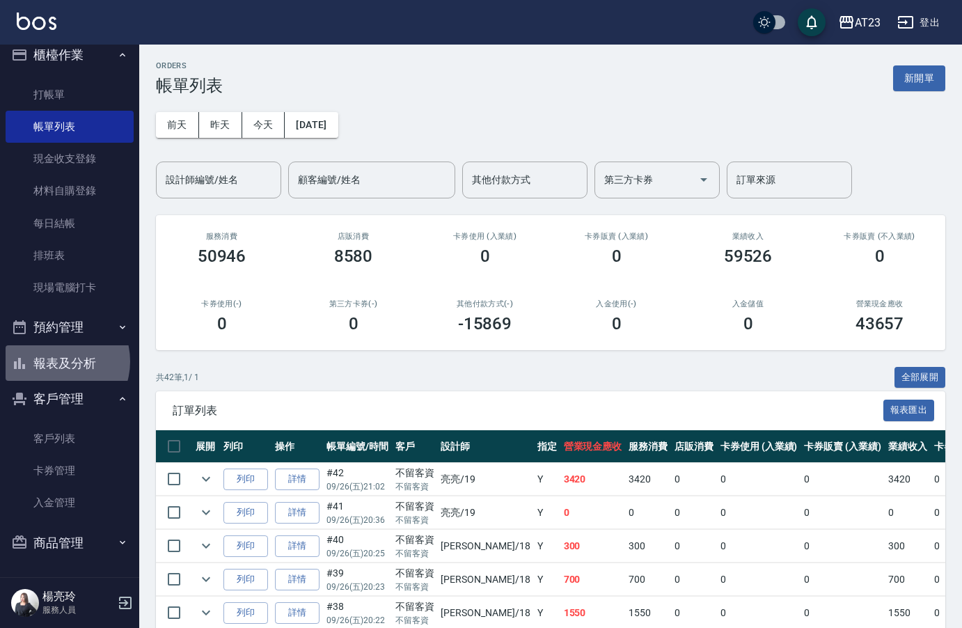
click at [54, 361] on button "報表及分析" at bounding box center [70, 363] width 128 height 36
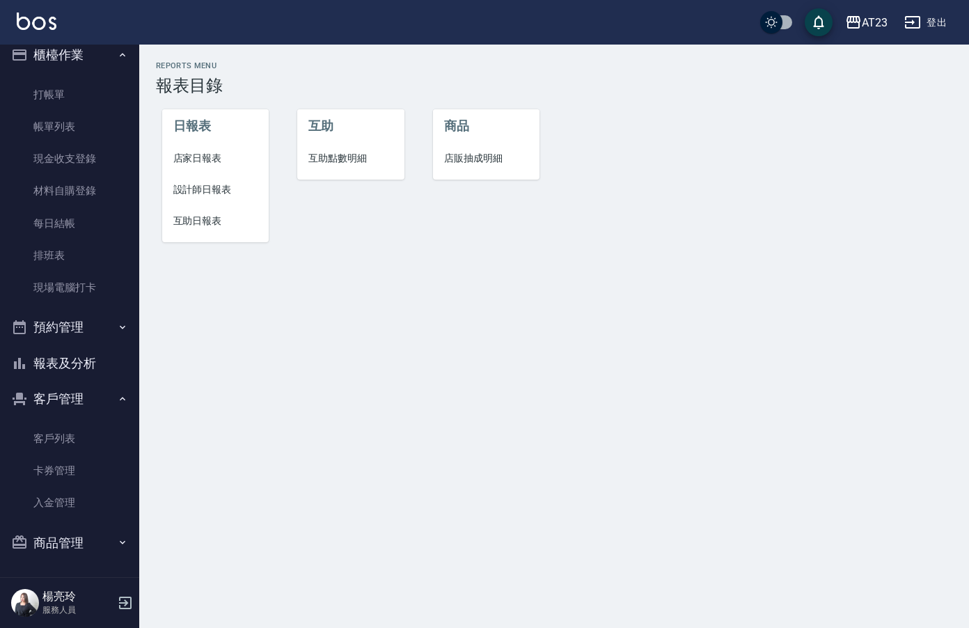
click at [218, 163] on span "店家日報表" at bounding box center [215, 158] width 85 height 15
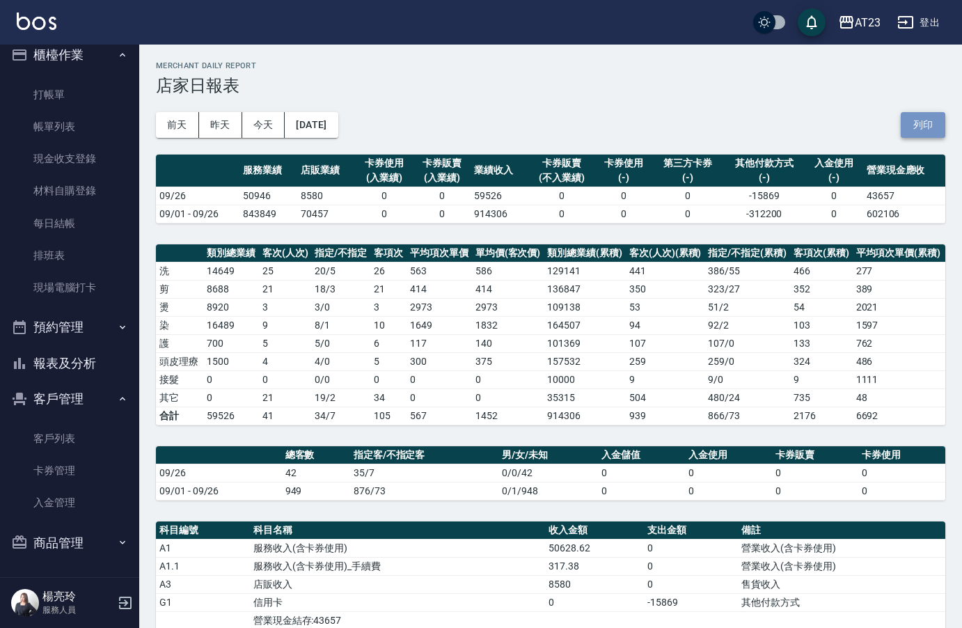
click at [918, 123] on button "列印" at bounding box center [922, 125] width 45 height 26
click at [17, 358] on icon "button" at bounding box center [19, 363] width 17 height 17
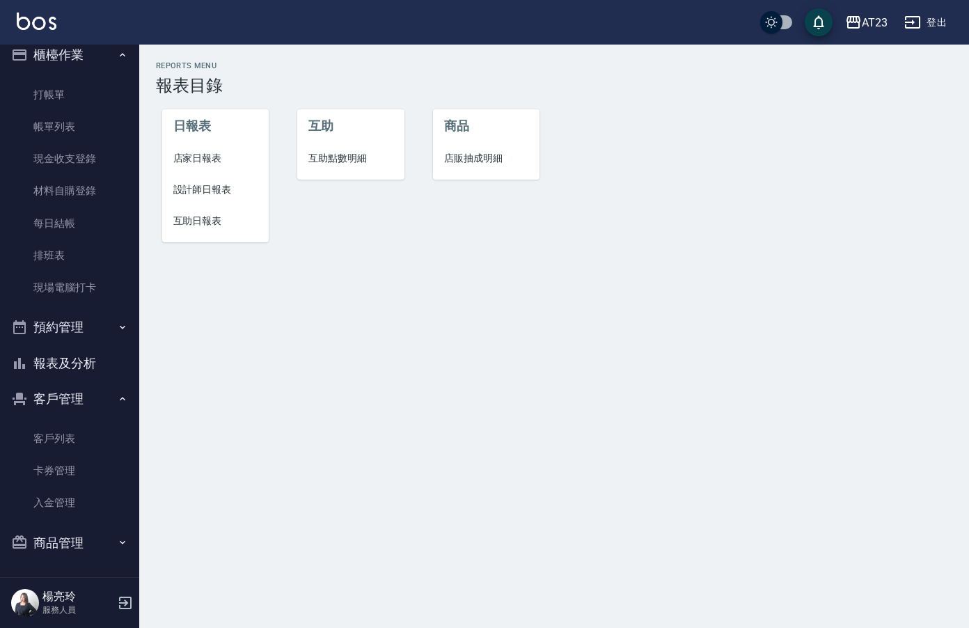
click at [227, 180] on li "設計師日報表" at bounding box center [215, 189] width 107 height 31
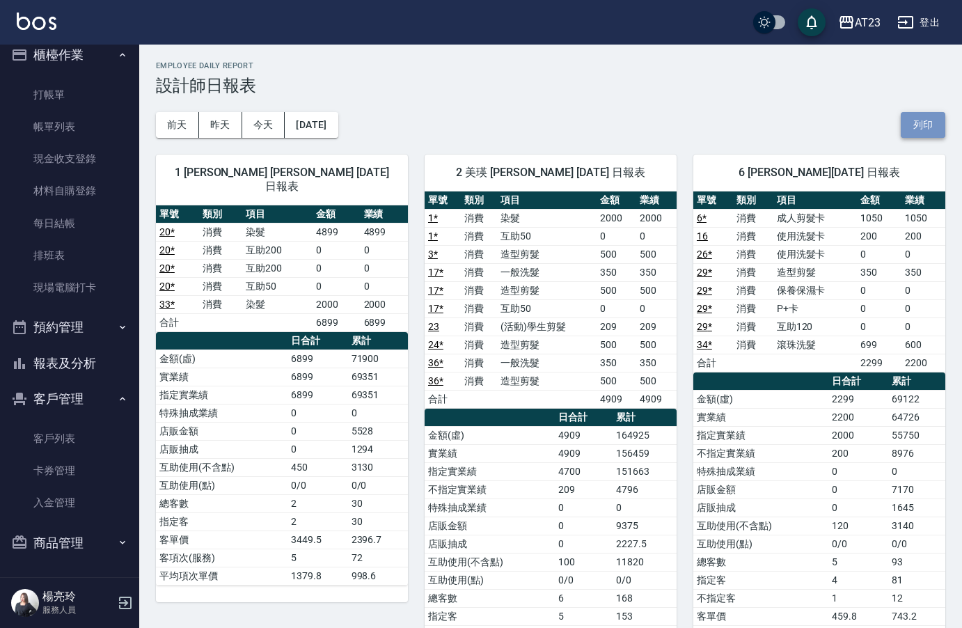
click at [916, 121] on button "列印" at bounding box center [922, 125] width 45 height 26
click at [59, 366] on button "報表及分析" at bounding box center [70, 363] width 128 height 36
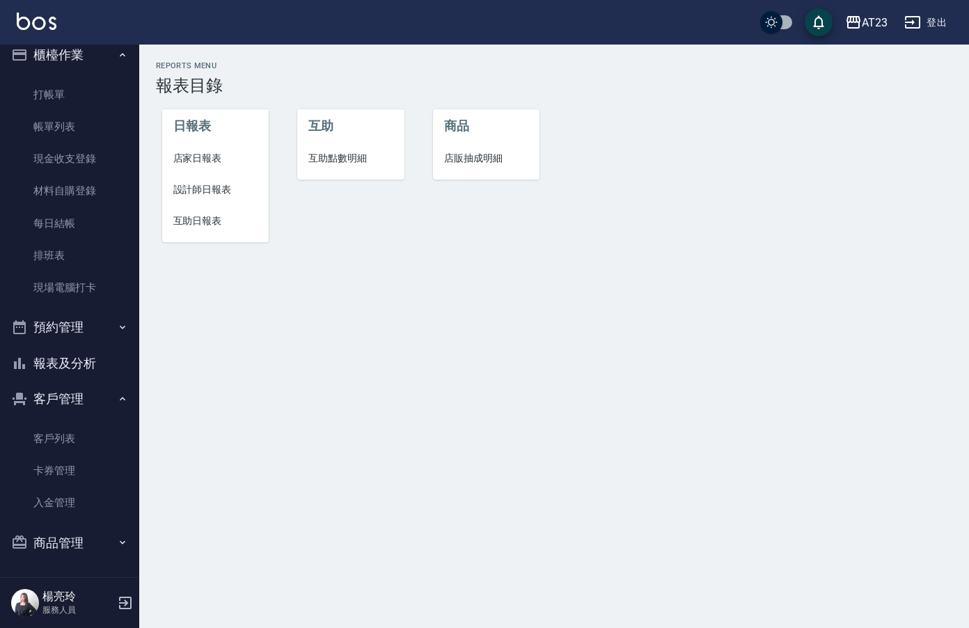
click at [211, 227] on span "互助日報表" at bounding box center [215, 221] width 85 height 15
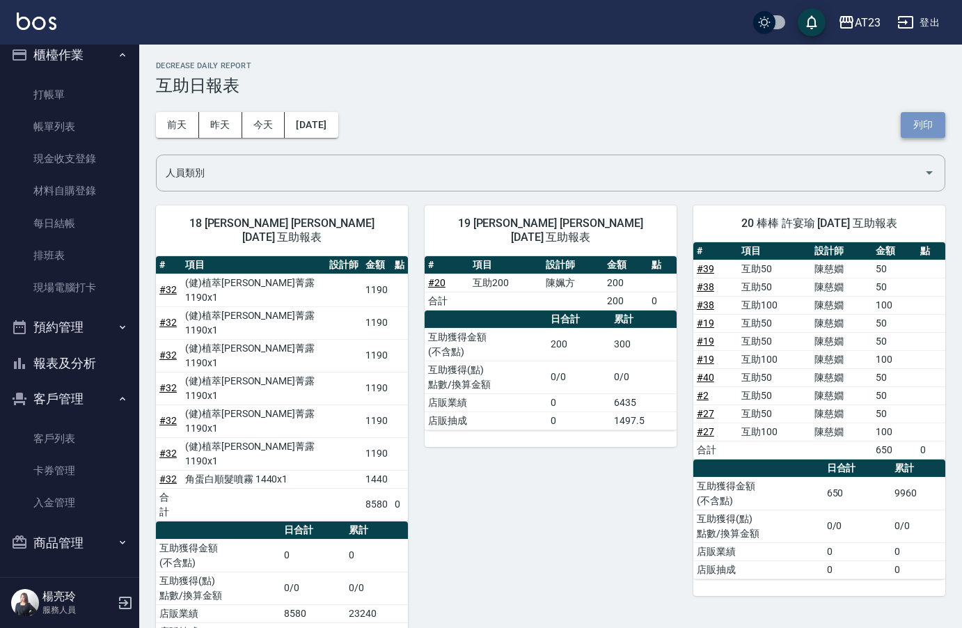
click at [920, 131] on button "列印" at bounding box center [922, 125] width 45 height 26
